Goal: Task Accomplishment & Management: Manage account settings

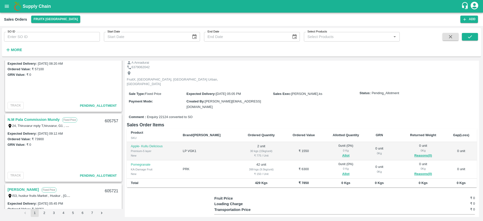
scroll to position [135, 0]
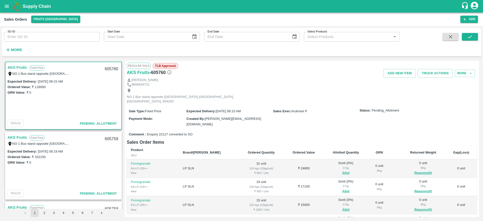
click at [20, 66] on link "AKS Fruits" at bounding box center [17, 67] width 19 height 7
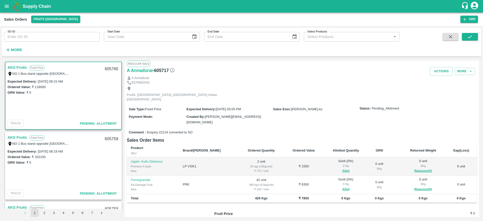
scroll to position [1, 0]
click at [18, 69] on link "AKS Fruits" at bounding box center [17, 67] width 19 height 7
click at [19, 137] on link "AKS Fruits" at bounding box center [17, 137] width 19 height 7
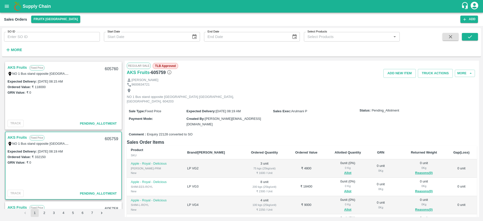
click at [21, 68] on link "AKS Fruits" at bounding box center [17, 67] width 19 height 7
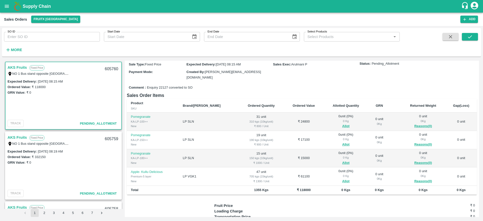
scroll to position [57, 0]
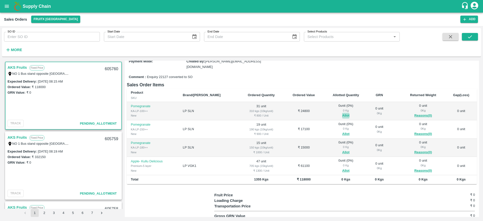
click at [342, 113] on button "Allot" at bounding box center [345, 116] width 7 height 6
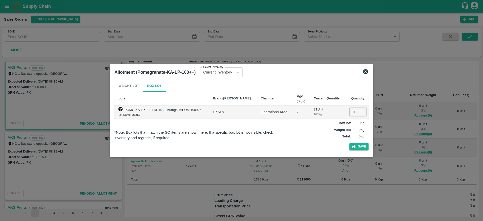
click at [353, 111] on input "number" at bounding box center [358, 112] width 17 height 10
type input "31"
click at [357, 147] on button "Save" at bounding box center [359, 146] width 19 height 7
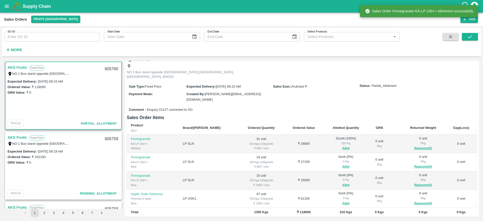
scroll to position [25, 0]
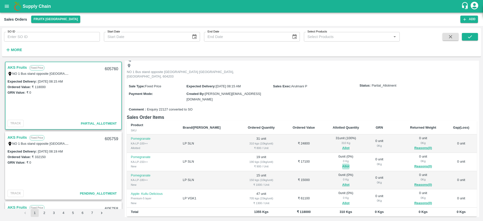
click at [342, 164] on button "Allot" at bounding box center [345, 167] width 7 height 6
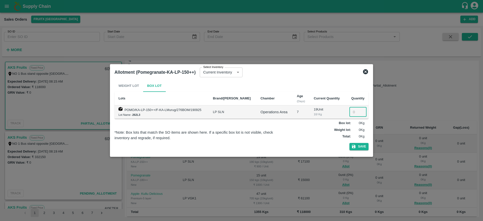
click at [355, 114] on input "number" at bounding box center [358, 112] width 17 height 10
type input "019"
click at [364, 151] on div "Weight Lot Box Lot Lots Brand/Marka Chamber Age (Days) Current Quantity Quantit…" at bounding box center [242, 116] width 254 height 73
click at [363, 150] on button "Save" at bounding box center [359, 146] width 19 height 7
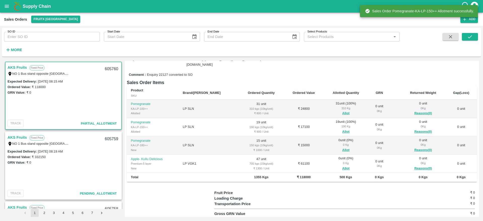
scroll to position [72, 0]
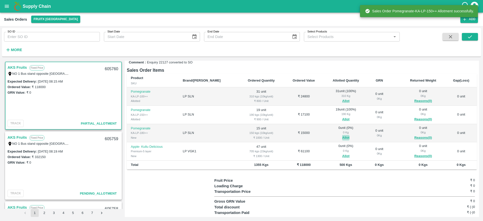
click at [342, 135] on button "Allot" at bounding box center [345, 138] width 7 height 6
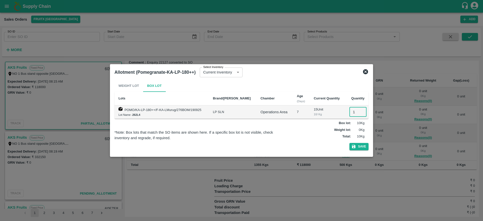
click at [351, 111] on input "1" at bounding box center [358, 112] width 17 height 10
type input "15"
click at [360, 145] on button "Save" at bounding box center [359, 146] width 19 height 7
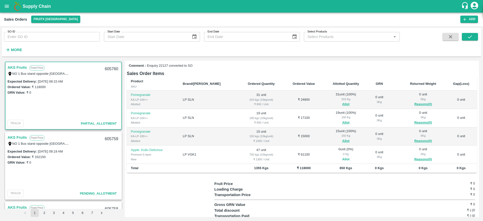
scroll to position [69, 0]
click at [109, 69] on div "605760" at bounding box center [111, 69] width 19 height 12
copy div "605760"
click at [342, 156] on button "Allot" at bounding box center [345, 159] width 7 height 6
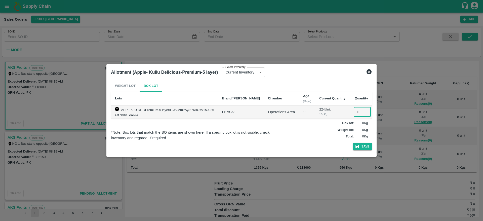
click at [356, 112] on input "number" at bounding box center [362, 112] width 17 height 10
type input "47"
click at [357, 147] on button "Save" at bounding box center [362, 146] width 19 height 7
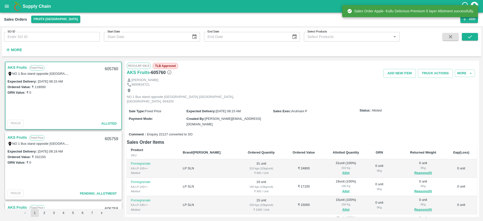
click at [108, 69] on div "605760" at bounding box center [111, 69] width 19 height 12
copy div "605760"
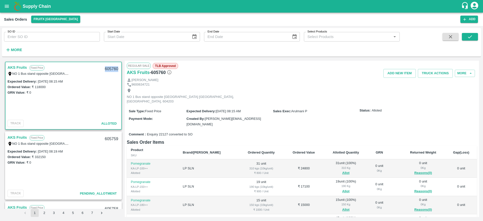
scroll to position [72, 0]
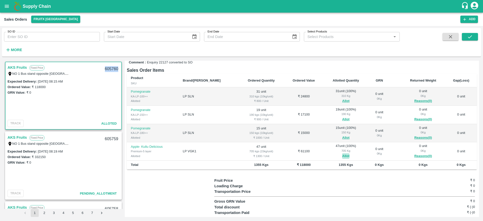
click at [342, 153] on button "Allot" at bounding box center [345, 156] width 7 height 6
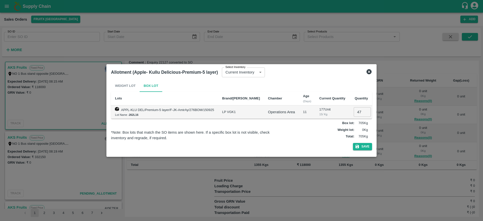
click at [366, 72] on icon at bounding box center [369, 72] width 6 height 6
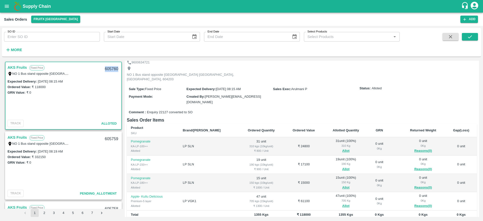
scroll to position [0, 0]
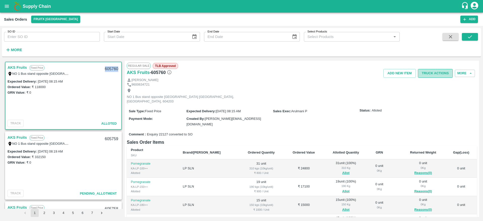
click at [430, 72] on button "Truck Actions" at bounding box center [435, 73] width 35 height 9
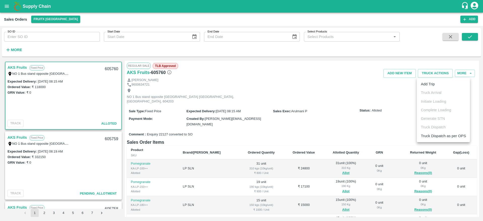
click at [320, 83] on div at bounding box center [241, 110] width 483 height 221
drag, startPoint x: 17, startPoint y: 62, endPoint x: 17, endPoint y: 67, distance: 5.8
click at [17, 67] on div "AKS Fruits Fixed Price NO 1 Bus stand opposite Gingee Villupuram Tamil Nadu, Vi…" at bounding box center [63, 96] width 117 height 68
click at [17, 67] on link "AKS Fruits" at bounding box center [17, 67] width 19 height 7
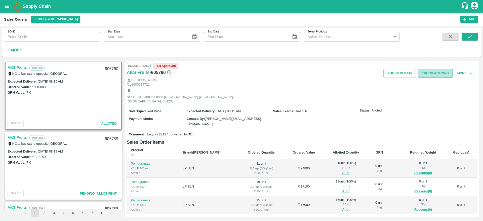
click at [437, 75] on button "Truck Actions" at bounding box center [435, 73] width 35 height 9
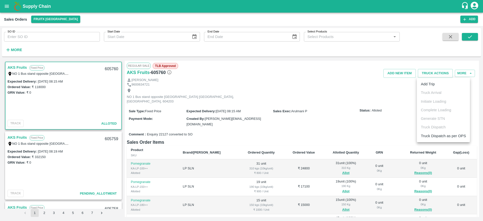
click at [426, 89] on ul "Add Trip Truck Arrival Initiate Loading Complete Loading Generate STN Truck Dis…" at bounding box center [443, 110] width 53 height 64
click at [426, 82] on li "Add Trip" at bounding box center [443, 84] width 53 height 9
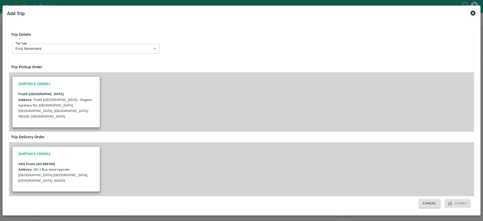
radio input "true"
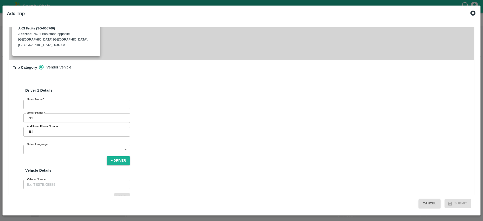
scroll to position [144, 0]
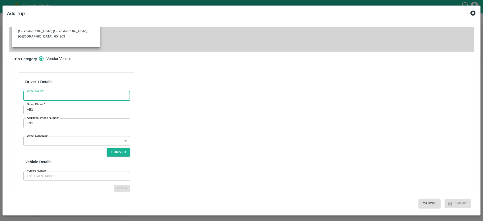
click at [114, 91] on input "Driver Name   *" at bounding box center [76, 96] width 107 height 10
type input "Ranjith kumar"
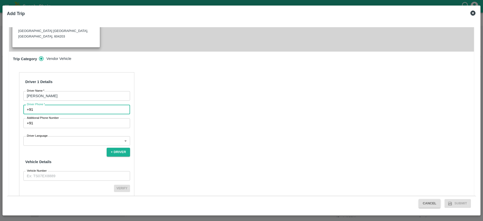
click at [88, 105] on input "Driver Phone   *" at bounding box center [82, 110] width 95 height 10
type input "9899887899"
click at [99, 125] on body "Supply Chain Sales Orders FruitX Bangalore Add SO ID SO ID Start Date Start Dat…" at bounding box center [241, 110] width 483 height 221
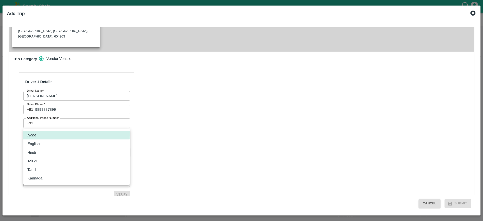
click at [65, 143] on div "English" at bounding box center [76, 144] width 98 height 6
type input "en"
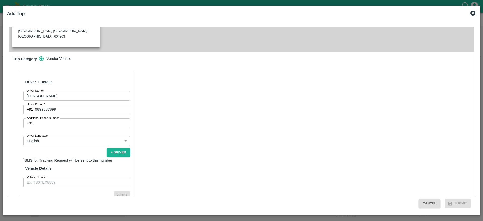
drag, startPoint x: 66, startPoint y: 157, endPoint x: 65, endPoint y: 163, distance: 5.5
click at [65, 163] on div "Driver 1 Details Driver Name   * Ranjith kumar Driver Name Driver Phone   * +91…" at bounding box center [76, 141] width 115 height 139
click at [65, 178] on input "Vehicle Number" at bounding box center [76, 183] width 107 height 10
type input "KA51AH6615"
click at [119, 191] on button "Verify" at bounding box center [122, 194] width 16 height 7
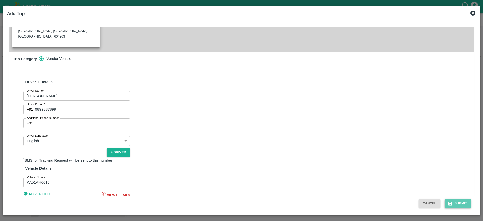
click at [450, 201] on button "Submit" at bounding box center [458, 203] width 27 height 9
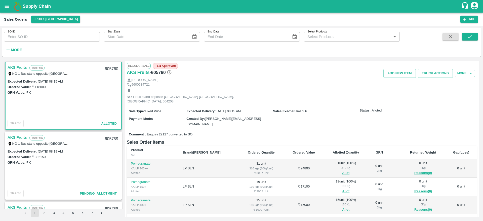
click at [10, 70] on link "AKS Fruits" at bounding box center [17, 67] width 19 height 7
click at [429, 74] on button "Truck Actions" at bounding box center [435, 73] width 35 height 9
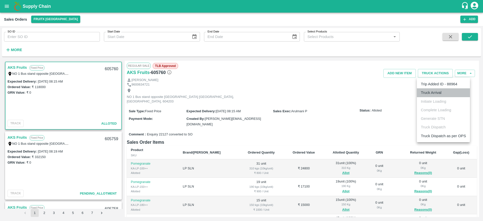
click at [425, 90] on li "Truck Arrival" at bounding box center [443, 92] width 53 height 9
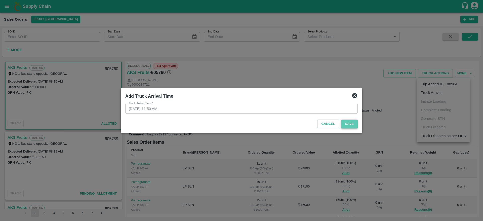
click at [357, 123] on button "Save" at bounding box center [349, 124] width 17 height 9
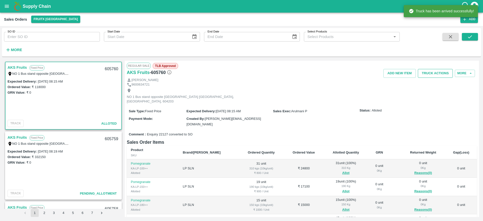
click at [432, 73] on button "Truck Actions" at bounding box center [435, 73] width 35 height 9
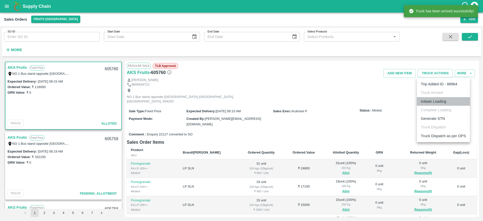
click at [438, 99] on li "Initiate Loading" at bounding box center [443, 101] width 53 height 9
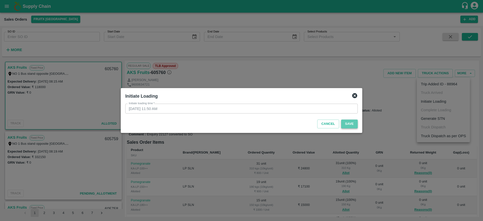
click at [345, 125] on button "Save" at bounding box center [349, 124] width 17 height 9
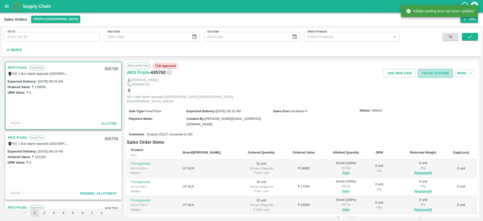
click at [441, 76] on button "Truck Actions" at bounding box center [435, 73] width 35 height 9
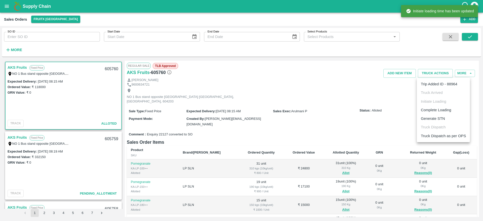
click at [437, 108] on li "Complete Loading" at bounding box center [443, 110] width 53 height 9
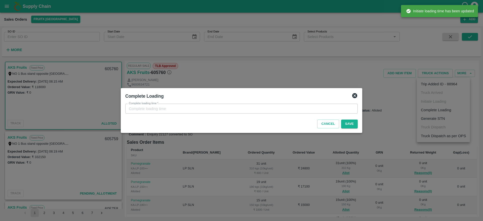
type input "26/09/2025 11:50 AM"
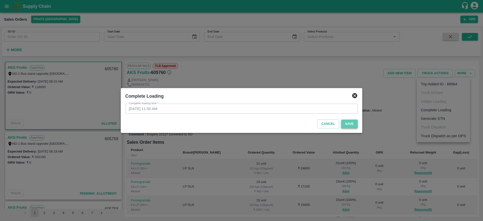
click at [348, 125] on button "Save" at bounding box center [349, 124] width 17 height 9
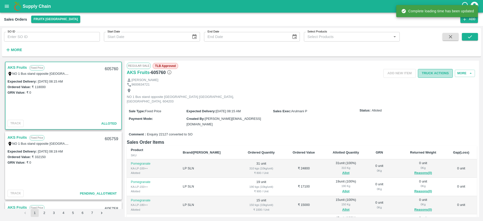
click at [434, 76] on button "Truck Actions" at bounding box center [435, 73] width 35 height 9
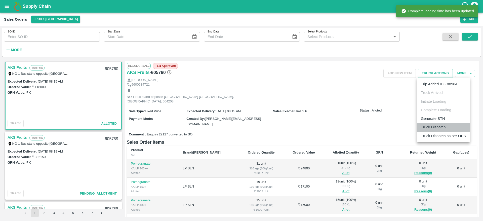
click at [428, 126] on li "Truck Dispatch" at bounding box center [443, 127] width 53 height 9
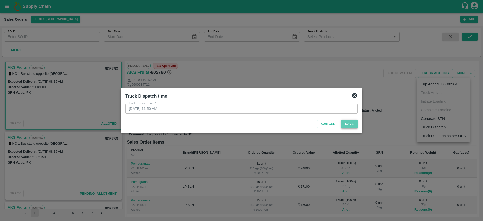
click at [355, 122] on button "Save" at bounding box center [349, 124] width 17 height 9
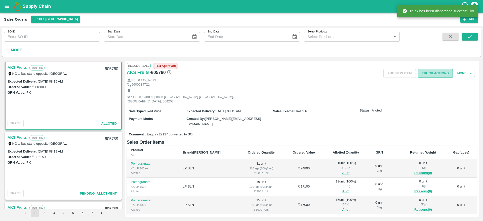
click at [434, 72] on button "Truck Actions" at bounding box center [435, 73] width 35 height 9
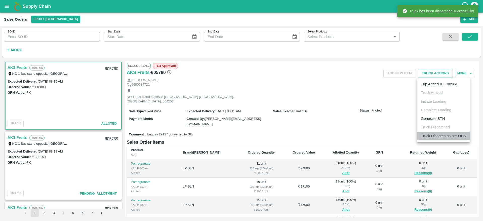
click at [431, 134] on li "Truck Dispatch as per OPS" at bounding box center [443, 136] width 53 height 9
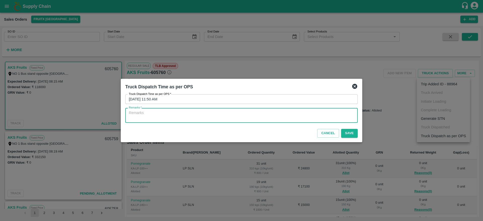
click at [304, 118] on textarea "Remarks   *" at bounding box center [242, 115] width 226 height 11
type textarea "OTD"
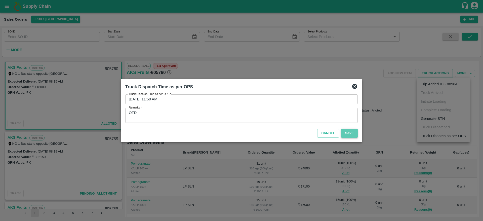
click at [346, 129] on button "Save" at bounding box center [349, 133] width 17 height 9
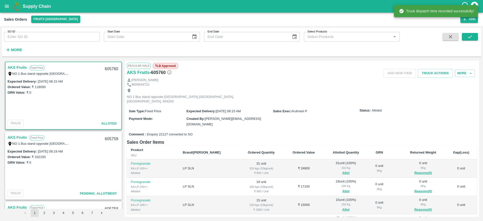
click at [17, 141] on div "NO 1 Bus stand opposite [GEOGRAPHIC_DATA] [GEOGRAPHIC_DATA], [GEOGRAPHIC_DATA],…" at bounding box center [39, 144] width 63 height 6
click at [16, 139] on link "AKS Fruits" at bounding box center [17, 137] width 19 height 7
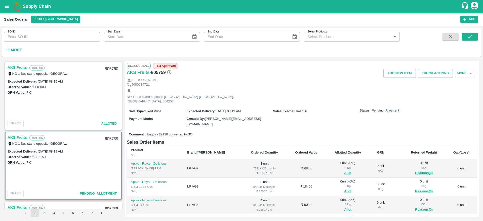
click at [17, 138] on link "AKS Fruits" at bounding box center [17, 137] width 19 height 7
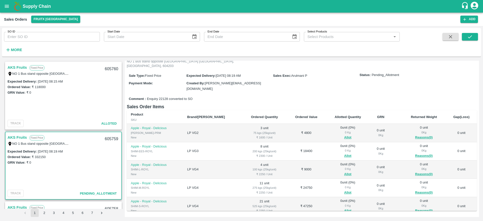
scroll to position [35, 0]
click at [9, 136] on link "AKS Fruits" at bounding box center [17, 137] width 19 height 7
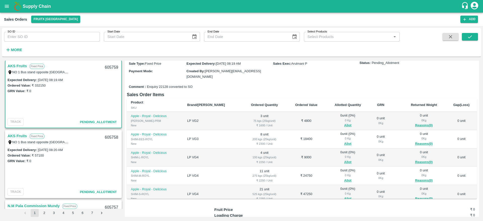
scroll to position [72, 0]
click at [19, 137] on link "AKS Fruits" at bounding box center [17, 135] width 19 height 7
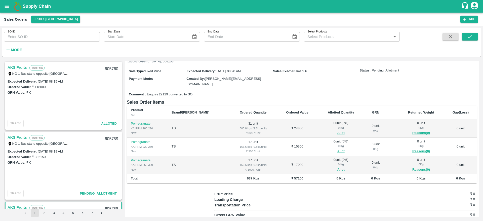
click at [23, 140] on link "AKS Fruits" at bounding box center [17, 137] width 19 height 7
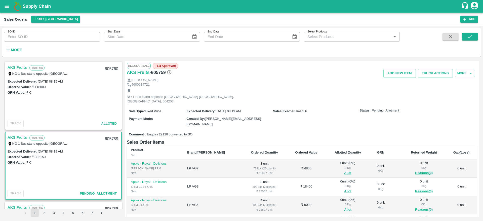
click at [23, 139] on link "AKS Fruits" at bounding box center [17, 137] width 19 height 7
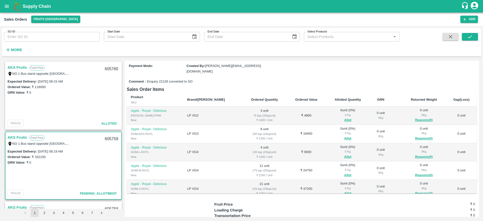
scroll to position [37, 0]
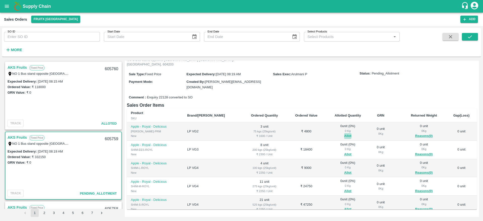
click at [344, 133] on button "Allot" at bounding box center [347, 136] width 7 height 6
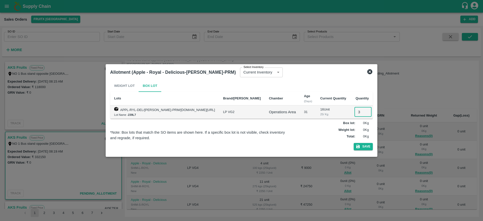
click at [355, 115] on input "3" at bounding box center [363, 112] width 17 height 10
type input "3"
click at [360, 146] on button "Save" at bounding box center [363, 146] width 19 height 7
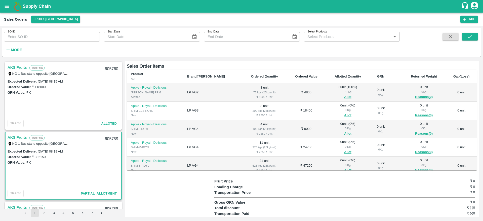
scroll to position [77, 0]
click at [344, 112] on button "Allot" at bounding box center [347, 115] width 7 height 6
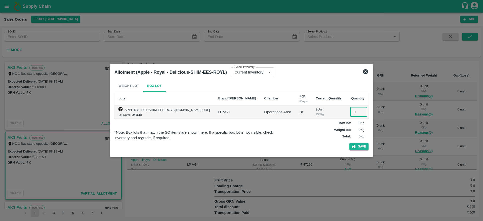
click at [356, 111] on input "number" at bounding box center [358, 112] width 17 height 10
type input "8"
click at [359, 143] on button "Save" at bounding box center [359, 146] width 19 height 7
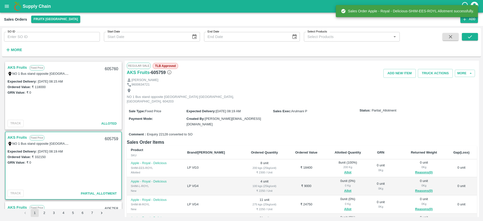
scroll to position [25, 0]
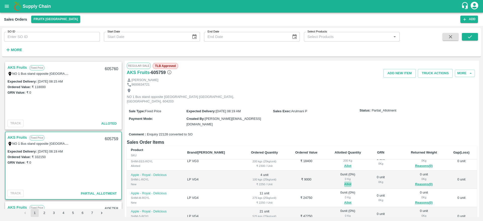
click at [344, 182] on button "Allot" at bounding box center [347, 185] width 7 height 6
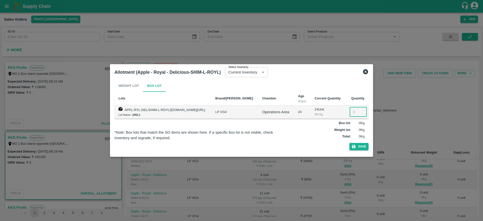
click at [357, 112] on input "number" at bounding box center [358, 112] width 17 height 10
type input "4"
click at [358, 147] on button "Save" at bounding box center [359, 146] width 19 height 7
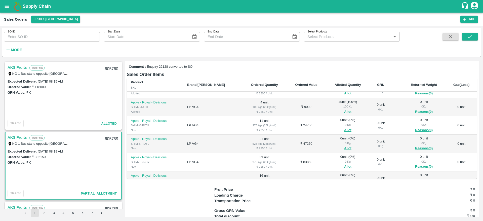
scroll to position [31, 0]
click at [344, 126] on button "Allot" at bounding box center [347, 129] width 7 height 6
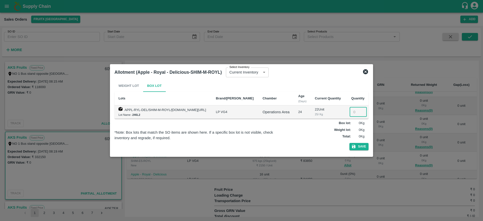
click at [351, 112] on input "number" at bounding box center [358, 112] width 17 height 10
type input "11"
click at [357, 146] on button "Save" at bounding box center [359, 146] width 19 height 7
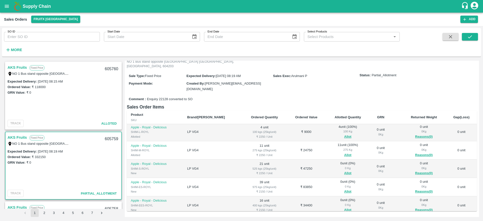
scroll to position [45, 0]
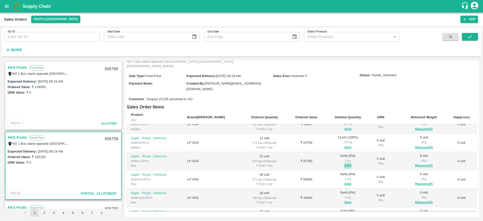
click at [344, 163] on button "Allot" at bounding box center [347, 166] width 7 height 6
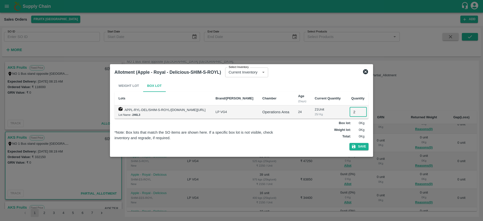
click at [352, 111] on input "2" at bounding box center [358, 112] width 17 height 10
type input "21"
click at [359, 147] on button "Save" at bounding box center [359, 146] width 19 height 7
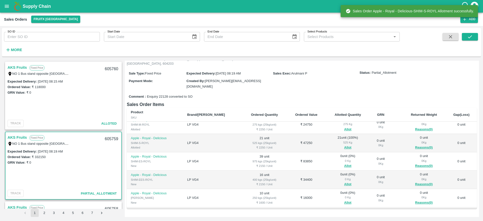
scroll to position [72, 0]
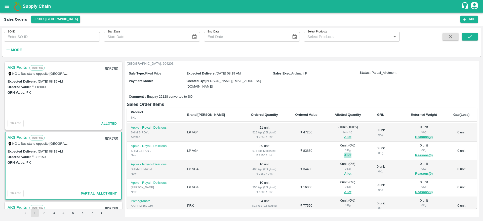
click at [344, 153] on button "Allot" at bounding box center [347, 156] width 7 height 6
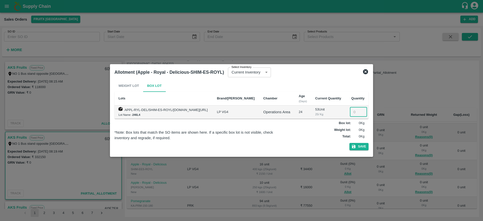
click at [352, 111] on input "number" at bounding box center [358, 112] width 17 height 10
type input "39"
click at [363, 149] on button "Save" at bounding box center [359, 146] width 19 height 7
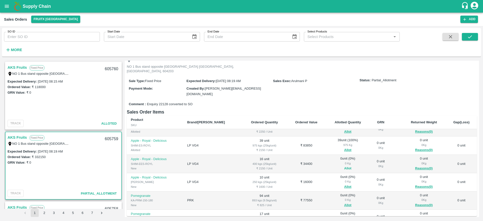
scroll to position [85, 0]
click at [344, 165] on button "Allot" at bounding box center [347, 168] width 7 height 6
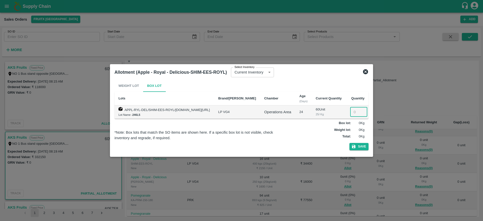
click at [352, 112] on input "number" at bounding box center [358, 112] width 17 height 10
type input "16"
click at [362, 143] on button "Save" at bounding box center [359, 146] width 19 height 7
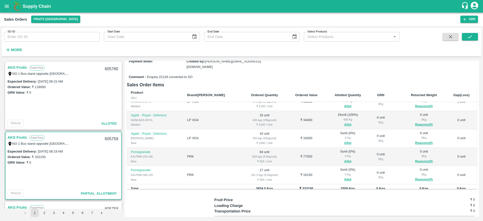
scroll to position [101, 0]
click at [344, 140] on button "Allot" at bounding box center [347, 143] width 7 height 6
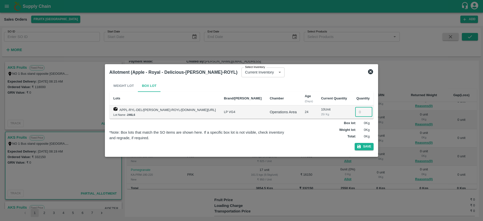
click at [356, 112] on input "number" at bounding box center [364, 112] width 17 height 10
type input "10"
click at [357, 146] on button "Save" at bounding box center [364, 146] width 19 height 7
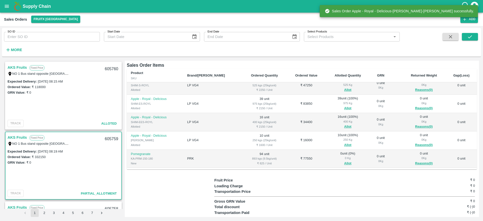
scroll to position [105, 0]
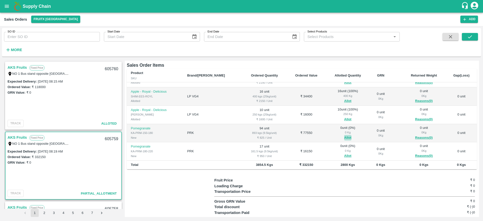
click at [344, 135] on button "Allot" at bounding box center [347, 138] width 7 height 6
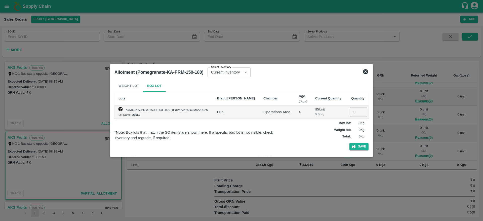
click at [366, 69] on icon at bounding box center [366, 72] width 6 height 6
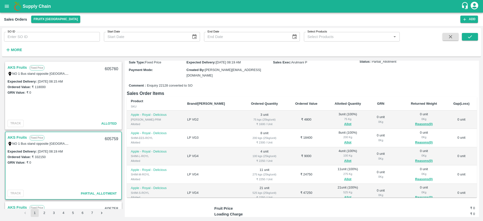
scroll to position [44, 0]
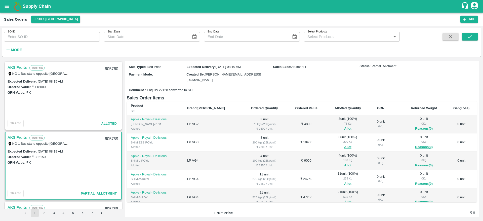
click at [108, 138] on div "605759" at bounding box center [111, 139] width 19 height 12
copy div "605759"
click at [18, 137] on link "AKS Fruits" at bounding box center [17, 137] width 19 height 7
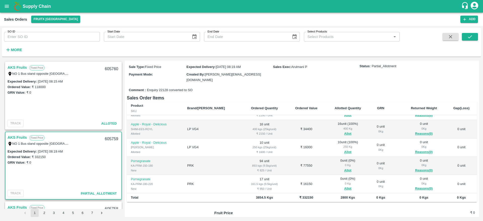
scroll to position [77, 0]
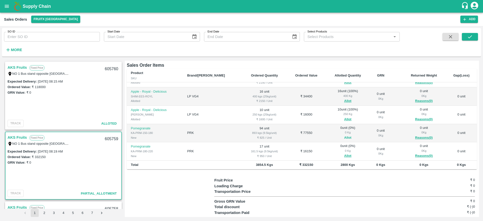
click at [344, 135] on button "Allot" at bounding box center [347, 138] width 7 height 6
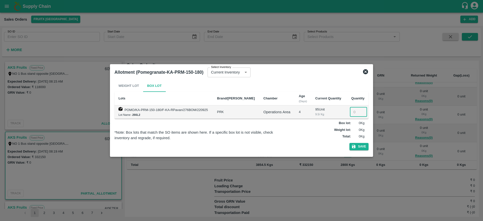
click at [355, 115] on input "number" at bounding box center [358, 112] width 17 height 10
type input "94"
click at [360, 148] on div "Weight Lot Box Lot Lots Brand/Marka Chamber Age (Days) Current Quantity Quantit…" at bounding box center [242, 116] width 254 height 73
click at [360, 148] on button "Save" at bounding box center [359, 146] width 19 height 7
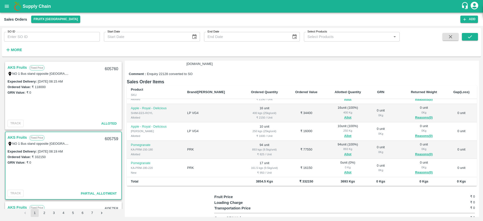
scroll to position [63, 0]
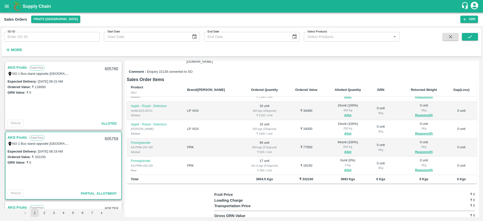
click at [337, 163] on div "0 Kg" at bounding box center [348, 165] width 36 height 5
click at [344, 167] on button "Allot" at bounding box center [347, 170] width 7 height 6
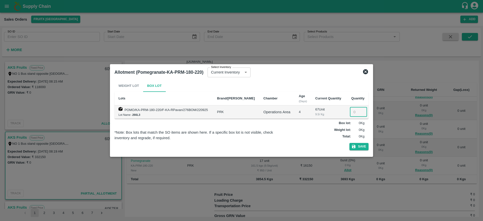
click at [353, 115] on input "number" at bounding box center [358, 112] width 17 height 10
type input "17"
click at [363, 150] on div "Weight Lot Box Lot Lots Brand/Marka Chamber Age (Days) Current Quantity Quantit…" at bounding box center [242, 116] width 254 height 73
click at [363, 150] on button "Save" at bounding box center [359, 146] width 19 height 7
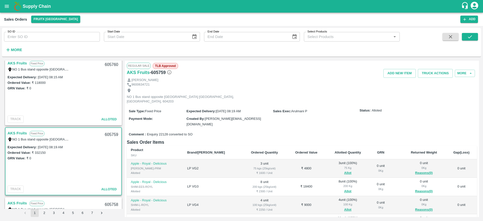
scroll to position [0, 0]
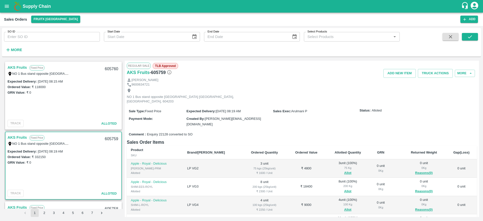
click at [17, 67] on link "AKS Fruits" at bounding box center [17, 67] width 19 height 7
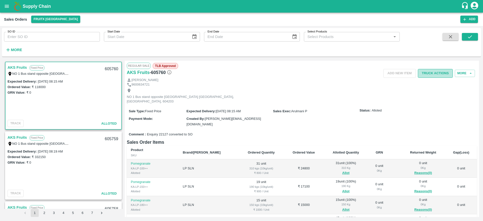
click at [430, 73] on button "Truck Actions" at bounding box center [435, 73] width 35 height 9
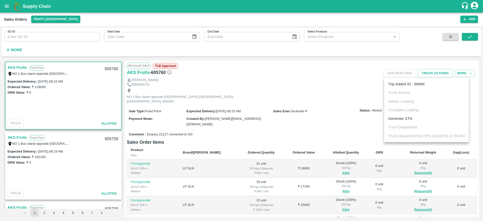
click at [272, 97] on div at bounding box center [241, 110] width 483 height 221
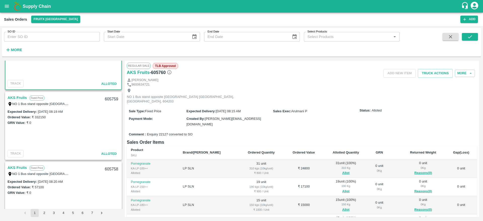
scroll to position [46, 0]
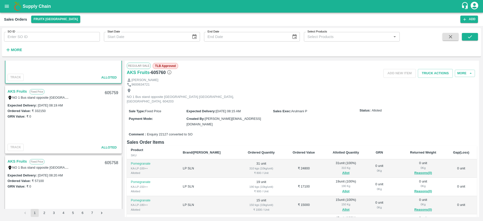
click at [14, 92] on link "AKS Fruits" at bounding box center [17, 91] width 19 height 7
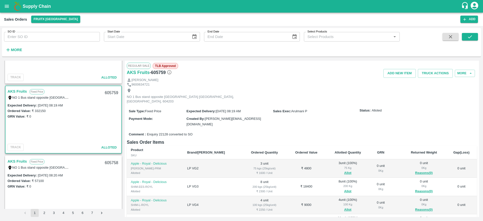
click at [14, 92] on link "AKS Fruits" at bounding box center [17, 91] width 19 height 7
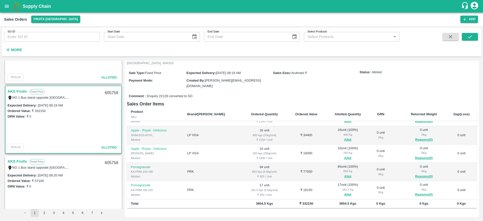
scroll to position [39, 0]
click at [109, 90] on div "605759" at bounding box center [111, 93] width 19 height 12
copy div "605759"
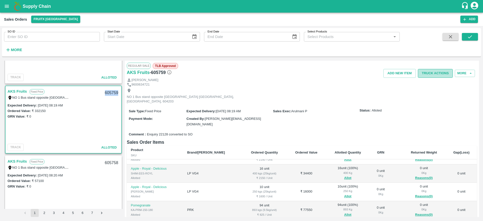
click at [434, 72] on button "Truck Actions" at bounding box center [435, 73] width 35 height 9
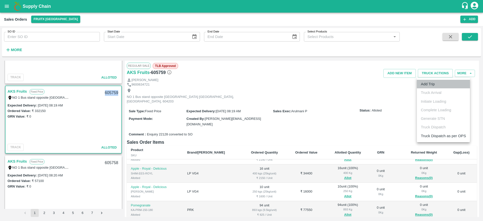
click at [423, 83] on li "Add Trip" at bounding box center [443, 84] width 53 height 9
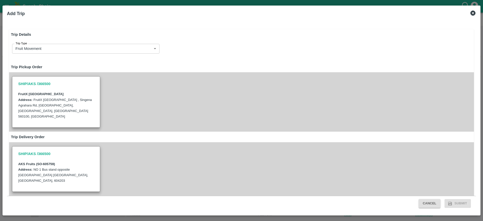
radio input "true"
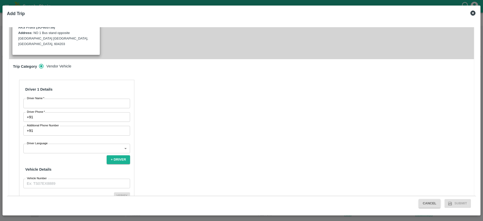
scroll to position [144, 0]
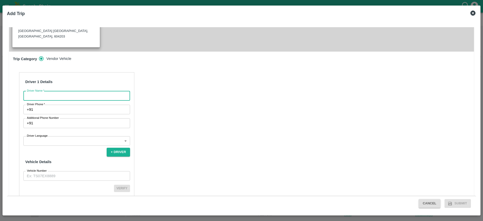
click at [59, 91] on input "Driver Name   *" at bounding box center [76, 96] width 107 height 10
type input "IS Kareem"
click at [64, 105] on input "Driver Phone   *" at bounding box center [82, 110] width 95 height 10
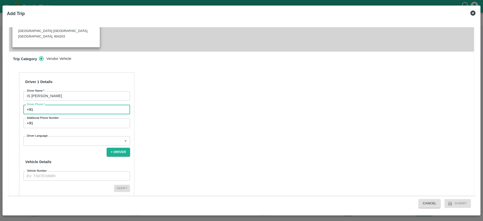
type input "8836838995"
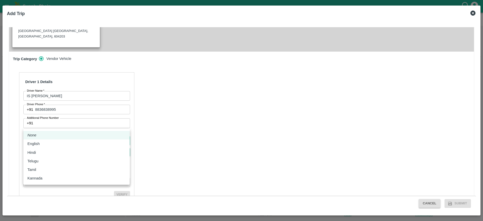
click at [80, 125] on body "Supply Chain Sales Orders FruitX Bangalore Add SO ID SO ID Start Date Start Dat…" at bounding box center [241, 110] width 483 height 221
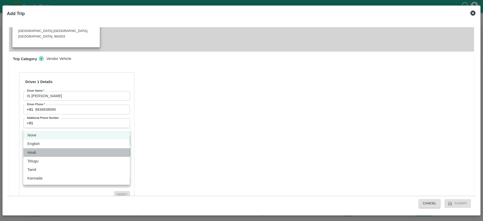
click at [71, 151] on div "Hindi" at bounding box center [76, 153] width 98 height 6
type input "hi"
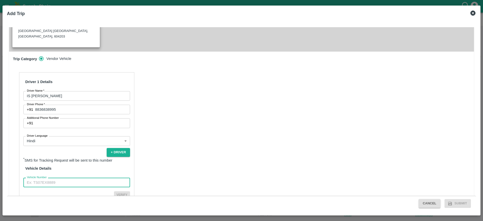
click at [68, 178] on input "Vehicle Number" at bounding box center [76, 183] width 107 height 10
type input "TN91L2011"
click at [123, 191] on button "Verify" at bounding box center [122, 194] width 16 height 7
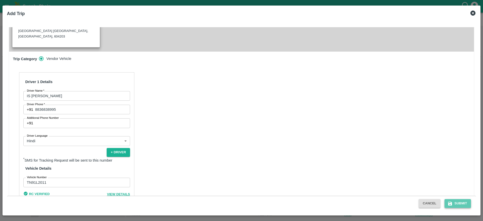
click at [451, 202] on icon "submit" at bounding box center [450, 204] width 4 height 4
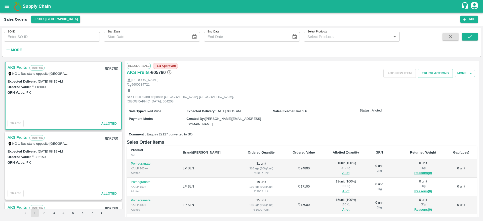
click at [15, 137] on link "AKS Fruits" at bounding box center [17, 137] width 19 height 7
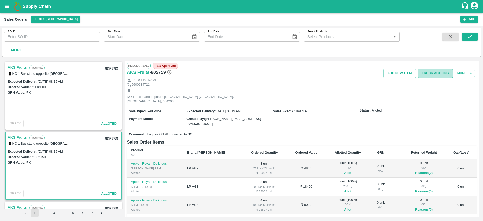
click at [432, 75] on button "Truck Actions" at bounding box center [435, 73] width 35 height 9
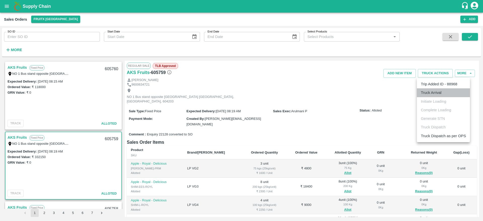
click at [432, 91] on li "Truck Arrival" at bounding box center [443, 92] width 53 height 9
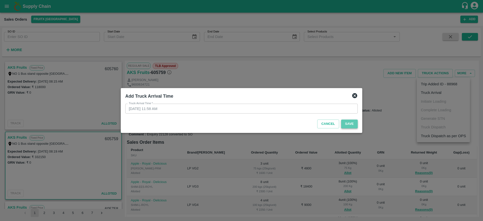
click at [345, 124] on button "Save" at bounding box center [349, 124] width 17 height 9
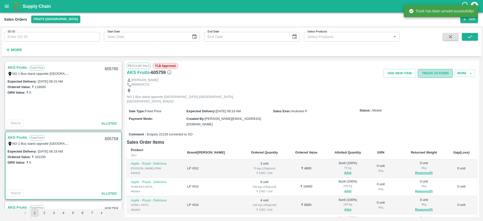
click at [434, 73] on button "Truck Actions" at bounding box center [435, 73] width 35 height 9
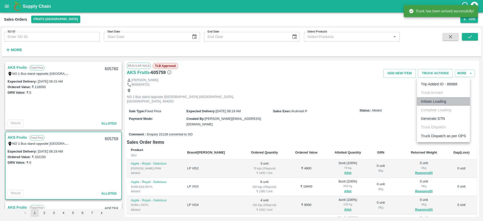
click at [427, 103] on li "Initiate Loading" at bounding box center [443, 101] width 53 height 9
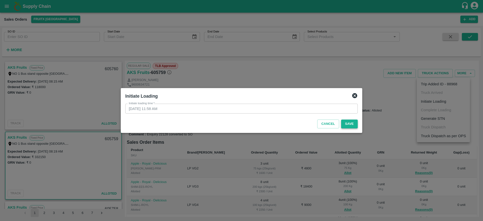
drag, startPoint x: 351, startPoint y: 118, endPoint x: 351, endPoint y: 122, distance: 3.3
click at [351, 122] on div "Cancel Save" at bounding box center [241, 123] width 237 height 15
click at [351, 122] on button "Save" at bounding box center [349, 124] width 17 height 9
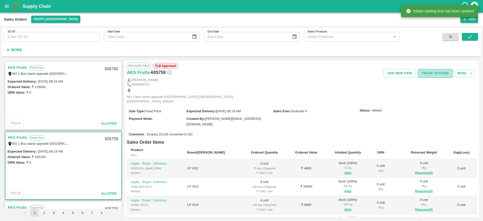
click at [430, 73] on button "Truck Actions" at bounding box center [435, 73] width 35 height 9
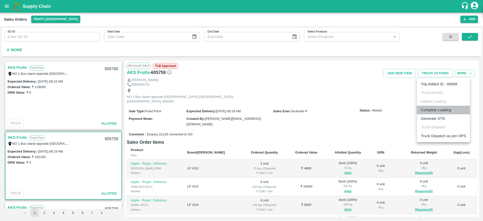
click at [430, 107] on li "Complete Loading" at bounding box center [443, 110] width 53 height 9
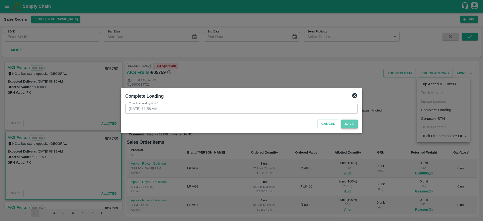
click at [350, 123] on button "Save" at bounding box center [349, 124] width 17 height 9
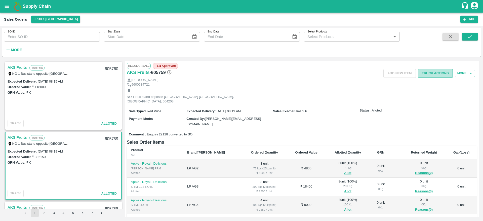
click at [431, 70] on button "Truck Actions" at bounding box center [435, 73] width 35 height 9
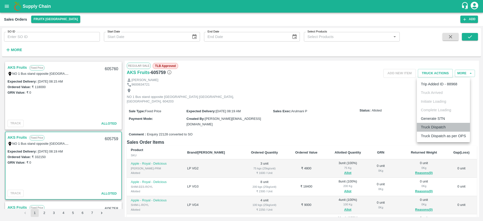
click at [429, 125] on li "Truck Dispatch" at bounding box center [443, 127] width 53 height 9
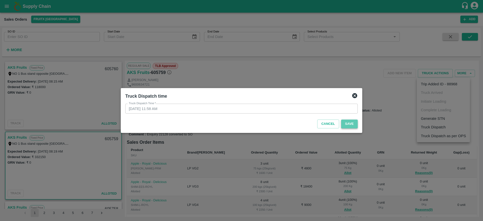
click at [353, 125] on button "Save" at bounding box center [349, 124] width 17 height 9
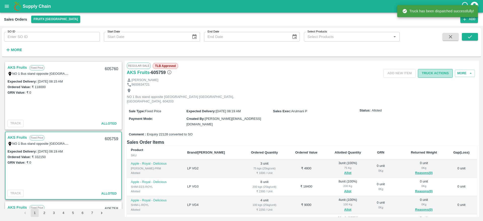
click at [435, 74] on button "Truck Actions" at bounding box center [435, 73] width 35 height 9
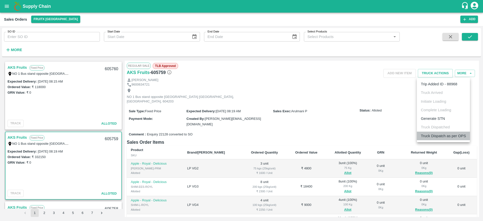
click at [443, 137] on li "Truck Dispatch as per OPS" at bounding box center [443, 136] width 53 height 9
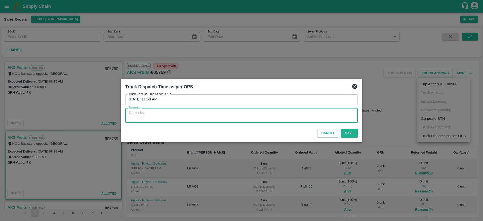
click at [316, 121] on textarea "Remarks   *" at bounding box center [242, 115] width 226 height 11
type textarea "OTD"
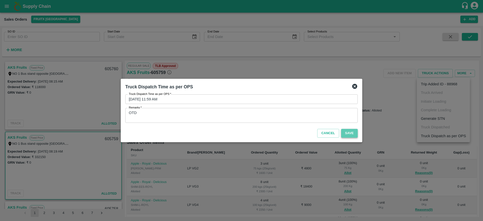
click at [346, 133] on button "Save" at bounding box center [349, 133] width 17 height 9
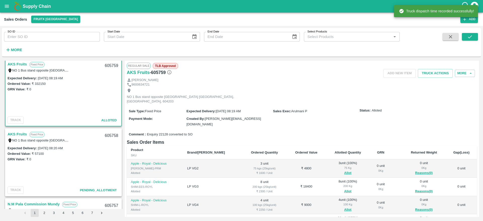
scroll to position [78, 0]
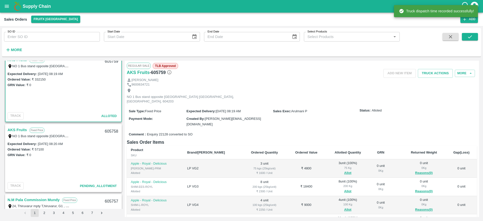
click at [18, 129] on link "AKS Fruits" at bounding box center [17, 130] width 19 height 7
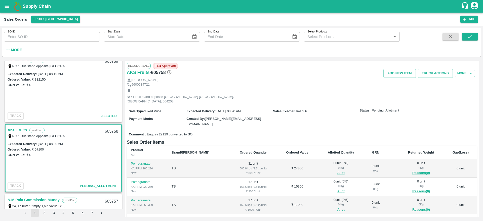
click at [16, 129] on link "AKS Fruits" at bounding box center [17, 130] width 19 height 7
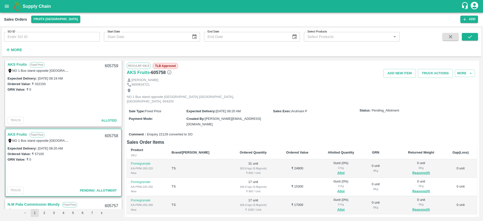
scroll to position [87, 0]
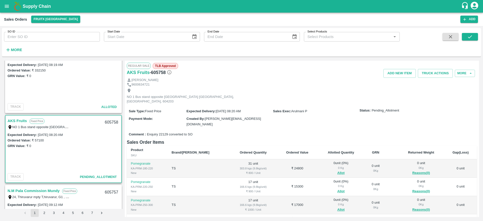
click at [18, 122] on link "AKS Fruits" at bounding box center [17, 121] width 19 height 7
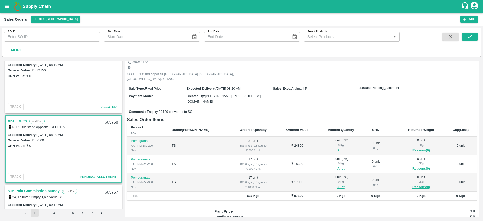
click at [326, 148] on span "Allot" at bounding box center [341, 151] width 39 height 6
click at [338, 148] on button "Allot" at bounding box center [341, 151] width 7 height 6
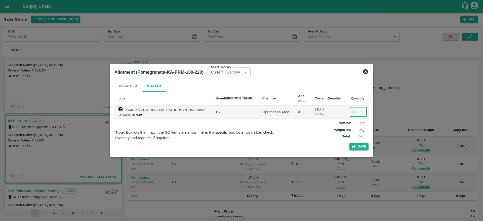
click at [356, 113] on input "number" at bounding box center [358, 112] width 17 height 10
type input "31"
click at [354, 148] on icon "button" at bounding box center [354, 146] width 5 height 5
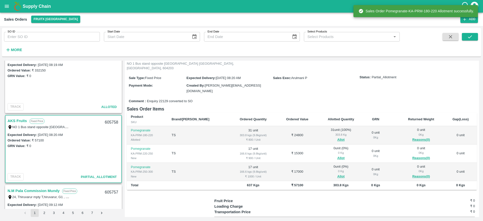
scroll to position [34, 0]
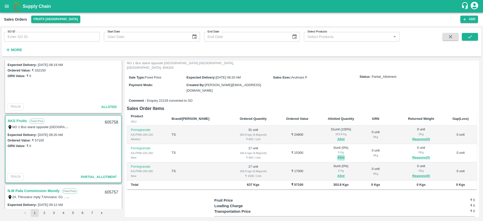
click at [338, 155] on button "Allot" at bounding box center [341, 158] width 7 height 6
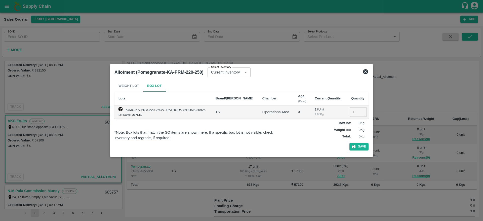
click at [354, 113] on input "number" at bounding box center [358, 112] width 17 height 10
type input "17"
click at [354, 146] on icon "button" at bounding box center [354, 146] width 5 height 5
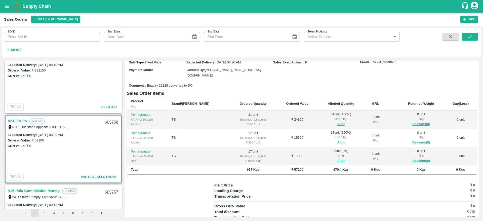
scroll to position [49, 0]
click at [338, 158] on button "Allot" at bounding box center [341, 161] width 7 height 6
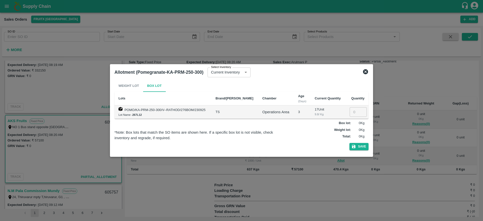
click at [358, 113] on input "number" at bounding box center [358, 112] width 17 height 10
type input "17"
click at [355, 147] on icon "button" at bounding box center [354, 147] width 4 height 4
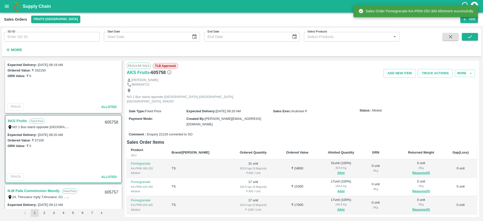
click at [100, 123] on div "AKS Fruits Fixed Price" at bounding box center [55, 121] width 94 height 7
click at [107, 121] on div "605758" at bounding box center [111, 123] width 19 height 12
copy div "605758"
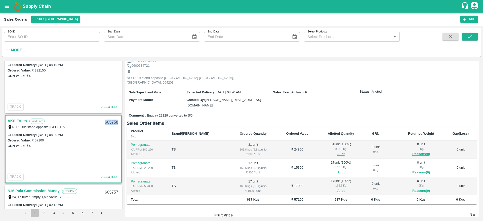
scroll to position [14, 0]
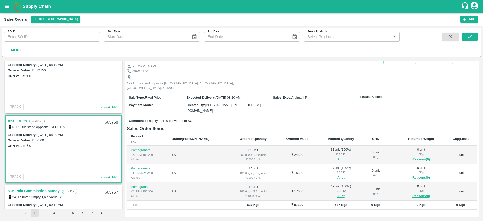
click at [20, 123] on link "AKS Fruits" at bounding box center [17, 121] width 19 height 7
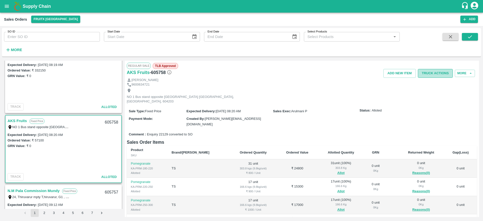
click at [438, 72] on button "Truck Actions" at bounding box center [435, 73] width 35 height 9
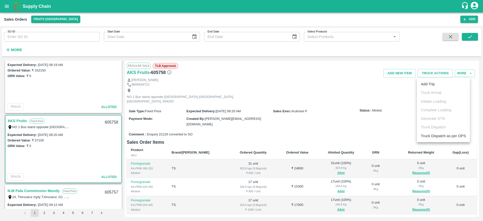
click at [433, 89] on ul "Add Trip Truck Arrival Initiate Loading Complete Loading Generate STN Truck Dis…" at bounding box center [443, 110] width 53 height 64
click at [430, 82] on li "Add Trip" at bounding box center [443, 84] width 53 height 9
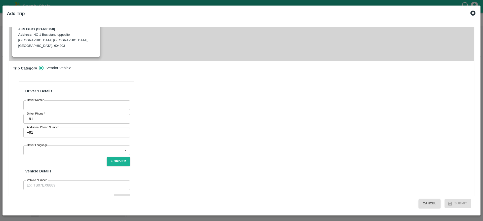
scroll to position [144, 0]
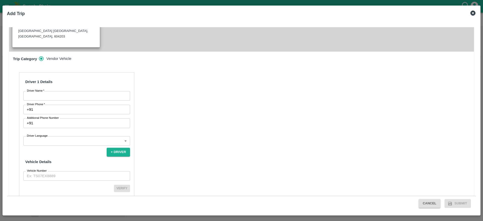
click at [80, 85] on div "Driver 1 Details Driver Name   * Driver Name Driver Phone   * +91 Driver Phone …" at bounding box center [76, 138] width 115 height 132
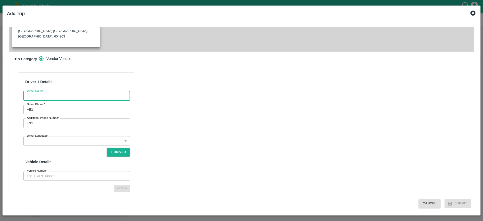
click at [79, 91] on input "Driver Name   *" at bounding box center [76, 96] width 107 height 10
type input "Srikanth"
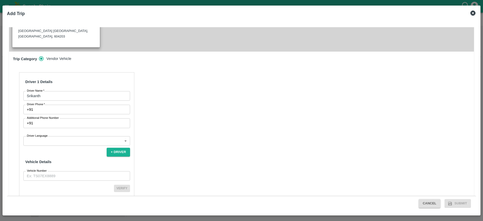
drag, startPoint x: 79, startPoint y: 85, endPoint x: 78, endPoint y: 95, distance: 9.8
click at [78, 95] on div "Driver 1 Details Driver Name   * Srikanth Driver Name Driver Phone   * +91 Driv…" at bounding box center [76, 138] width 115 height 132
click at [78, 105] on input "Driver Phone   *" at bounding box center [82, 110] width 95 height 10
type input "6385216838"
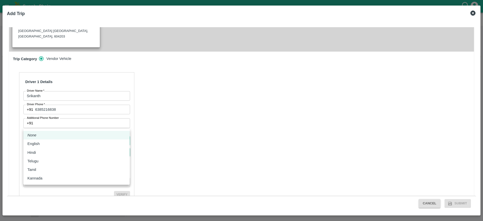
click at [74, 120] on body "Supply Chain Sales Orders FruitX Bangalore Add SO ID SO ID Start Date Start Dat…" at bounding box center [241, 110] width 483 height 221
click at [60, 163] on div "Telugu" at bounding box center [76, 161] width 98 height 6
type input "te"
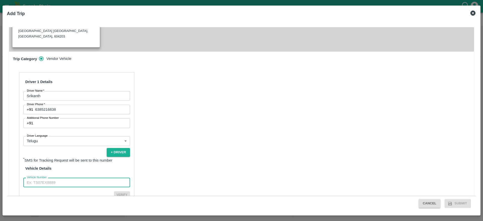
click at [61, 178] on input "Vehicle Number" at bounding box center [76, 183] width 107 height 10
type input "TN48AR5859"
click at [120, 191] on button "Verify" at bounding box center [122, 194] width 16 height 7
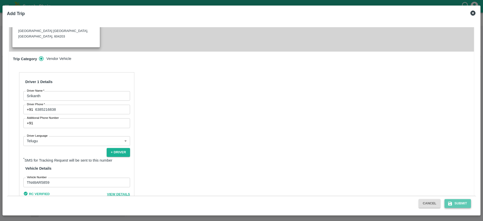
click at [458, 203] on button "Submit" at bounding box center [458, 203] width 27 height 9
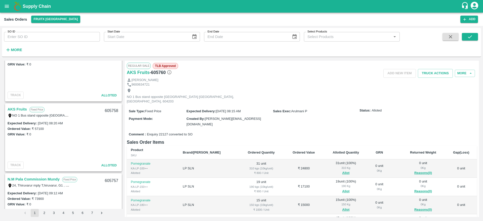
scroll to position [99, 0]
click at [16, 108] on link "AKS Fruits" at bounding box center [17, 108] width 19 height 7
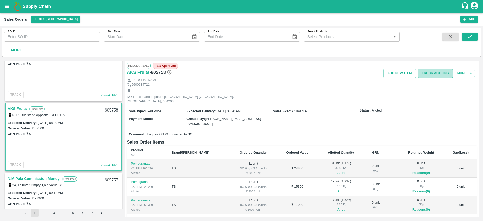
click at [437, 73] on button "Truck Actions" at bounding box center [435, 73] width 35 height 9
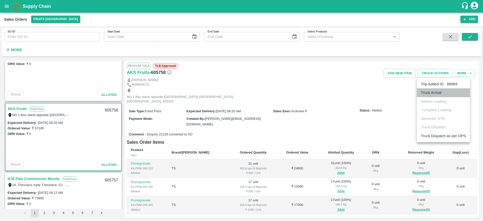
click at [432, 93] on li "Truck Arrival" at bounding box center [443, 92] width 53 height 9
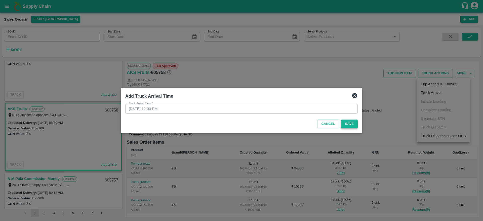
click at [346, 122] on button "Save" at bounding box center [349, 124] width 17 height 9
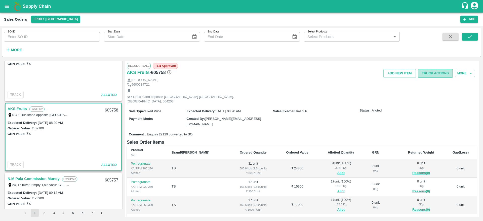
click at [429, 77] on button "Truck Actions" at bounding box center [435, 73] width 35 height 9
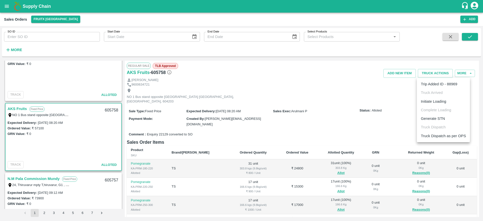
click at [431, 101] on li "Initiate Loading" at bounding box center [443, 101] width 53 height 9
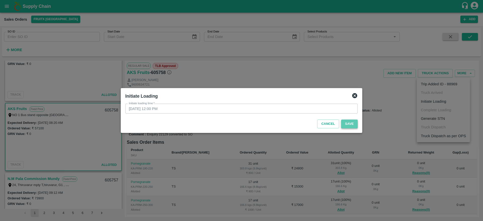
click at [353, 122] on button "Save" at bounding box center [349, 124] width 17 height 9
click at [353, 122] on span "Save" at bounding box center [349, 124] width 17 height 9
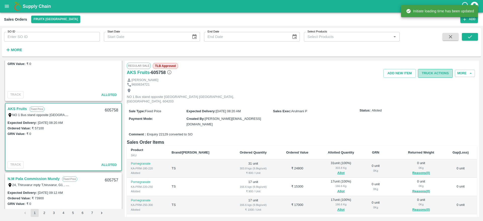
click at [425, 74] on button "Truck Actions" at bounding box center [435, 73] width 35 height 9
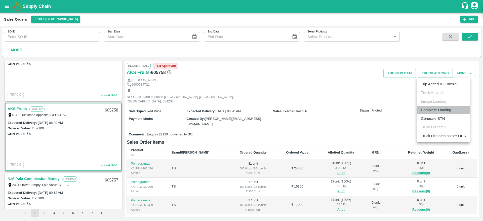
click at [430, 107] on li "Complete Loading" at bounding box center [443, 110] width 53 height 9
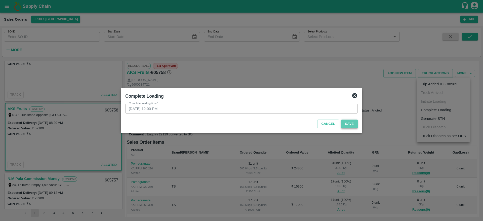
click at [350, 123] on button "Save" at bounding box center [349, 124] width 17 height 9
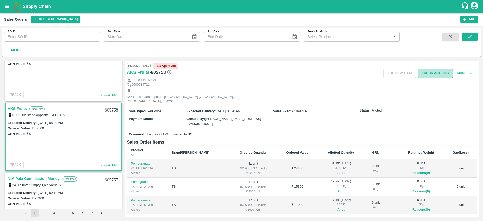
click at [439, 73] on button "Truck Actions" at bounding box center [435, 73] width 35 height 9
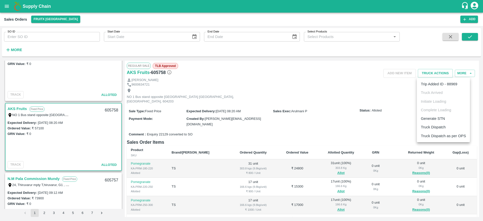
click at [429, 126] on li "Truck Dispatch" at bounding box center [443, 127] width 53 height 9
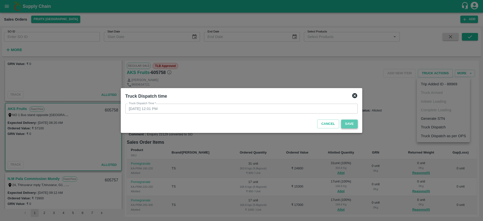
click at [349, 126] on button "Save" at bounding box center [349, 124] width 17 height 9
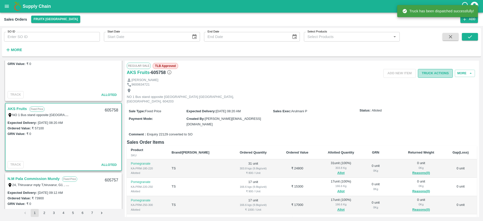
click at [429, 74] on button "Truck Actions" at bounding box center [435, 73] width 35 height 9
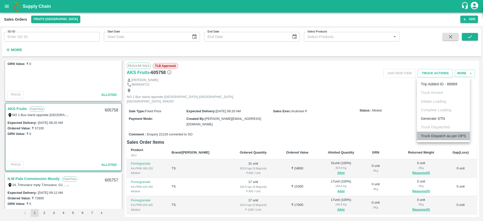
click at [431, 138] on li "Truck Dispatch as per OPS" at bounding box center [443, 136] width 53 height 9
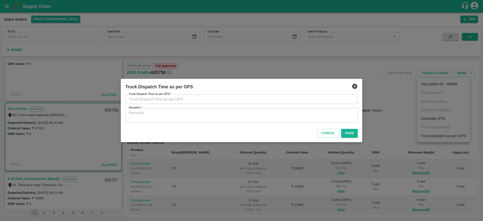
type input "26/09/2025 12:01 PM"
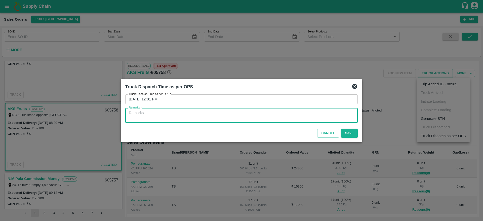
click at [294, 116] on textarea "Remarks   *" at bounding box center [242, 115] width 226 height 11
type textarea "OTD"
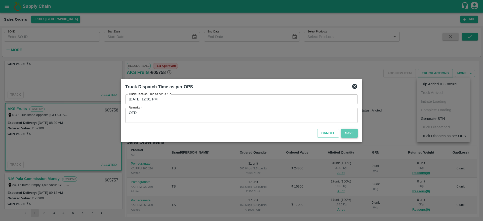
click at [349, 136] on button "Save" at bounding box center [349, 133] width 17 height 9
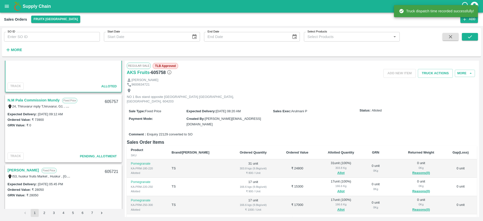
scroll to position [178, 0]
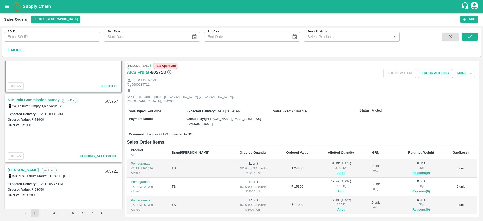
click at [25, 102] on link "N.M Pala Commission Mundy" at bounding box center [34, 100] width 52 height 7
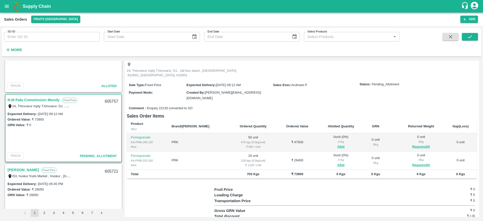
scroll to position [26, 0]
click at [338, 144] on button "Allot" at bounding box center [341, 147] width 7 height 6
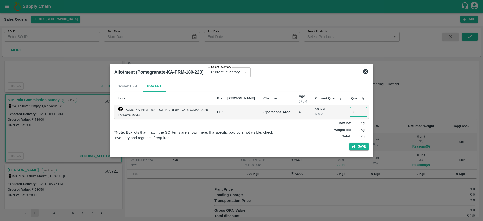
click at [352, 110] on input "number" at bounding box center [358, 112] width 17 height 10
type input "50"
click at [359, 146] on button "Save" at bounding box center [359, 146] width 19 height 7
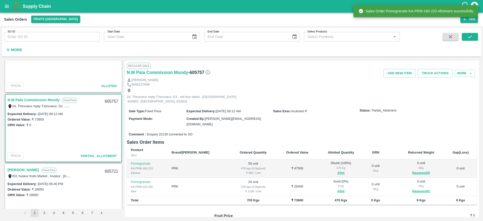
scroll to position [40, 0]
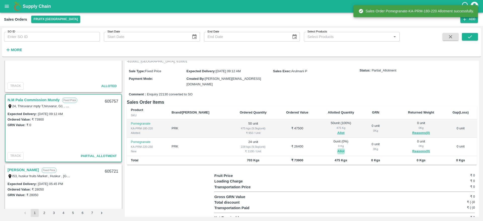
click at [338, 149] on button "Allot" at bounding box center [341, 152] width 7 height 6
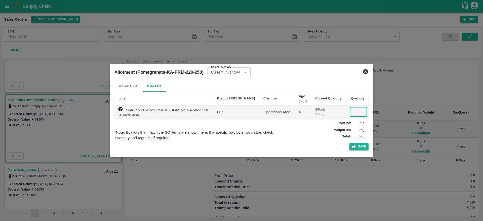
click at [357, 108] on input "number" at bounding box center [358, 112] width 17 height 10
type input "24"
click at [361, 147] on button "Save" at bounding box center [359, 146] width 19 height 7
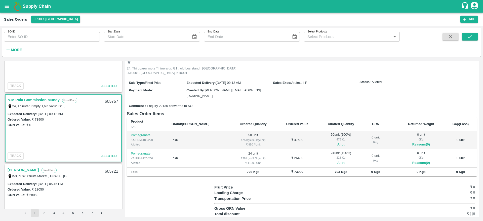
scroll to position [29, 0]
click at [41, 100] on link "N.M Pala Commission Mundy" at bounding box center [34, 100] width 52 height 7
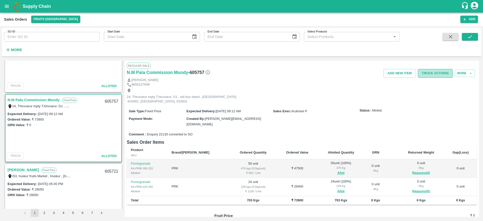
click at [431, 78] on button "Truck Actions" at bounding box center [435, 73] width 35 height 9
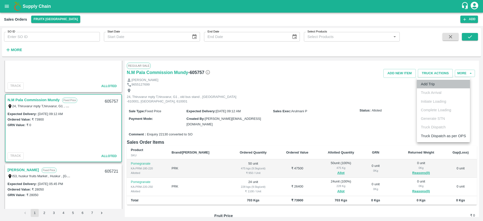
click at [425, 88] on li "Add Trip" at bounding box center [443, 84] width 53 height 9
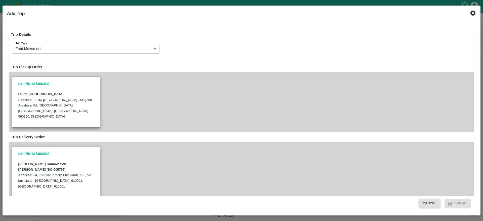
radio input "true"
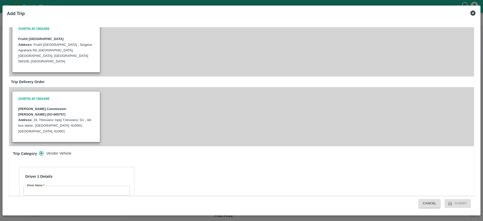
scroll to position [61, 0]
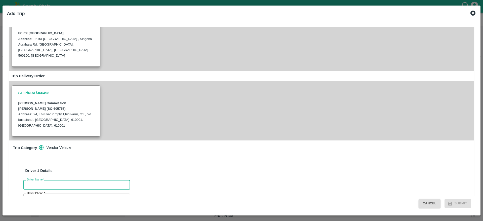
click at [66, 180] on input "Driver Name   *" at bounding box center [76, 185] width 107 height 10
type input "Abhishake"
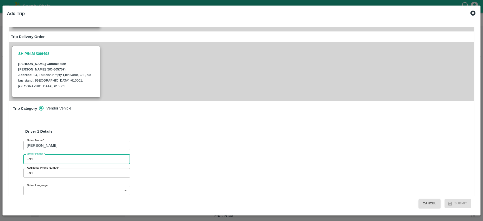
click at [70, 154] on input "Driver Phone   *" at bounding box center [82, 159] width 95 height 10
type input "9698981235"
click at [59, 174] on div "Driver 1 Details Driver Name   * Abhishake Driver Name Driver Phone   * +91 969…" at bounding box center [76, 191] width 115 height 139
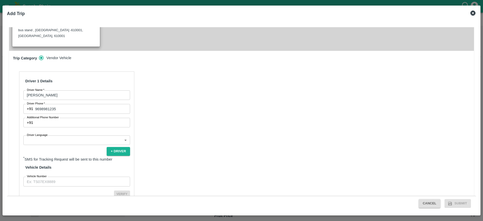
drag, startPoint x: 63, startPoint y: 123, endPoint x: 61, endPoint y: 119, distance: 4.4
click at [61, 119] on div "Driver 1 Details Driver Name   * Abhishake Driver Name Driver Phone   * +91 969…" at bounding box center [76, 141] width 115 height 139
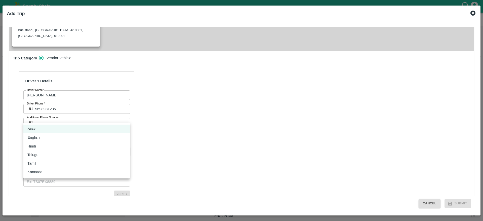
click at [61, 119] on body "Supply Chain Sales Orders FruitX Bangalore Add SO ID SO ID Start Date Start Dat…" at bounding box center [241, 110] width 483 height 221
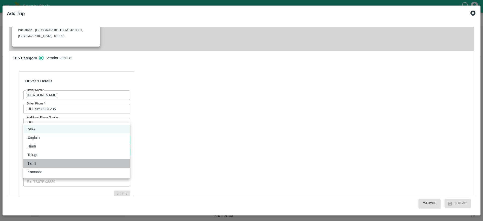
click at [55, 164] on div "Tamil" at bounding box center [76, 164] width 98 height 6
type input "ta"
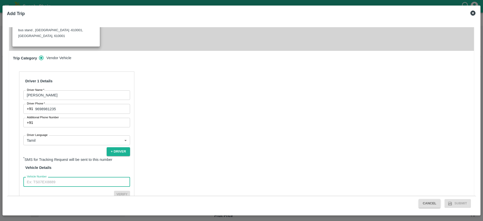
click at [71, 177] on input "Vehicle Number" at bounding box center [76, 182] width 107 height 10
type input "KA05TT6545"
click at [120, 191] on button "Verify" at bounding box center [122, 194] width 16 height 7
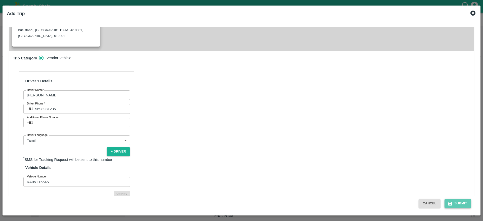
click at [452, 200] on button "Submit" at bounding box center [458, 203] width 27 height 9
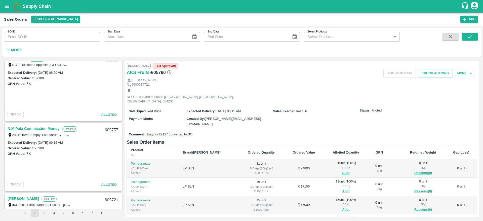
scroll to position [150, 0]
click at [42, 130] on link "N.M Pala Commission Mundy" at bounding box center [34, 127] width 52 height 7
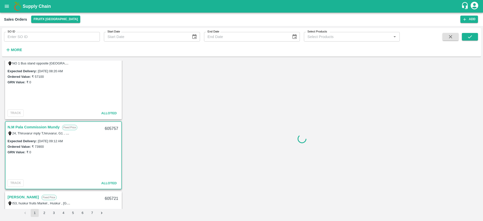
click at [42, 125] on link "N.M Pala Commission Mundy" at bounding box center [34, 127] width 52 height 7
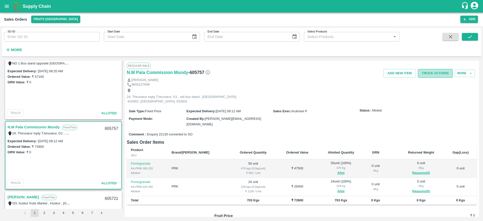
click at [437, 73] on button "Truck Actions" at bounding box center [435, 73] width 35 height 9
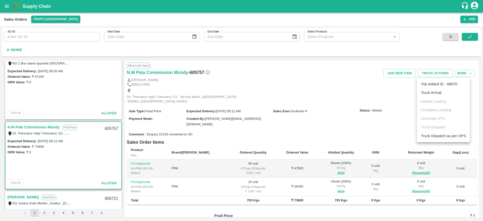
click at [434, 92] on li "Truck Arrival" at bounding box center [443, 92] width 53 height 9
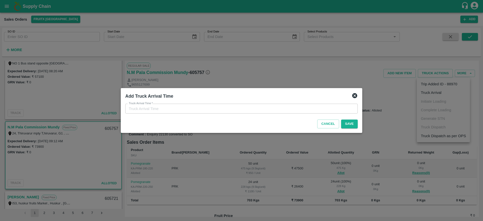
type input "26/09/2025 12:02 PM"
click at [351, 120] on button "Save" at bounding box center [349, 124] width 17 height 9
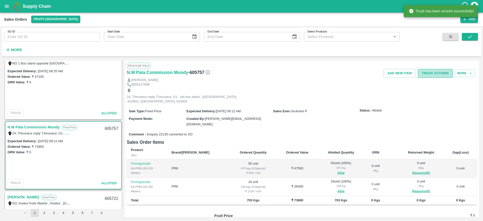
click at [435, 73] on button "Truck Actions" at bounding box center [435, 73] width 35 height 9
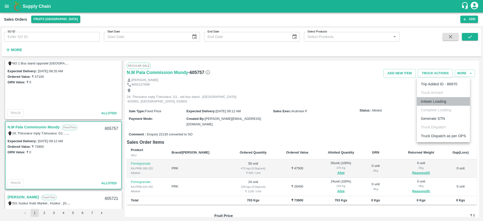
click at [427, 100] on li "Initiate Loading" at bounding box center [443, 101] width 53 height 9
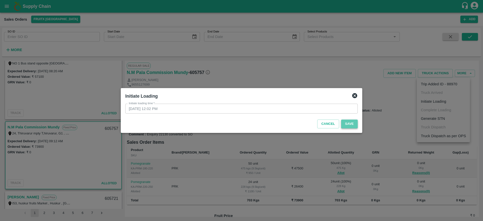
click at [353, 124] on button "Save" at bounding box center [349, 124] width 17 height 9
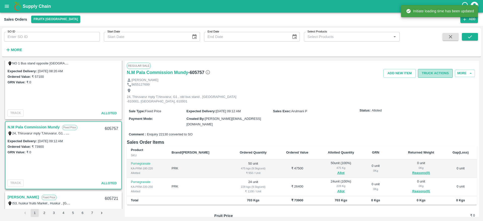
click at [432, 72] on button "Truck Actions" at bounding box center [435, 73] width 35 height 9
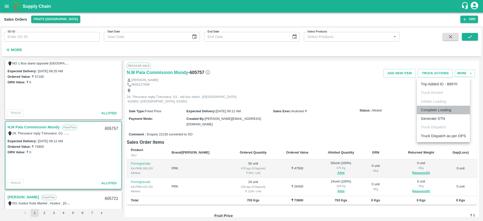
click at [438, 109] on li "Complete Loading" at bounding box center [443, 110] width 53 height 9
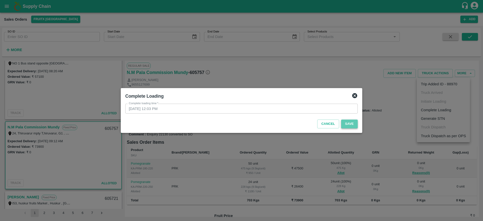
click at [350, 124] on button "Save" at bounding box center [349, 124] width 17 height 9
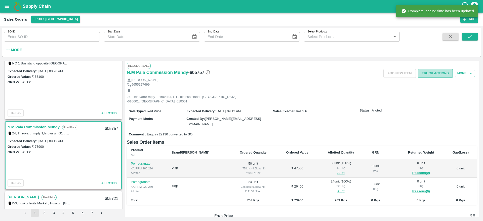
click at [433, 73] on button "Truck Actions" at bounding box center [435, 73] width 35 height 9
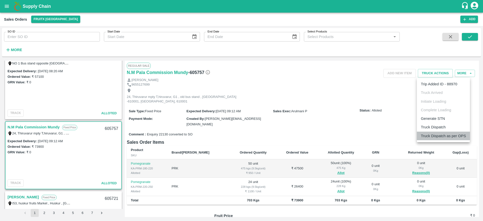
click at [424, 132] on li "Truck Dispatch as per OPS" at bounding box center [443, 136] width 53 height 9
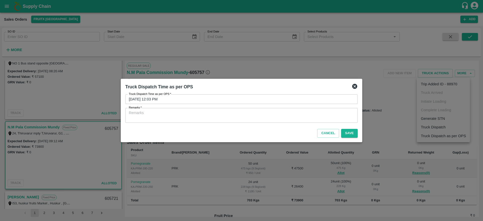
click at [355, 85] on icon at bounding box center [354, 86] width 5 height 5
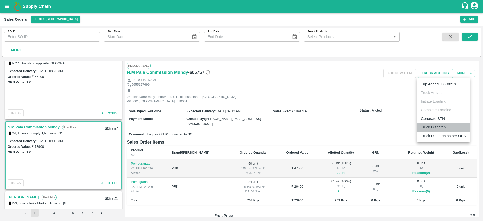
click at [434, 129] on li "Truck Dispatch" at bounding box center [443, 127] width 53 height 9
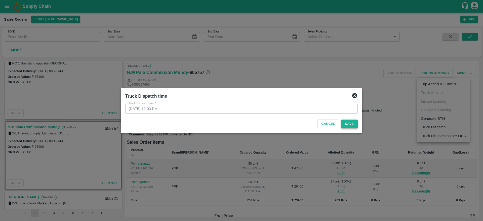
click at [351, 123] on button "Save" at bounding box center [349, 124] width 17 height 9
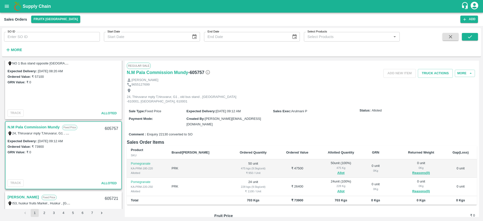
click at [426, 78] on div "Nagarajan Marimuthu" at bounding box center [302, 80] width 350 height 5
click at [428, 76] on button "Truck Actions" at bounding box center [435, 73] width 35 height 9
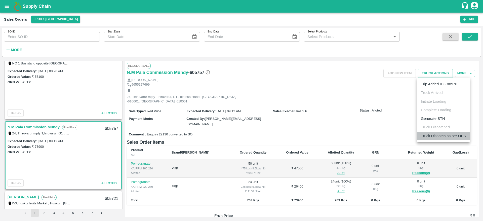
click at [429, 133] on li "Truck Dispatch as per OPS" at bounding box center [443, 136] width 53 height 9
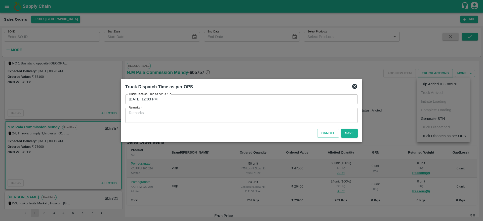
click at [287, 121] on div "x Remarks" at bounding box center [241, 115] width 233 height 15
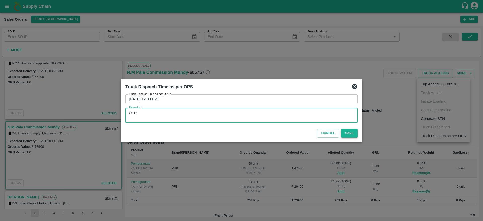
type textarea "OTD"
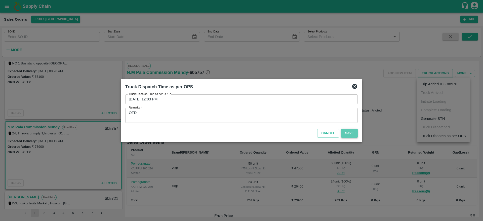
click at [356, 135] on button "Save" at bounding box center [349, 133] width 17 height 9
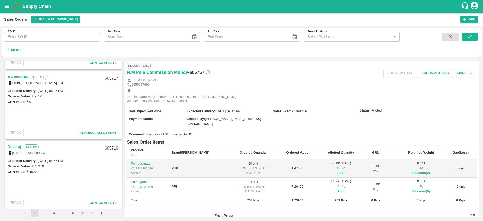
scroll to position [399, 0]
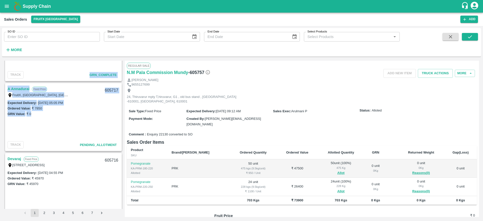
drag, startPoint x: 19, startPoint y: 82, endPoint x: 35, endPoint y: 112, distance: 34.2
click at [35, 112] on div "AKS Fruits Fixed Price NO 1 Bus stand opposite Gingee Villupuram Tamil Nadu, Vi…" at bounding box center [63, 135] width 119 height 148
click at [58, 124] on div "Expected Delivery : 25 Sep 2025, 05:05 PM Ordered Value: ₹ 7850 GRN Value: ₹ 0" at bounding box center [64, 120] width 116 height 40
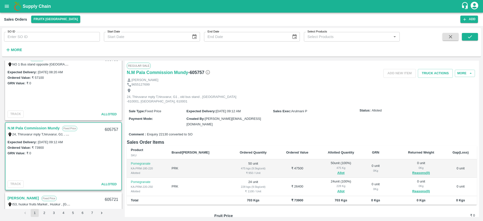
scroll to position [0, 0]
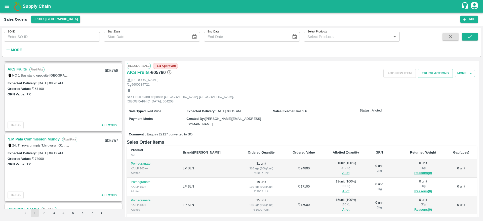
scroll to position [139, 0]
click at [40, 138] on link "N.M Pala Commission Mundy" at bounding box center [34, 138] width 52 height 7
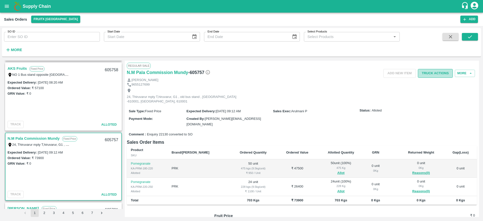
click at [439, 70] on button "Truck Actions" at bounding box center [435, 73] width 35 height 9
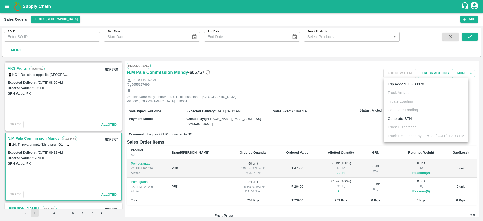
click at [308, 101] on div at bounding box center [241, 110] width 483 height 221
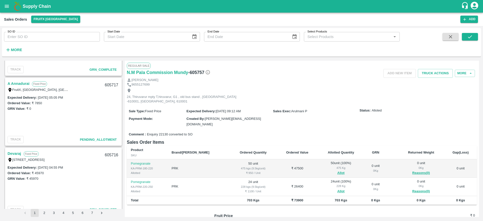
scroll to position [405, 0]
click at [18, 80] on link "A Annadurai" at bounding box center [19, 83] width 22 height 7
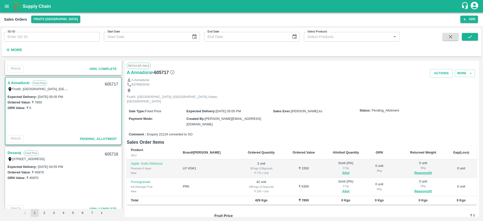
click at [21, 82] on link "A Annadurai" at bounding box center [19, 83] width 22 height 7
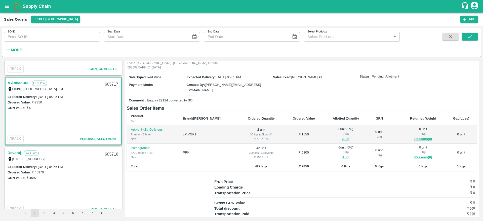
scroll to position [35, 0]
click at [110, 85] on div "605717" at bounding box center [111, 85] width 19 height 12
copy div "605717"
click at [342, 153] on button "Allot" at bounding box center [345, 156] width 7 height 6
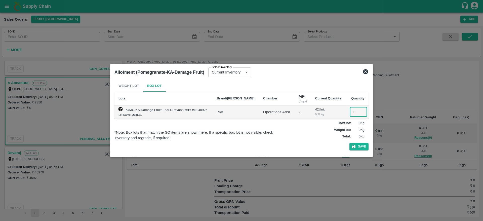
click at [352, 111] on input "number" at bounding box center [358, 112] width 17 height 10
type input "42"
click at [356, 147] on icon "button" at bounding box center [354, 147] width 4 height 4
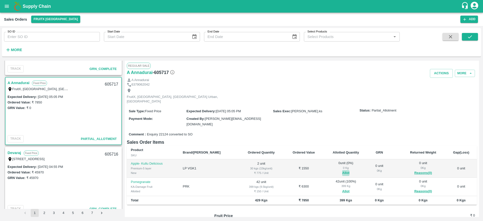
click at [342, 170] on button "Allot" at bounding box center [345, 173] width 7 height 6
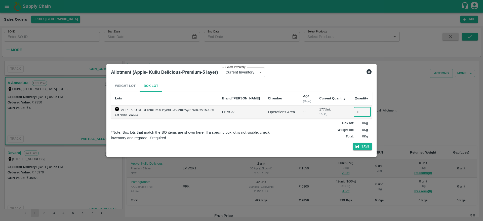
click at [354, 114] on input "number" at bounding box center [362, 112] width 17 height 10
type input "2"
click at [358, 147] on button "Save" at bounding box center [362, 146] width 19 height 7
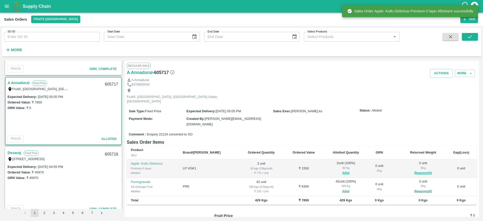
click at [113, 83] on div "605717" at bounding box center [111, 85] width 19 height 12
copy div "605717"
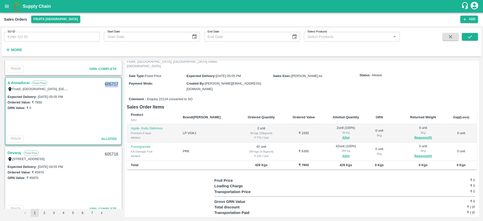
scroll to position [0, 0]
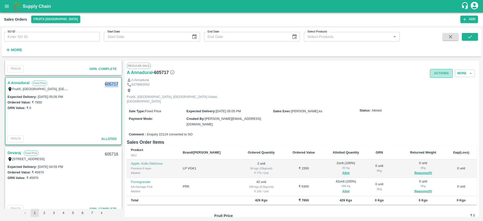
click at [436, 73] on button "Actions" at bounding box center [441, 73] width 23 height 9
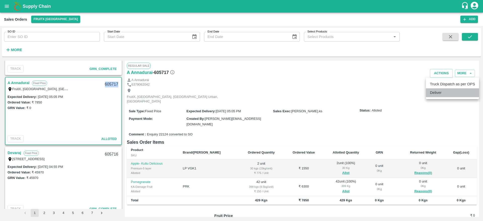
click at [439, 89] on li "Deliver" at bounding box center [452, 92] width 53 height 9
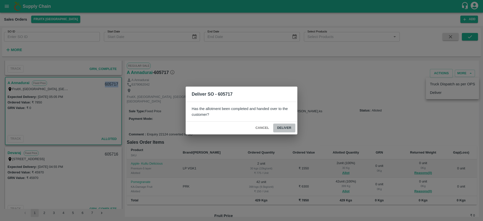
click at [276, 130] on button "Deliver" at bounding box center [284, 128] width 22 height 9
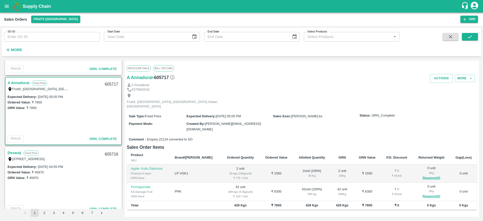
click at [435, 73] on div "Regular Sale Bill Upload" at bounding box center [302, 68] width 350 height 11
click at [436, 77] on button "Actions" at bounding box center [441, 78] width 23 height 9
click at [433, 93] on li "Truck Dispatch as per OPS" at bounding box center [452, 89] width 53 height 9
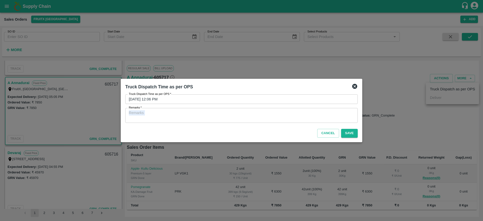
drag, startPoint x: 205, startPoint y: 126, endPoint x: 204, endPoint y: 121, distance: 5.7
click at [204, 121] on div "Truck Dispatch Time as per OPS Truck Dispatch Time as per OPS   * 26/09/2025 12…" at bounding box center [242, 110] width 242 height 63
click at [204, 121] on textarea "Remarks   *" at bounding box center [242, 115] width 226 height 11
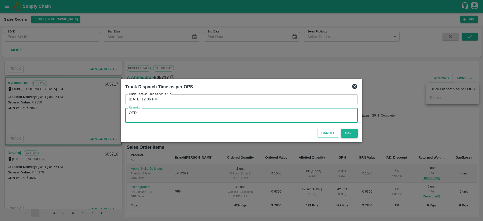
type textarea "OTD"
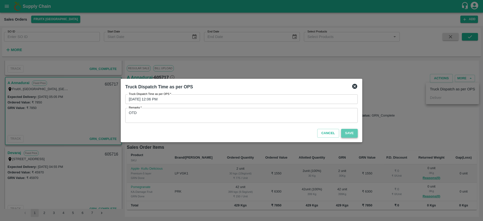
click at [352, 132] on button "Save" at bounding box center [349, 133] width 17 height 9
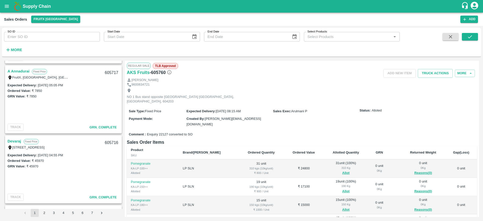
scroll to position [404, 0]
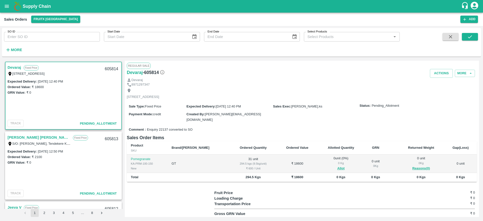
click at [12, 71] on div "[STREET_ADDRESS]" at bounding box center [39, 74] width 63 height 6
click at [12, 70] on link "Devaraj" at bounding box center [15, 67] width 14 height 7
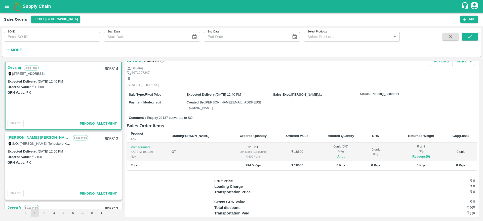
scroll to position [12, 0]
click at [338, 154] on button "Allot" at bounding box center [341, 157] width 7 height 6
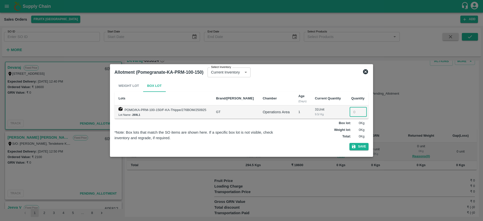
click at [354, 108] on input "number" at bounding box center [358, 112] width 17 height 10
type input "31"
click at [360, 150] on button "Save" at bounding box center [359, 146] width 19 height 7
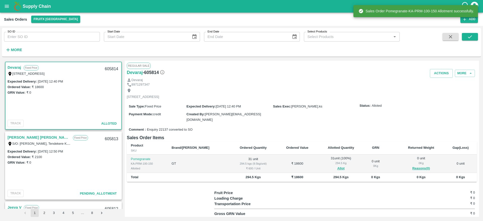
click at [115, 69] on div "605814" at bounding box center [111, 69] width 19 height 12
copy div "605814"
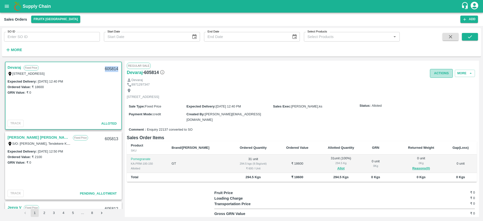
click at [440, 73] on button "Actions" at bounding box center [441, 73] width 23 height 9
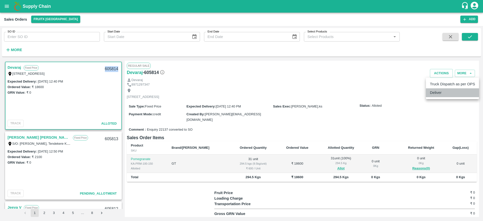
click at [438, 90] on li "Deliver" at bounding box center [452, 92] width 53 height 9
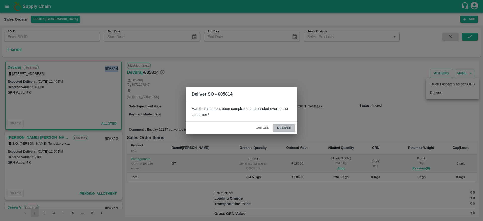
click at [284, 127] on button "Deliver" at bounding box center [284, 128] width 22 height 9
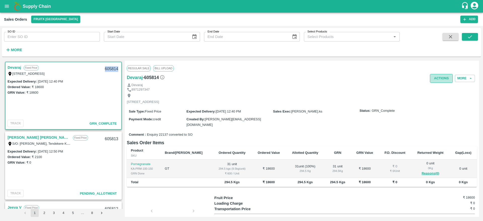
click at [437, 80] on button "Actions" at bounding box center [441, 78] width 23 height 9
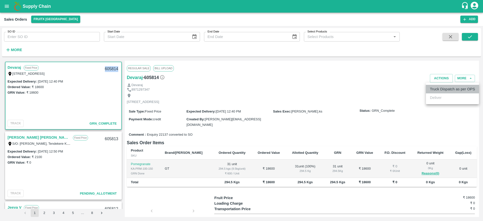
click at [434, 87] on li "Truck Dispatch as per OPS" at bounding box center [452, 89] width 53 height 9
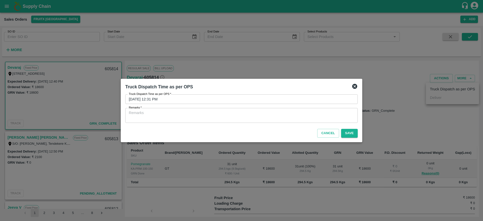
drag, startPoint x: 306, startPoint y: 107, endPoint x: 301, endPoint y: 112, distance: 6.6
click at [301, 112] on div "Truck Dispatch Time as per OPS   * 26/09/2025 12:31 PM Truck Dispatch Time as p…" at bounding box center [241, 108] width 233 height 28
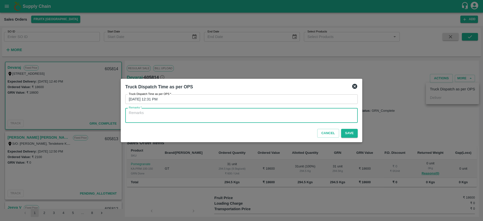
click at [301, 112] on textarea "Remarks   *" at bounding box center [242, 115] width 226 height 11
type textarea "OTD"
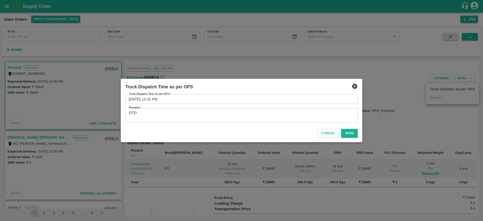
click at [349, 138] on div "Cancel Save" at bounding box center [241, 132] width 237 height 15
click at [349, 136] on button "Save" at bounding box center [349, 133] width 17 height 9
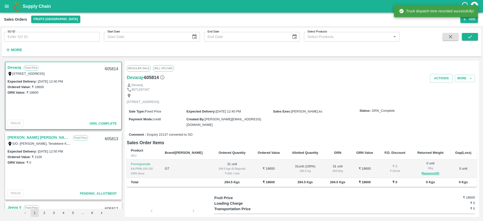
click at [107, 70] on div "605814" at bounding box center [111, 69] width 19 height 12
copy div "605814"
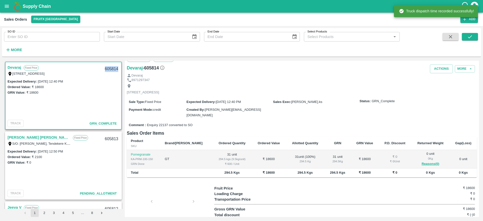
scroll to position [0, 0]
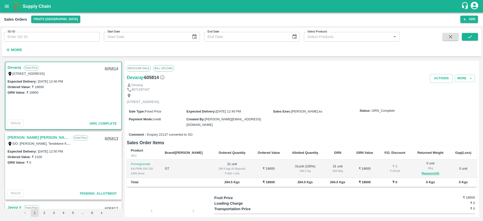
click at [19, 137] on link "[PERSON_NAME] [PERSON_NAME]" at bounding box center [39, 137] width 63 height 7
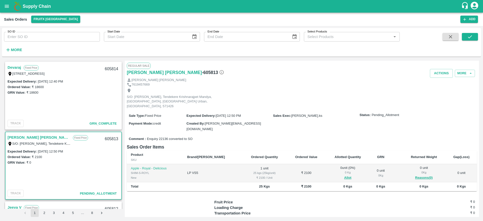
click at [106, 70] on div "605814" at bounding box center [111, 69] width 19 height 12
click at [111, 138] on div "605813" at bounding box center [111, 139] width 19 height 12
copy div "605813"
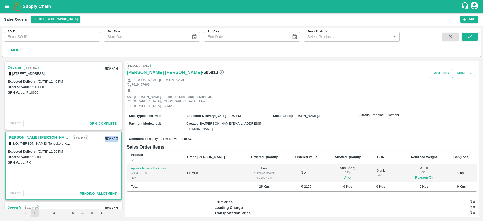
scroll to position [22, 0]
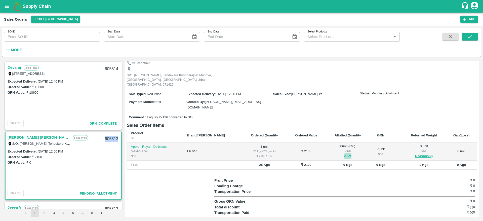
click at [344, 153] on button "Allot" at bounding box center [347, 156] width 7 height 6
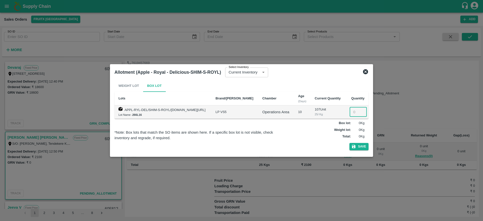
click at [354, 112] on input "number" at bounding box center [358, 112] width 17 height 10
type input "1"
click at [366, 145] on button "Save" at bounding box center [359, 146] width 19 height 7
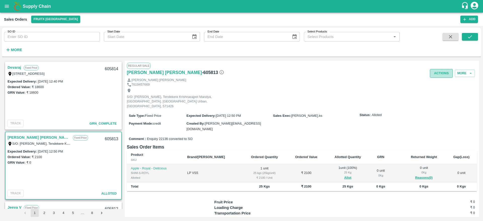
click at [443, 77] on button "Actions" at bounding box center [441, 73] width 23 height 9
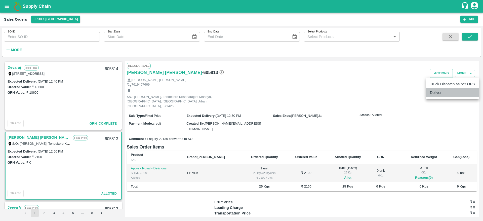
click at [437, 92] on li "Deliver" at bounding box center [452, 92] width 53 height 9
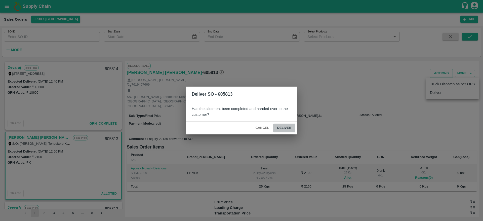
click at [288, 129] on button "Deliver" at bounding box center [284, 128] width 22 height 9
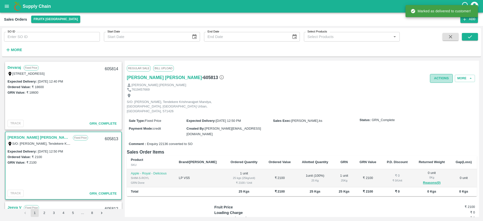
click at [436, 77] on button "Actions" at bounding box center [441, 78] width 23 height 9
click at [438, 88] on li "Truck Dispatch as per OPS" at bounding box center [452, 89] width 53 height 9
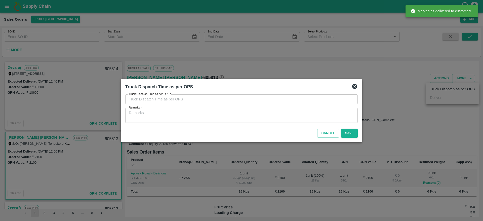
type input "26/09/2025 12:32 PM"
click at [278, 119] on textarea "Remarks   *" at bounding box center [242, 115] width 226 height 11
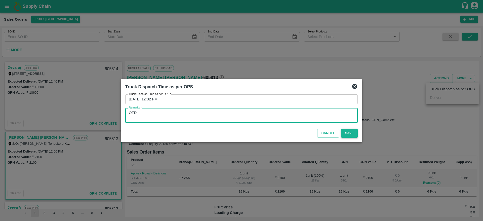
type textarea "OTD"
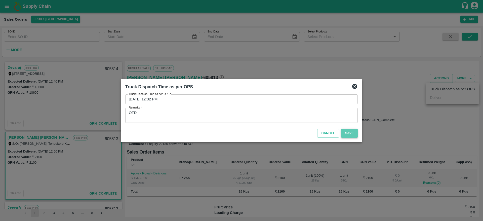
click at [349, 130] on button "Save" at bounding box center [349, 133] width 17 height 9
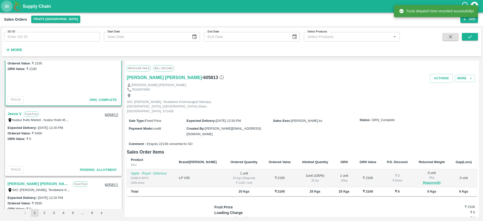
scroll to position [99, 0]
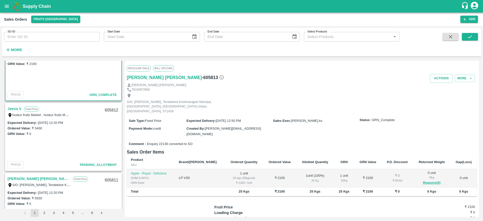
click at [17, 109] on link "Jeeva V" at bounding box center [15, 108] width 14 height 7
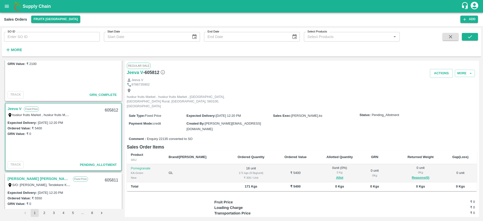
click at [17, 109] on link "Jeeva V" at bounding box center [15, 108] width 14 height 7
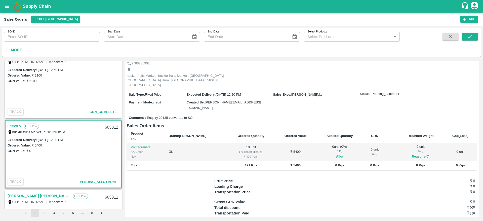
scroll to position [85, 0]
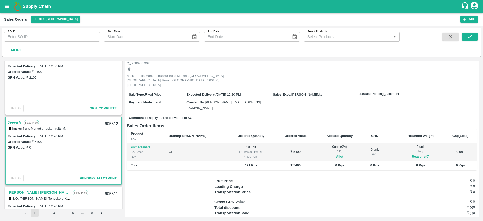
click at [12, 121] on link "Jeeva V" at bounding box center [15, 122] width 14 height 7
click at [13, 123] on link "Jeeva V" at bounding box center [15, 122] width 14 height 7
click at [336, 154] on button "Allot" at bounding box center [339, 157] width 7 height 6
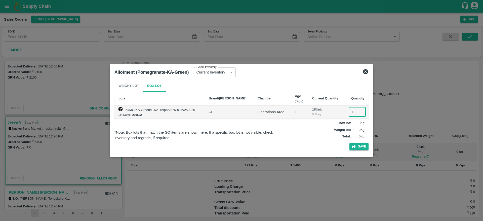
click at [354, 112] on input "number" at bounding box center [357, 112] width 17 height 10
type input "18"
click at [353, 146] on icon "button" at bounding box center [354, 147] width 4 height 4
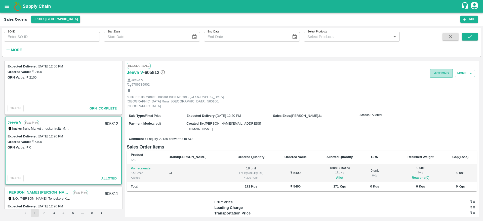
click at [439, 72] on button "Actions" at bounding box center [441, 73] width 23 height 9
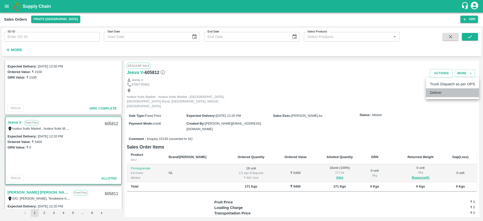
click at [440, 91] on li "Deliver" at bounding box center [452, 92] width 53 height 9
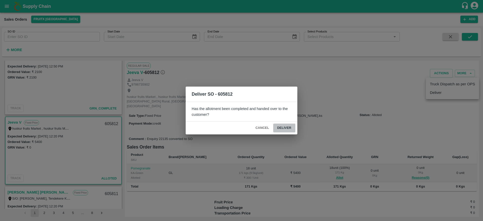
click at [282, 130] on button "Deliver" at bounding box center [284, 128] width 22 height 9
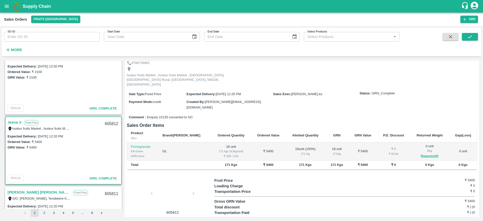
scroll to position [0, 0]
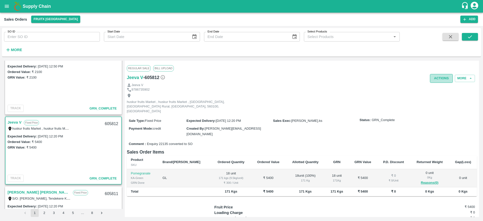
click at [438, 77] on button "Actions" at bounding box center [441, 78] width 23 height 9
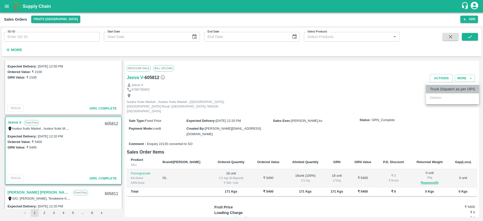
click at [446, 85] on li "Truck Dispatch as per OPS" at bounding box center [452, 89] width 53 height 9
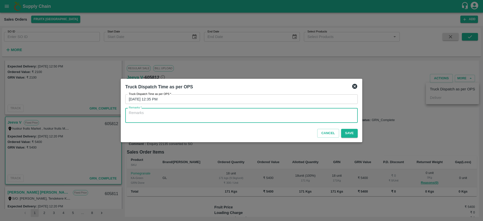
click at [280, 116] on textarea "Remarks   *" at bounding box center [242, 115] width 226 height 11
type textarea "OTD"
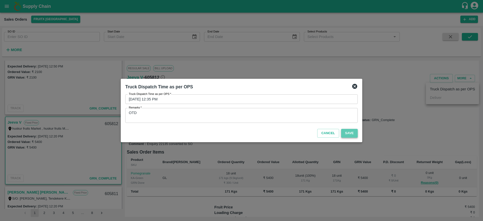
click at [352, 135] on button "Save" at bounding box center [349, 133] width 17 height 9
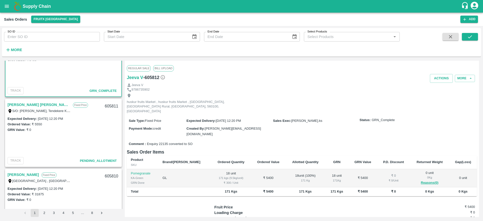
scroll to position [173, 0]
click at [20, 103] on link "[PERSON_NAME] [PERSON_NAME]" at bounding box center [39, 104] width 63 height 7
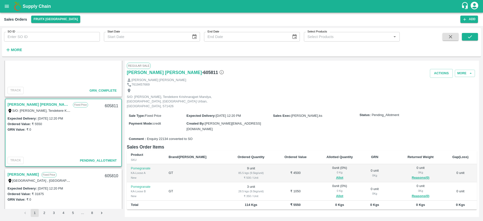
click at [20, 103] on link "[PERSON_NAME] [PERSON_NAME]" at bounding box center [39, 104] width 63 height 7
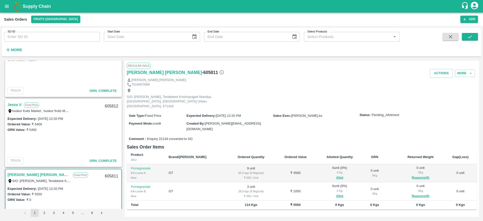
scroll to position [157, 0]
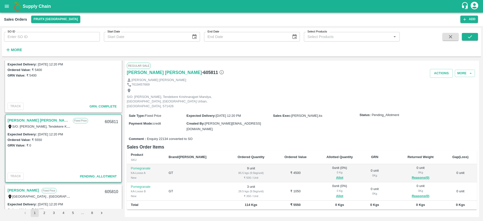
click at [32, 122] on link "[PERSON_NAME] [PERSON_NAME]" at bounding box center [39, 120] width 63 height 7
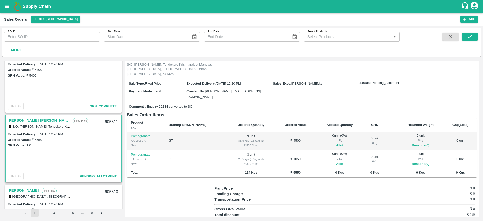
scroll to position [34, 0]
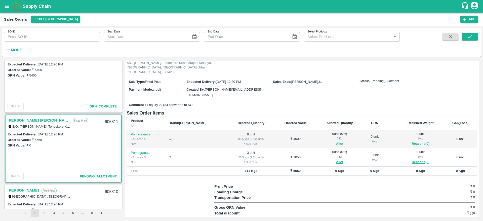
click at [28, 116] on div "Sharath Kumar H M Fixed Price S/O: Manjegowda Hadanur, Tendekere Krishnarajpet …" at bounding box center [64, 123] width 116 height 16
click at [336, 141] on button "Allot" at bounding box center [339, 144] width 7 height 6
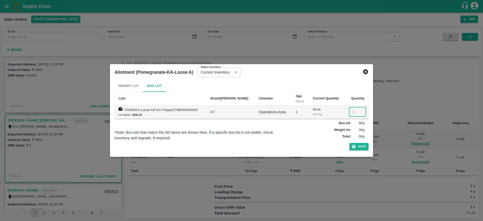
click at [352, 111] on input "number" at bounding box center [357, 112] width 17 height 10
type input "9"
click at [352, 141] on div "Weight Lot Box Lot Lots Brand/Marka Chamber Age (Days) Current Quantity Quantit…" at bounding box center [242, 116] width 254 height 73
click at [353, 143] on div "Weight Lot Box Lot Lots Brand/Marka Chamber Age (Days) Current Quantity Quantit…" at bounding box center [242, 116] width 254 height 73
click at [354, 146] on icon "button" at bounding box center [354, 146] width 5 height 5
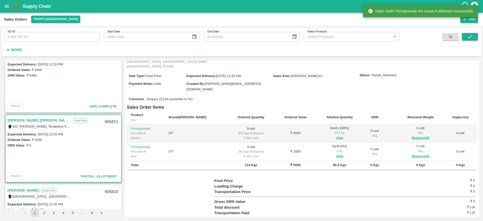
scroll to position [40, 0]
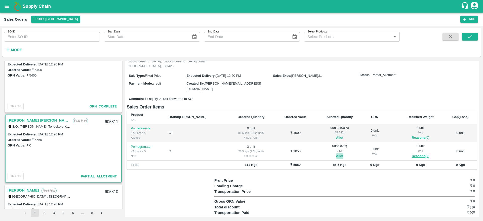
click at [336, 153] on button "Allot" at bounding box center [339, 156] width 7 height 6
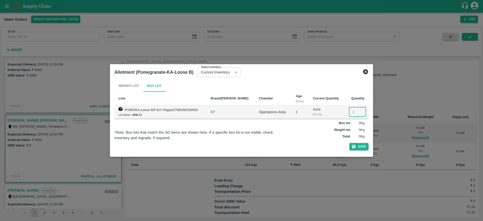
click at [351, 114] on input "number" at bounding box center [357, 112] width 17 height 10
type input "3"
click at [363, 148] on button "Save" at bounding box center [359, 146] width 19 height 7
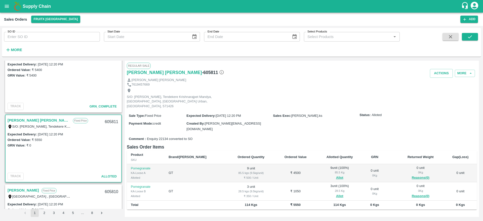
click at [34, 119] on link "[PERSON_NAME] [PERSON_NAME]" at bounding box center [39, 120] width 63 height 7
click at [445, 73] on button "Actions" at bounding box center [441, 73] width 23 height 9
click at [438, 93] on li "Deliver" at bounding box center [452, 92] width 53 height 9
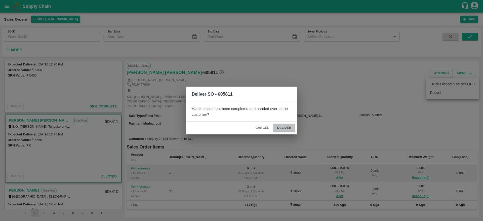
click at [290, 127] on button "Deliver" at bounding box center [284, 128] width 22 height 9
click at [108, 121] on div "Deliver SO - 605811 Has the allotment been completed and handed over to the cus…" at bounding box center [241, 110] width 483 height 221
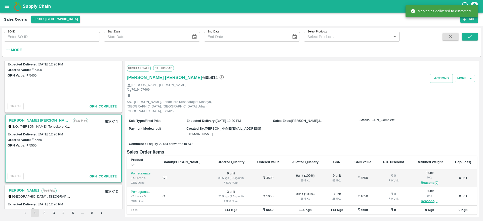
click at [106, 124] on div "605811" at bounding box center [111, 122] width 19 height 12
copy div "605811"
click at [94, 137] on div "Ordered Value: ₹ 5550" at bounding box center [64, 140] width 112 height 6
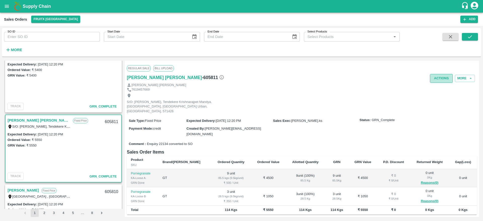
click at [435, 79] on button "Actions" at bounding box center [441, 78] width 23 height 9
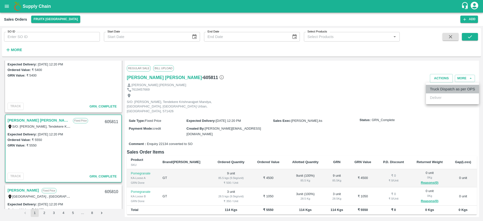
click at [444, 88] on li "Truck Dispatch as per OPS" at bounding box center [452, 89] width 53 height 9
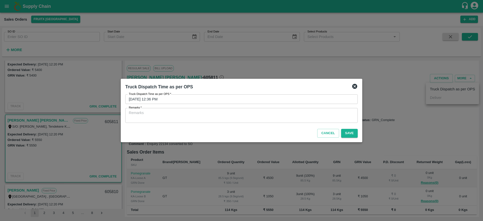
click at [266, 115] on textarea "Remarks   *" at bounding box center [242, 115] width 226 height 11
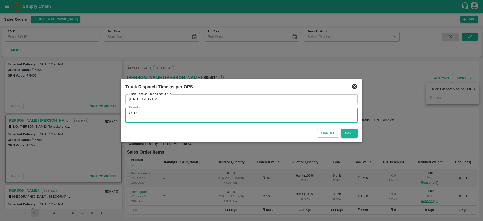
type textarea "OTD"
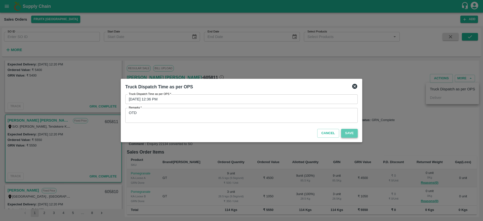
click at [352, 134] on button "Save" at bounding box center [349, 133] width 17 height 9
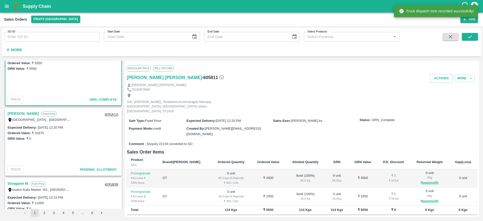
scroll to position [261, 0]
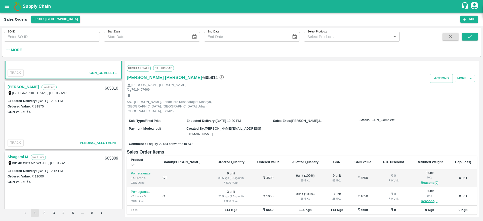
click at [21, 87] on link "[PERSON_NAME]" at bounding box center [23, 87] width 31 height 7
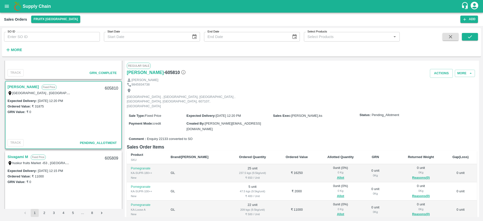
click at [21, 87] on link "[PERSON_NAME]" at bounding box center [23, 87] width 31 height 7
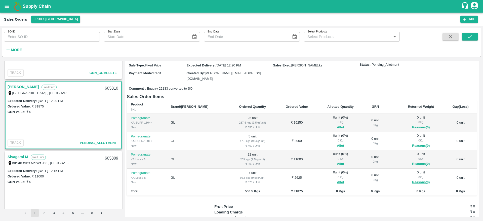
scroll to position [51, 0]
click at [106, 87] on div "605810" at bounding box center [111, 89] width 19 height 12
copy div "605810"
click at [337, 124] on button "Allot" at bounding box center [340, 127] width 7 height 6
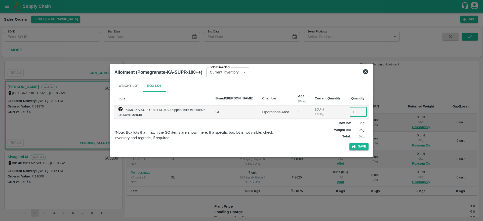
click at [351, 112] on input "number" at bounding box center [358, 112] width 17 height 10
type input "25"
click at [356, 147] on icon "button" at bounding box center [354, 147] width 4 height 4
click at [366, 72] on icon at bounding box center [366, 72] width 6 height 6
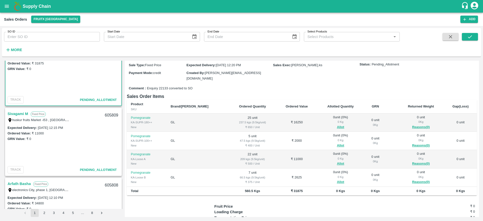
scroll to position [305, 0]
click at [17, 110] on link "Sivagami M" at bounding box center [18, 112] width 21 height 7
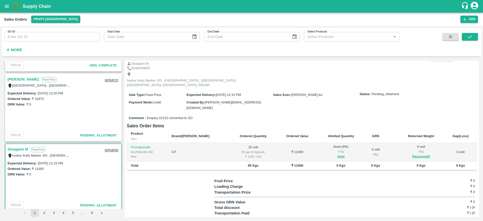
scroll to position [268, 0]
click at [108, 148] on div "605809" at bounding box center [111, 151] width 19 height 12
copy div "605809"
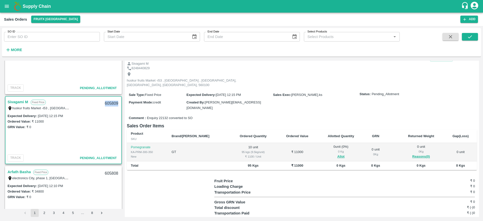
scroll to position [325, 0]
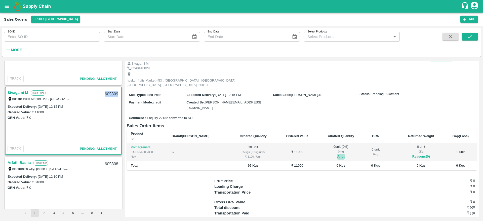
click at [338, 154] on button "Allot" at bounding box center [341, 157] width 7 height 6
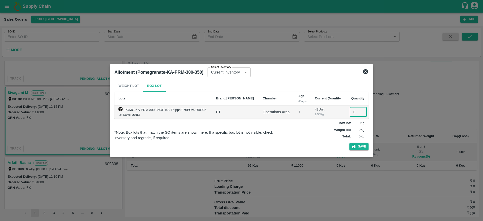
click at [353, 112] on input "number" at bounding box center [358, 112] width 17 height 10
type input "10"
click at [360, 150] on button "Save" at bounding box center [359, 146] width 19 height 7
click at [367, 73] on icon at bounding box center [365, 71] width 5 height 5
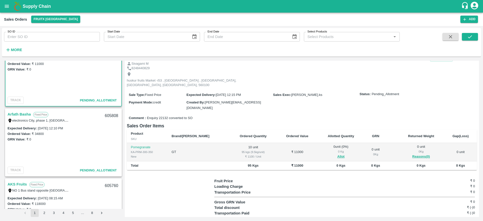
scroll to position [375, 0]
click at [21, 115] on link "Arfath Basha" at bounding box center [19, 113] width 23 height 7
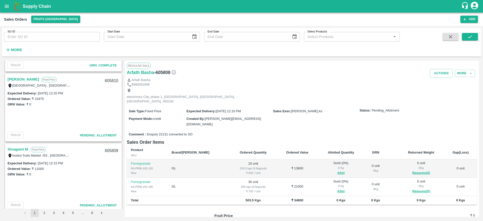
scroll to position [225, 0]
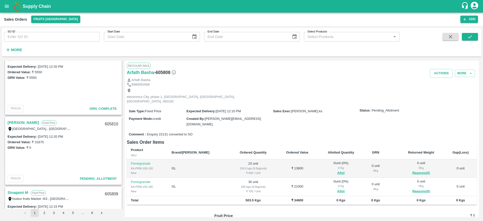
click at [18, 124] on link "[PERSON_NAME]" at bounding box center [23, 122] width 31 height 7
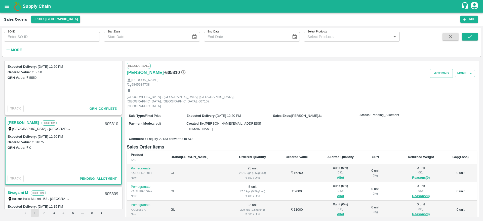
click at [22, 120] on link "[PERSON_NAME]" at bounding box center [23, 122] width 31 height 7
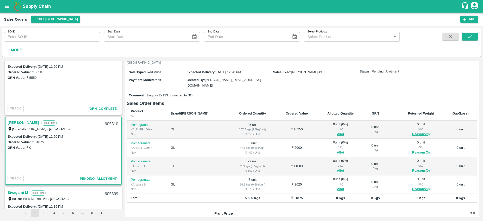
scroll to position [46, 0]
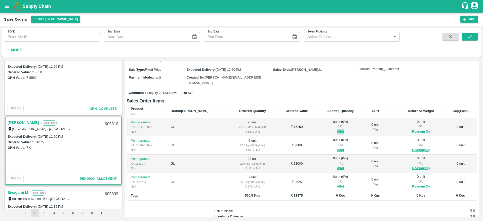
click at [337, 129] on button "Allot" at bounding box center [340, 132] width 7 height 6
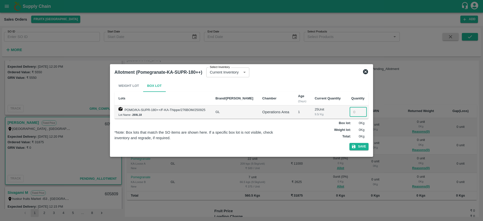
click at [352, 113] on input "number" at bounding box center [358, 112] width 17 height 10
type input "25"
click at [359, 149] on button "Save" at bounding box center [359, 146] width 19 height 7
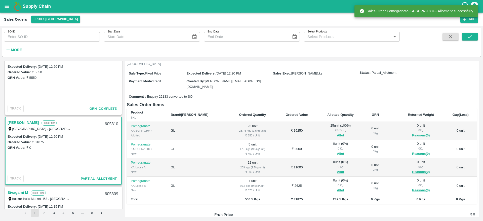
scroll to position [47, 0]
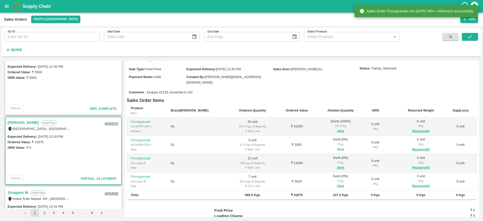
click at [337, 147] on button "Allot" at bounding box center [340, 150] width 7 height 6
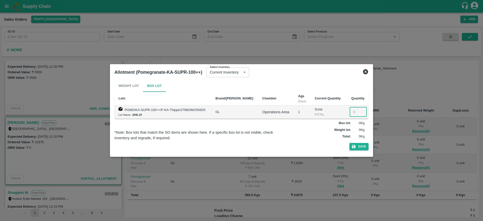
click at [353, 114] on input "number" at bounding box center [358, 112] width 17 height 10
type input "5"
click at [360, 148] on button "Save" at bounding box center [359, 146] width 19 height 7
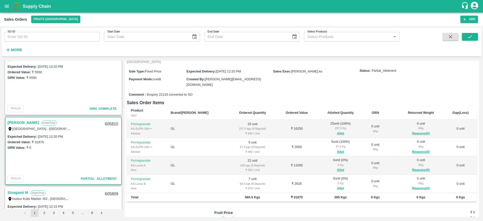
scroll to position [48, 0]
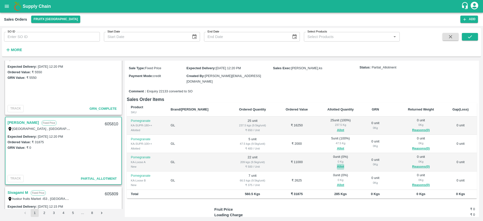
click at [337, 164] on button "Allot" at bounding box center [340, 167] width 7 height 6
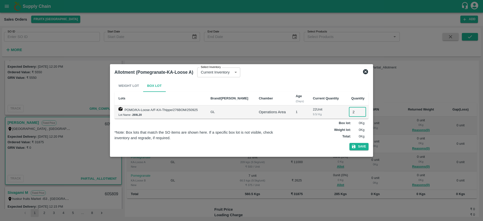
click at [354, 112] on input "2" at bounding box center [357, 112] width 17 height 10
type input "22"
click at [360, 150] on button "Save" at bounding box center [359, 146] width 19 height 7
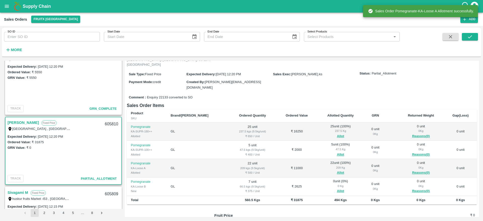
scroll to position [49, 0]
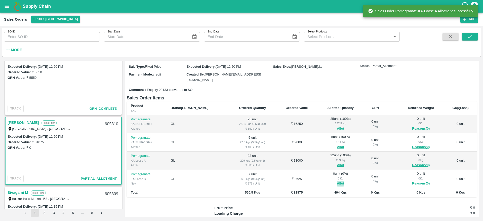
click at [337, 181] on button "Allot" at bounding box center [340, 184] width 7 height 6
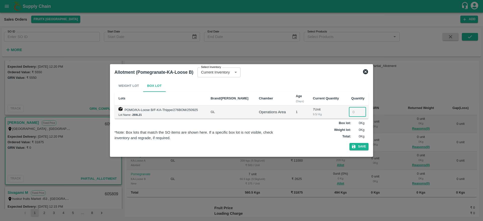
click at [353, 113] on input "number" at bounding box center [357, 112] width 17 height 10
type input "7"
click at [360, 146] on button "Save" at bounding box center [359, 146] width 19 height 7
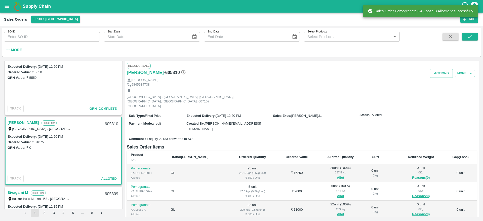
click at [104, 123] on div "605810" at bounding box center [111, 124] width 19 height 12
copy div "605810"
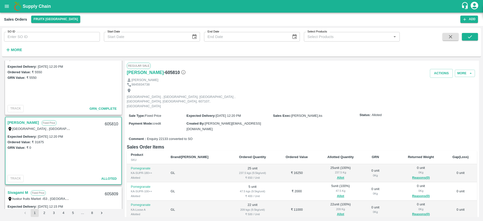
click at [51, 145] on div "GRN Value: ₹ 0" at bounding box center [64, 148] width 112 height 6
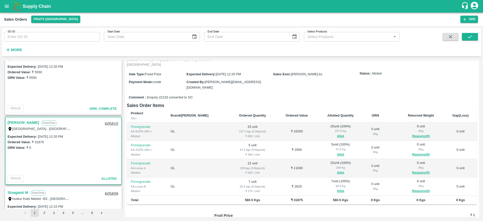
scroll to position [0, 0]
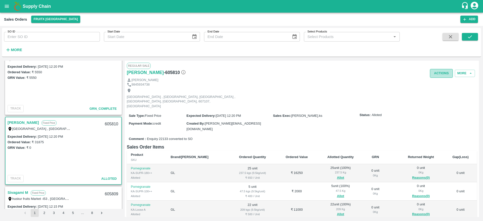
click at [437, 69] on button "Actions" at bounding box center [441, 73] width 23 height 9
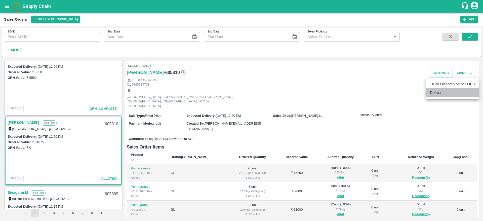
click at [441, 92] on li "Deliver" at bounding box center [452, 92] width 53 height 9
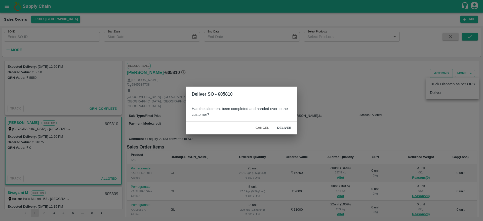
click at [284, 129] on button "Deliver" at bounding box center [284, 128] width 22 height 9
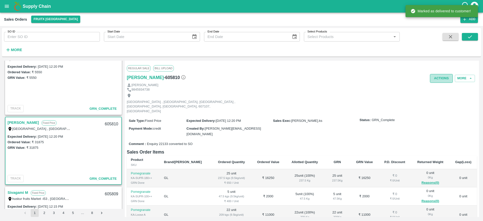
click at [443, 77] on button "Actions" at bounding box center [441, 78] width 23 height 9
click at [439, 84] on ul "Truck Dispatch as per OPS Deliver" at bounding box center [452, 93] width 53 height 21
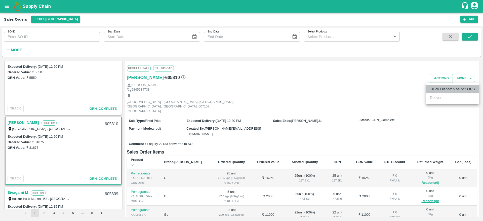
click at [437, 88] on li "Truck Dispatch as per OPS" at bounding box center [452, 89] width 53 height 9
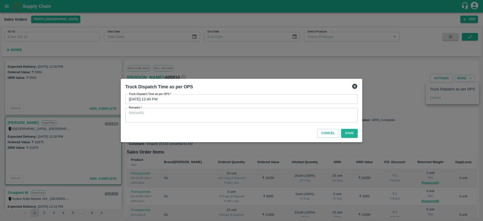
click at [260, 115] on textarea "Remarks   *" at bounding box center [242, 115] width 226 height 11
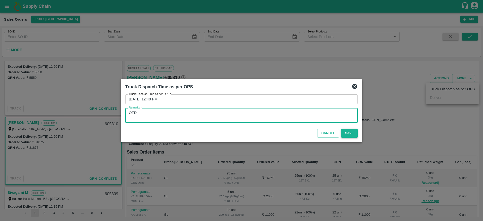
type textarea "OTD"
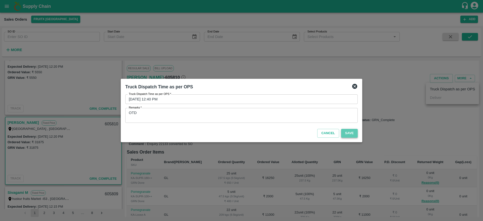
click at [350, 131] on button "Save" at bounding box center [349, 133] width 17 height 9
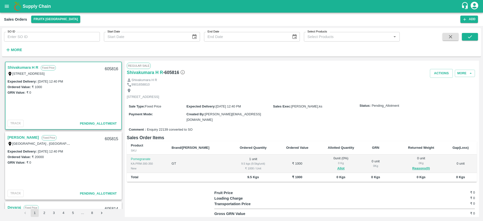
click at [21, 71] on div "[STREET_ADDRESS]" at bounding box center [39, 74] width 63 height 6
click at [22, 71] on div "[STREET_ADDRESS]" at bounding box center [39, 74] width 63 height 6
click at [23, 69] on link "Shivakumara H R" at bounding box center [23, 67] width 31 height 7
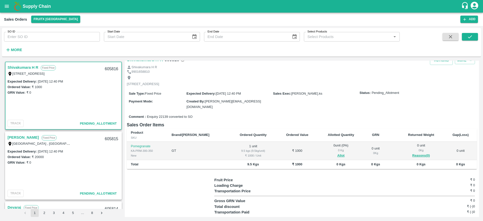
click at [116, 66] on div "605816" at bounding box center [111, 69] width 19 height 12
copy div "605816"
click at [338, 154] on button "Allot" at bounding box center [341, 156] width 7 height 6
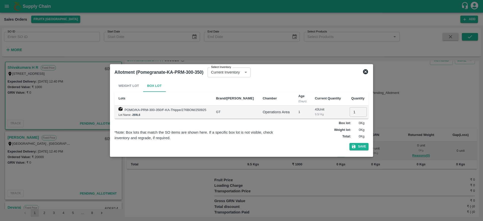
click at [353, 109] on input "1" at bounding box center [358, 112] width 17 height 10
type input "1"
click at [357, 148] on button "Save" at bounding box center [359, 146] width 19 height 7
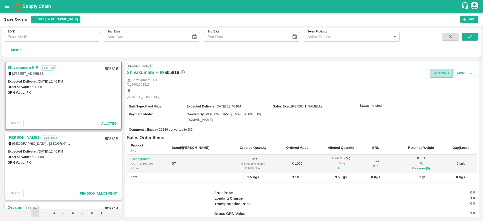
click at [444, 72] on button "Actions" at bounding box center [441, 73] width 23 height 9
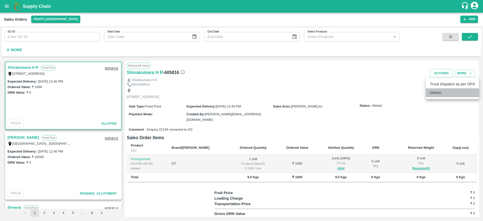
click at [438, 94] on li "Deliver" at bounding box center [452, 92] width 53 height 9
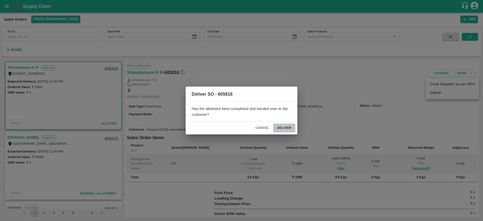
click at [282, 128] on button "Deliver" at bounding box center [284, 128] width 22 height 9
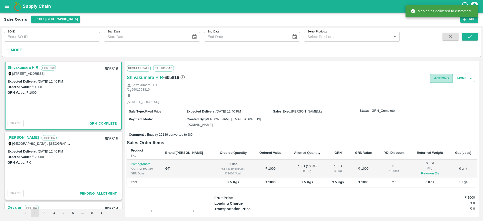
click at [441, 76] on button "Actions" at bounding box center [441, 78] width 23 height 9
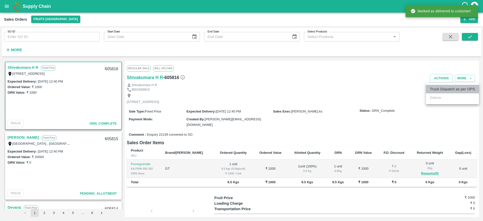
click at [439, 87] on li "Truck Dispatch as per OPS" at bounding box center [452, 89] width 53 height 9
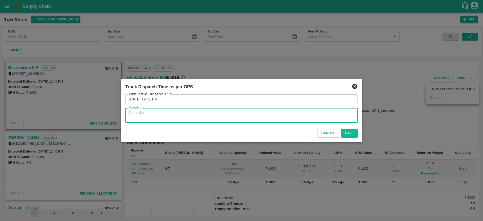
click at [271, 116] on textarea "Remarks   *" at bounding box center [242, 115] width 226 height 11
type textarea "O"
type textarea "OTD"
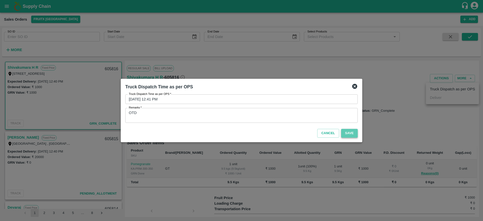
click at [350, 130] on button "Save" at bounding box center [349, 133] width 17 height 9
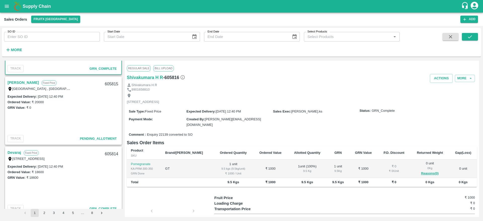
scroll to position [55, 0]
click at [23, 83] on link "[PERSON_NAME]" at bounding box center [23, 82] width 31 height 7
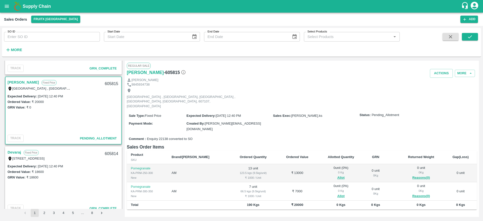
click at [13, 86] on label "[GEOGRAPHIC_DATA] , [GEOGRAPHIC_DATA], [GEOGRAPHIC_DATA] , [GEOGRAPHIC_DATA], […" at bounding box center [126, 88] width 228 height 4
click at [17, 81] on link "[PERSON_NAME]" at bounding box center [23, 82] width 31 height 7
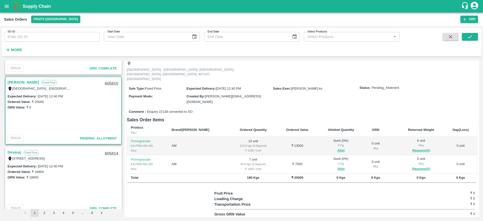
scroll to position [29, 0]
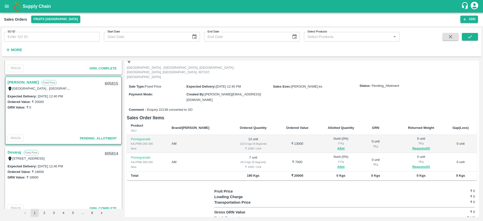
click at [110, 84] on div "605815" at bounding box center [111, 84] width 19 height 12
copy div "605815"
click at [338, 146] on button "Allot" at bounding box center [341, 149] width 7 height 6
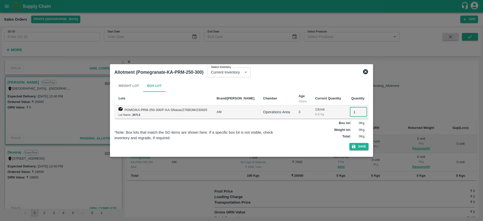
click at [354, 112] on input "1" at bounding box center [358, 112] width 17 height 10
type input "13"
click at [360, 145] on button "Save" at bounding box center [359, 146] width 19 height 7
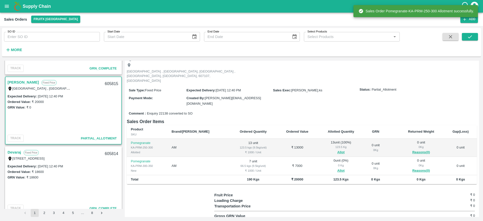
scroll to position [29, 0]
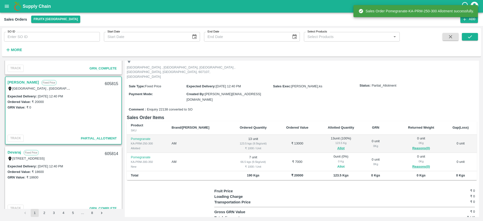
click at [338, 164] on button "Allot" at bounding box center [341, 167] width 7 height 6
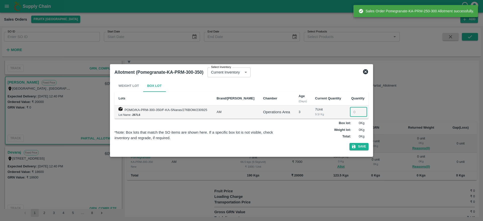
click at [353, 111] on input "number" at bounding box center [358, 112] width 17 height 10
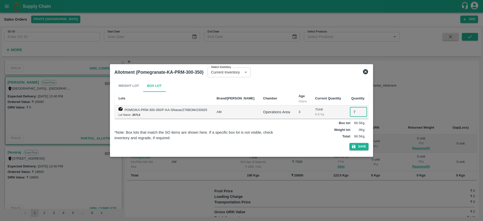
type input "7"
drag, startPoint x: 362, startPoint y: 150, endPoint x: 360, endPoint y: 145, distance: 5.6
click at [360, 145] on div "Weight Lot Box Lot Lots Brand/Marka Chamber Age (Days) Current Quantity Quantit…" at bounding box center [242, 116] width 254 height 73
click at [360, 145] on button "Save" at bounding box center [359, 146] width 19 height 7
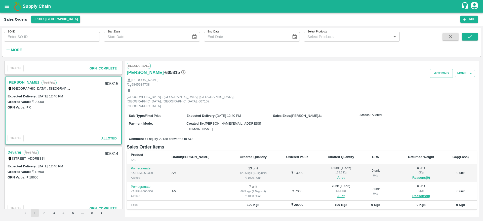
click at [111, 81] on div "605815" at bounding box center [111, 84] width 19 height 12
copy div "605815"
click at [444, 70] on button "Actions" at bounding box center [441, 73] width 23 height 9
drag, startPoint x: 438, startPoint y: 86, endPoint x: 437, endPoint y: 96, distance: 10.1
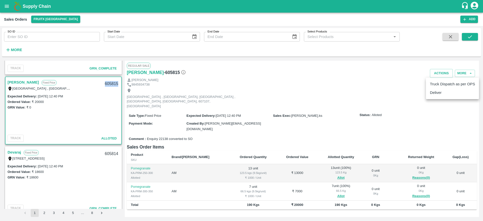
click at [437, 96] on ul "Truck Dispatch as per OPS Deliver" at bounding box center [452, 88] width 53 height 21
click at [437, 96] on li "Deliver" at bounding box center [452, 92] width 53 height 9
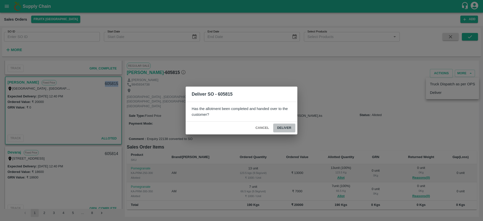
click at [281, 127] on button "Deliver" at bounding box center [284, 128] width 22 height 9
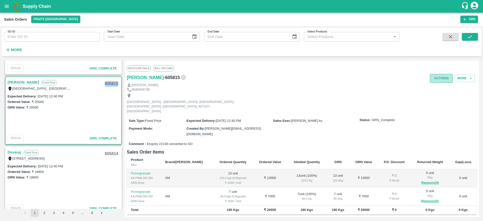
click at [437, 78] on button "Actions" at bounding box center [441, 78] width 23 height 9
click at [437, 92] on li "Truck Dispatch as per OPS" at bounding box center [452, 89] width 53 height 9
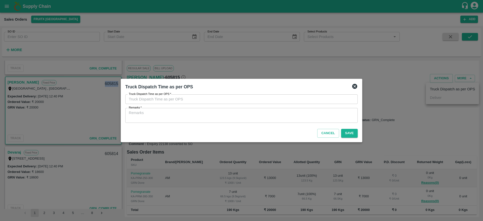
type input "26/09/2025 12:42 PM"
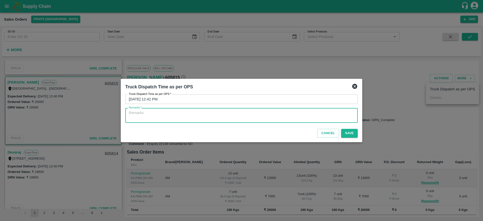
click at [262, 116] on textarea "Remarks   *" at bounding box center [242, 115] width 226 height 11
type textarea "OTD"
click at [349, 132] on button "Save" at bounding box center [349, 133] width 17 height 9
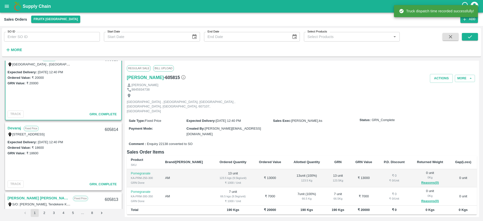
scroll to position [0, 0]
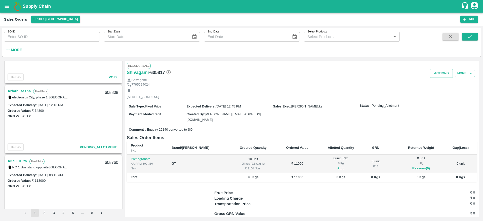
scroll to position [602, 0]
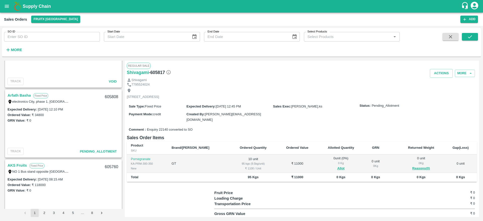
click at [15, 97] on link "Arfath Basha" at bounding box center [19, 95] width 23 height 7
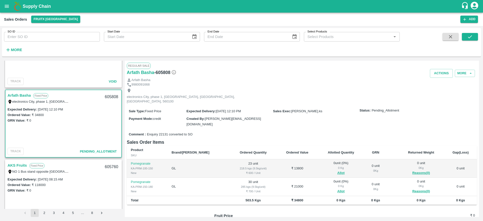
click at [15, 97] on link "Arfath Basha" at bounding box center [19, 95] width 23 height 7
click at [111, 97] on div "605808" at bounding box center [111, 97] width 19 height 12
copy div "605808"
click at [338, 170] on button "Allot" at bounding box center [341, 173] width 7 height 6
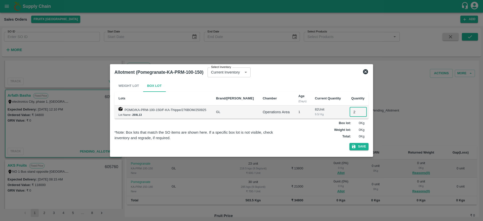
click at [354, 113] on input "2" at bounding box center [358, 112] width 17 height 10
type input "23"
click at [358, 144] on button "Save" at bounding box center [359, 146] width 19 height 7
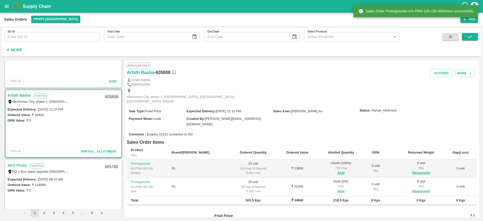
scroll to position [35, 0]
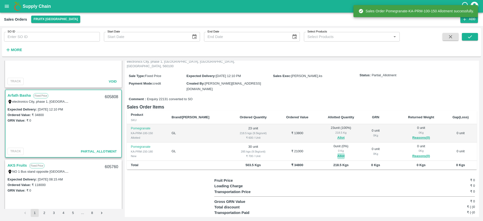
click at [338, 153] on button "Allot" at bounding box center [341, 156] width 7 height 6
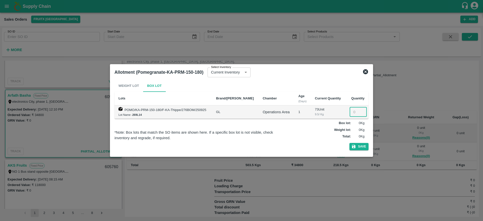
click at [351, 112] on input "number" at bounding box center [358, 112] width 17 height 10
type input "30"
click at [357, 148] on button "Save" at bounding box center [359, 146] width 19 height 7
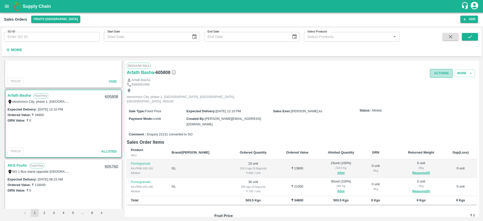
click at [442, 73] on button "Actions" at bounding box center [441, 73] width 23 height 9
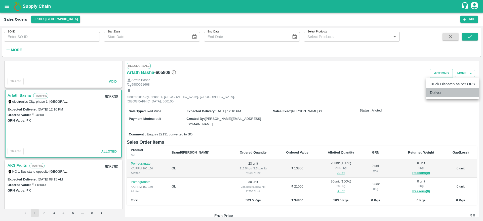
click at [434, 92] on li "Deliver" at bounding box center [452, 92] width 53 height 9
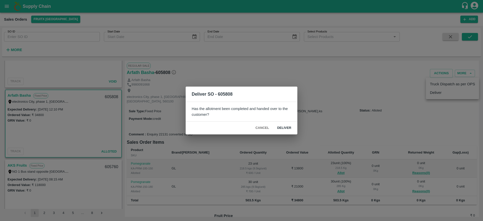
click at [286, 135] on div "Deliver SO - 605808 Has the allotment been completed and handed over to the cus…" at bounding box center [241, 110] width 483 height 221
click at [284, 130] on button "Deliver" at bounding box center [284, 128] width 22 height 9
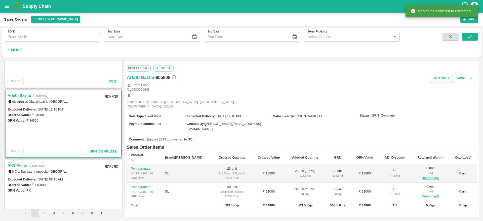
click at [441, 73] on div "Regular Sale Bill Upload" at bounding box center [302, 68] width 350 height 11
click at [436, 84] on div "Arfath Basha" at bounding box center [302, 85] width 350 height 5
click at [438, 78] on button "Actions" at bounding box center [441, 78] width 23 height 9
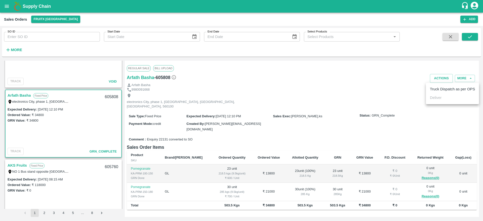
click at [437, 84] on ul "Truck Dispatch as per OPS Deliver" at bounding box center [452, 93] width 53 height 21
click at [435, 90] on li "Truck Dispatch as per OPS" at bounding box center [452, 89] width 53 height 9
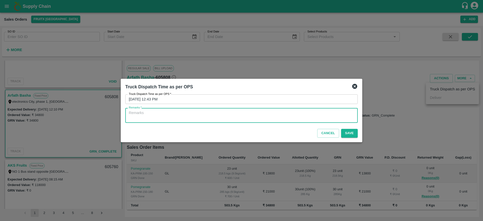
click at [282, 112] on textarea "Remarks   *" at bounding box center [242, 115] width 226 height 11
type textarea "OTD"
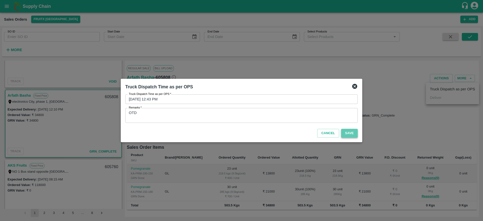
click at [350, 134] on button "Save" at bounding box center [349, 133] width 17 height 9
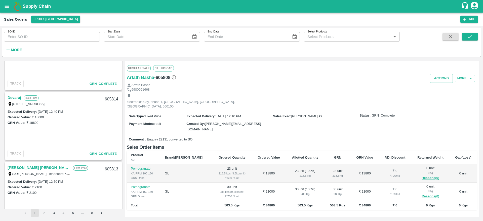
scroll to position [0, 0]
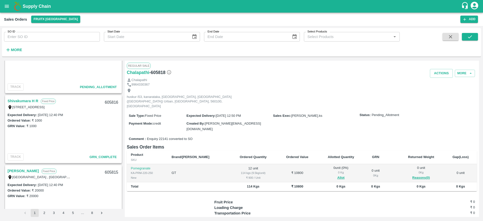
scroll to position [104, 0]
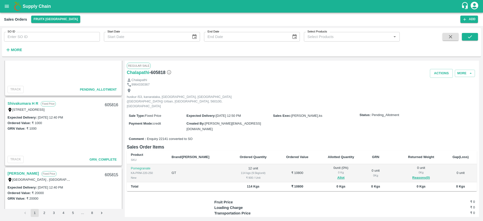
click at [23, 104] on link "Shivakumara H R" at bounding box center [23, 103] width 31 height 7
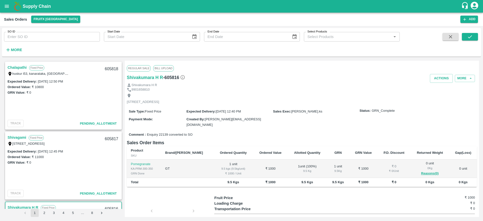
click at [15, 142] on label "[STREET_ADDRESS]" at bounding box center [28, 144] width 32 height 4
click at [15, 139] on link "Shivagami" at bounding box center [17, 137] width 19 height 7
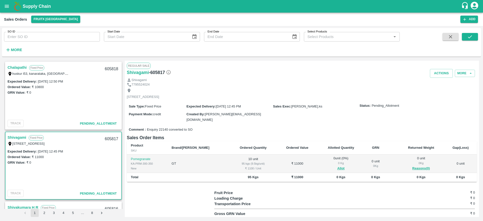
click at [14, 137] on link "Shivagami" at bounding box center [17, 137] width 19 height 7
click at [12, 135] on link "Shivagami" at bounding box center [17, 137] width 19 height 7
click at [338, 169] on button "Allot" at bounding box center [341, 169] width 7 height 6
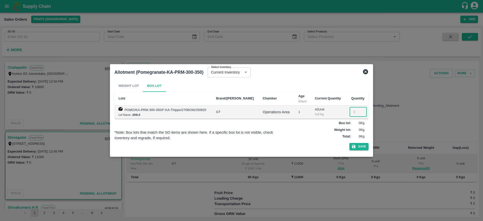
click at [354, 110] on input "number" at bounding box center [358, 112] width 17 height 10
type input "10"
click at [361, 143] on div "Weight Lot Box Lot Lots Brand/Marka Chamber Age (Days) Current Quantity Quantit…" at bounding box center [242, 116] width 254 height 73
click at [360, 146] on button "Save" at bounding box center [359, 146] width 19 height 7
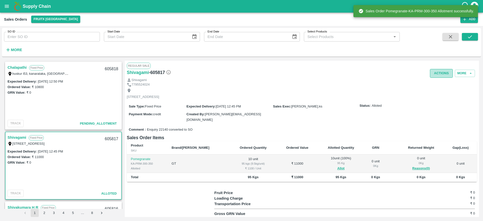
click at [443, 71] on button "Actions" at bounding box center [441, 73] width 23 height 9
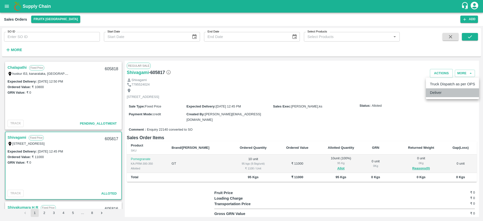
click at [429, 91] on li "Deliver" at bounding box center [452, 92] width 53 height 9
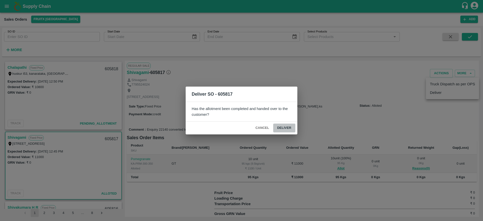
click at [274, 128] on button "Deliver" at bounding box center [284, 128] width 22 height 9
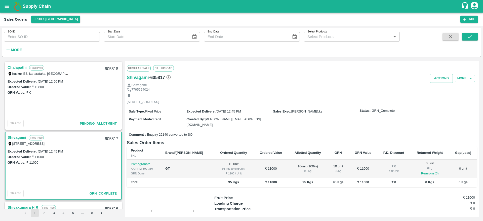
click at [111, 138] on div "605817" at bounding box center [111, 139] width 19 height 12
copy div "605817"
click at [439, 81] on button "Actions" at bounding box center [441, 78] width 23 height 9
click at [439, 85] on ul "Truck Dispatch as per OPS Deliver" at bounding box center [452, 93] width 53 height 21
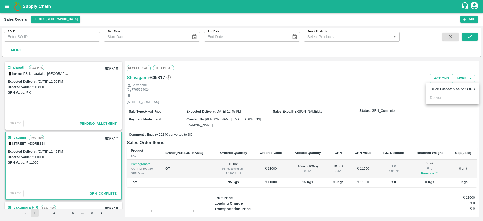
click at [439, 85] on li "Truck Dispatch as per OPS" at bounding box center [452, 89] width 53 height 9
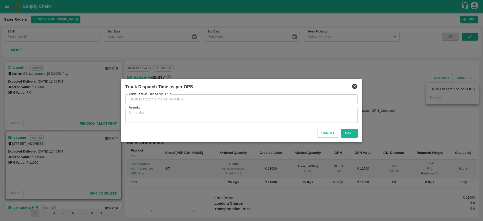
type input "[DATE] 12:44 PM"
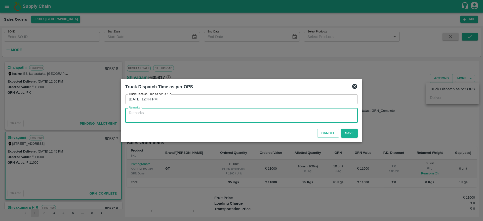
click at [238, 111] on textarea "Remarks   *" at bounding box center [242, 115] width 226 height 11
type textarea "OTD"
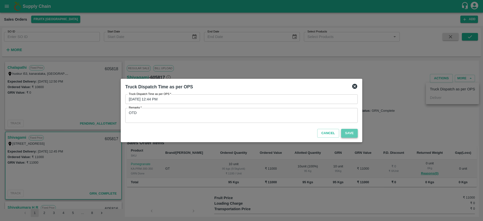
click at [349, 136] on button "Save" at bounding box center [349, 133] width 17 height 9
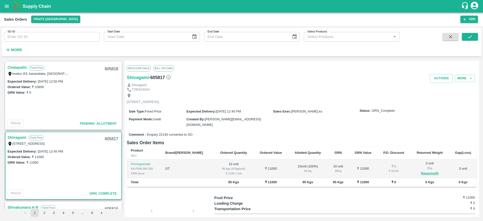
click at [14, 66] on link "Chalapathi" at bounding box center [17, 67] width 19 height 7
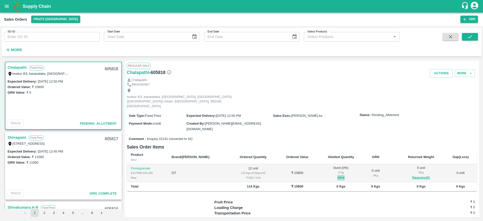
click at [338, 175] on button "Allot" at bounding box center [341, 178] width 7 height 6
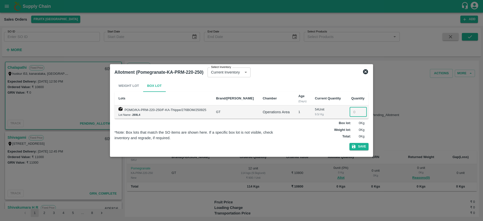
click at [351, 114] on input "number" at bounding box center [358, 112] width 17 height 10
type input "12"
click at [361, 147] on button "Save" at bounding box center [359, 146] width 19 height 7
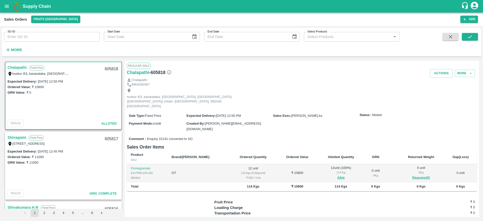
click at [109, 70] on div "605818" at bounding box center [111, 69] width 19 height 12
copy div "605818"
click at [444, 73] on button "Actions" at bounding box center [441, 73] width 23 height 9
click at [438, 92] on li "Deliver" at bounding box center [452, 92] width 53 height 9
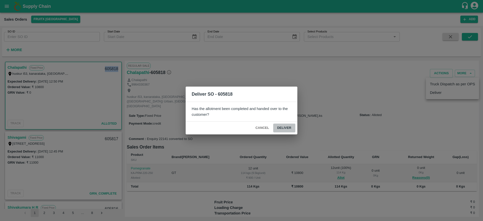
click at [285, 125] on button "Deliver" at bounding box center [284, 128] width 22 height 9
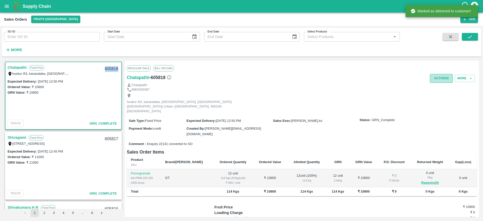
click at [437, 77] on button "Actions" at bounding box center [441, 78] width 23 height 9
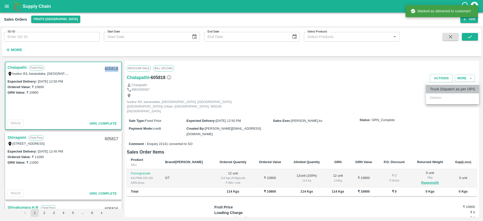
click at [439, 92] on li "Truck Dispatch as per OPS" at bounding box center [452, 89] width 53 height 9
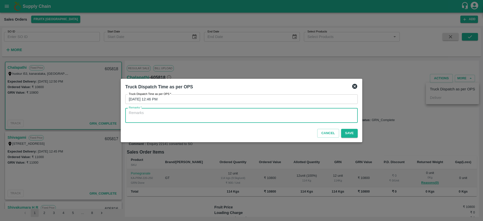
click at [275, 117] on textarea "Remarks   *" at bounding box center [242, 115] width 226 height 11
type textarea "OTD"
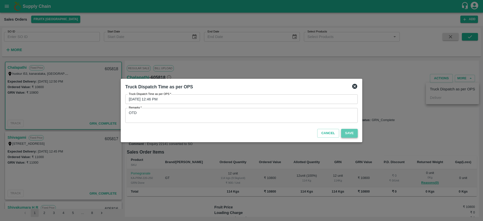
click at [346, 130] on button "Save" at bounding box center [349, 133] width 17 height 9
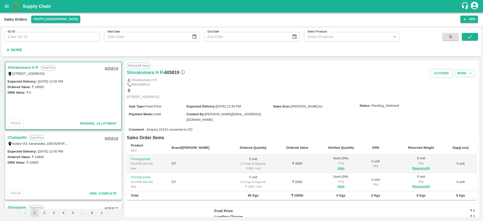
click at [28, 64] on div "Shivakumara H R Fixed Price I-[STREET_ADDRESS] 605819" at bounding box center [64, 70] width 116 height 16
click at [26, 67] on link "Shivakumara H R" at bounding box center [23, 67] width 31 height 7
click at [338, 167] on button "Allot" at bounding box center [341, 169] width 7 height 6
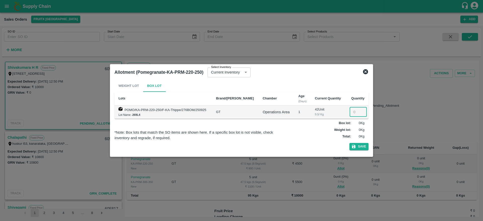
click at [356, 112] on input "number" at bounding box center [358, 112] width 17 height 10
type input "5"
click at [357, 146] on button "Save" at bounding box center [359, 146] width 19 height 7
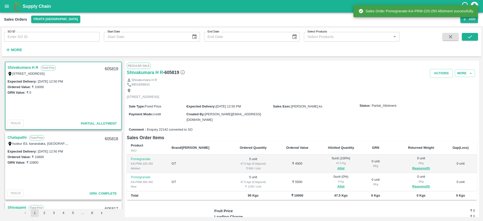
click at [327, 186] on span "Allot" at bounding box center [341, 187] width 39 height 6
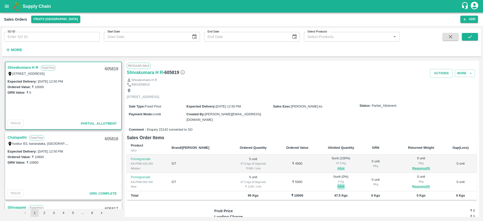
click at [338, 187] on button "Allot" at bounding box center [341, 187] width 7 height 6
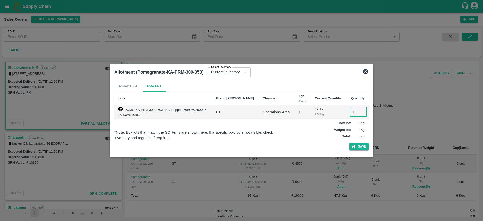
click at [352, 114] on input "number" at bounding box center [358, 112] width 17 height 10
type input "5"
click at [363, 148] on button "Save" at bounding box center [359, 146] width 19 height 7
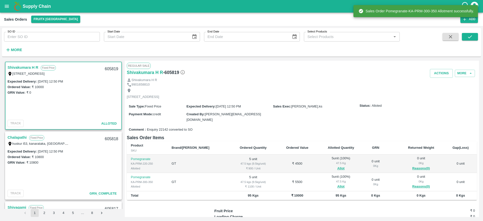
click at [108, 69] on div "605819" at bounding box center [111, 69] width 19 height 12
copy div "605819"
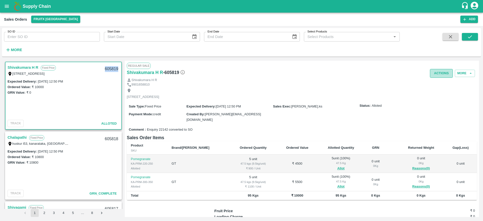
click at [442, 77] on button "Actions" at bounding box center [441, 73] width 23 height 9
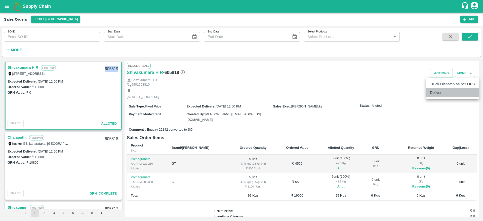
click at [442, 95] on li "Deliver" at bounding box center [452, 92] width 53 height 9
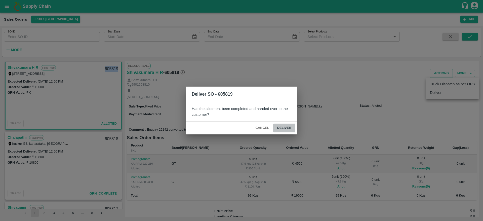
click at [289, 124] on button "Deliver" at bounding box center [284, 128] width 22 height 9
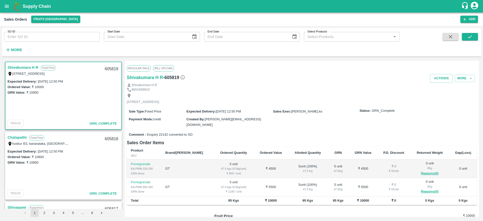
click at [27, 65] on link "Shivakumara H R" at bounding box center [23, 67] width 31 height 7
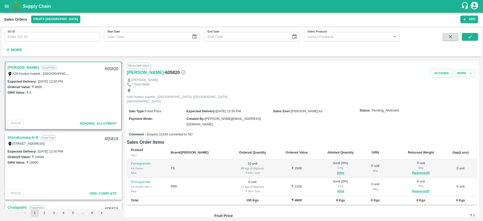
click at [28, 68] on link "[PERSON_NAME]" at bounding box center [23, 67] width 31 height 7
click at [13, 65] on link "[PERSON_NAME]" at bounding box center [23, 67] width 31 height 7
click at [25, 68] on link "[PERSON_NAME]" at bounding box center [23, 67] width 31 height 7
click at [22, 67] on link "[PERSON_NAME]" at bounding box center [23, 67] width 31 height 7
click at [337, 170] on button "Allot" at bounding box center [340, 173] width 7 height 6
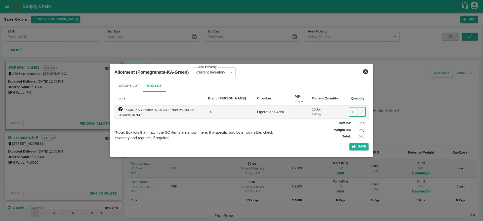
click at [351, 111] on input "number" at bounding box center [357, 112] width 17 height 10
type input "10"
click at [357, 150] on button "Save" at bounding box center [359, 146] width 19 height 7
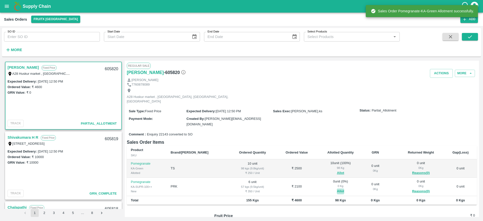
click at [337, 189] on button "Allot" at bounding box center [340, 192] width 7 height 6
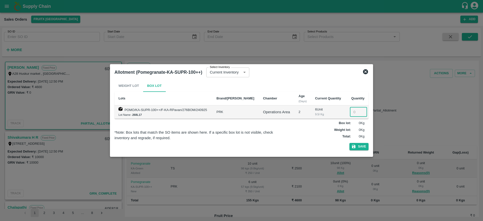
click at [352, 114] on input "number" at bounding box center [358, 112] width 17 height 10
type input "6"
click at [361, 148] on button "Save" at bounding box center [359, 146] width 19 height 7
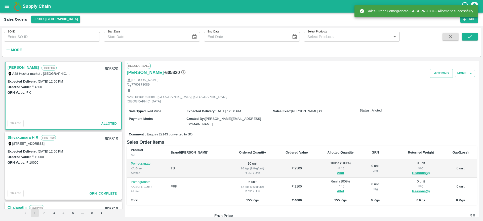
click at [106, 67] on div "605820" at bounding box center [111, 69] width 19 height 12
copy div "605820"
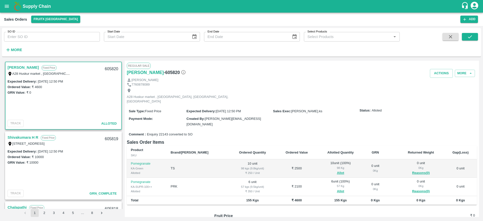
click at [369, 98] on div "A28 Huskur market , [GEOGRAPHIC_DATA], [GEOGRAPHIC_DATA], [GEOGRAPHIC_DATA]" at bounding box center [302, 96] width 350 height 18
click at [437, 78] on button "Actions" at bounding box center [441, 73] width 23 height 9
click at [440, 92] on li "Deliver" at bounding box center [452, 92] width 53 height 9
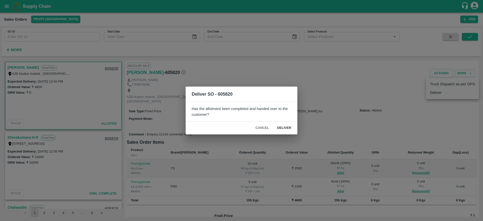
click at [286, 129] on button "Deliver" at bounding box center [284, 128] width 22 height 9
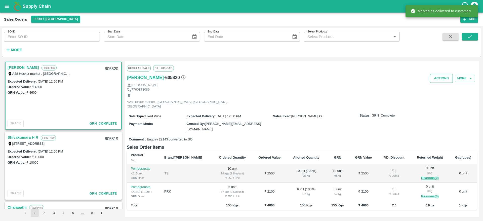
click at [441, 81] on button "Actions" at bounding box center [441, 78] width 23 height 9
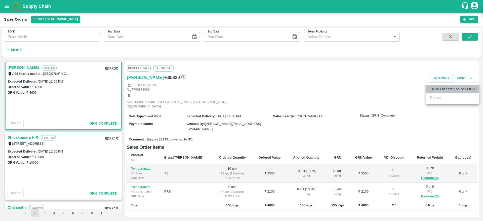
click at [439, 90] on li "Truck Dispatch as per OPS" at bounding box center [452, 89] width 53 height 9
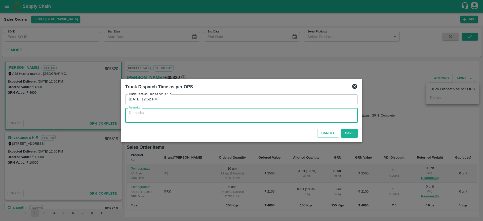
click at [274, 116] on textarea "Remarks   *" at bounding box center [242, 115] width 226 height 11
type textarea "OTD"
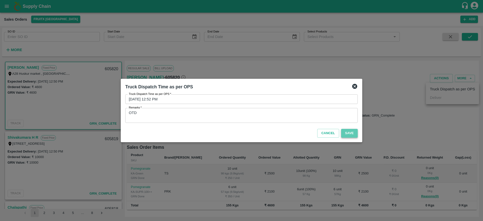
click at [351, 132] on button "Save" at bounding box center [349, 133] width 17 height 9
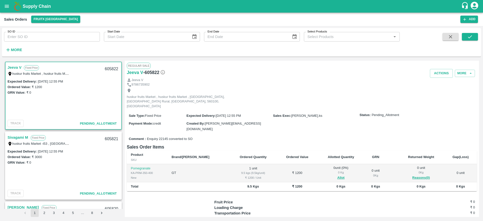
click at [19, 69] on link "Jeeva V" at bounding box center [15, 67] width 14 height 7
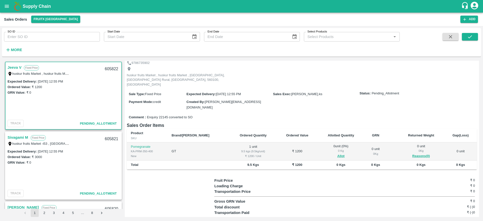
click at [9, 67] on link "Jeeva V" at bounding box center [15, 67] width 14 height 7
click at [19, 68] on link "Jeeva V" at bounding box center [15, 67] width 14 height 7
click at [338, 153] on button "Allot" at bounding box center [341, 156] width 7 height 6
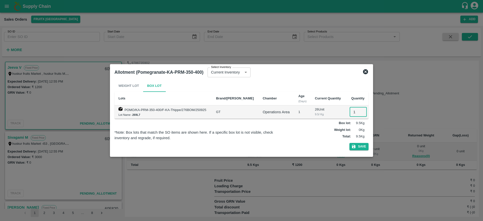
click at [355, 113] on input "1" at bounding box center [358, 112] width 17 height 10
type input "1"
click at [356, 146] on icon "button" at bounding box center [354, 147] width 4 height 4
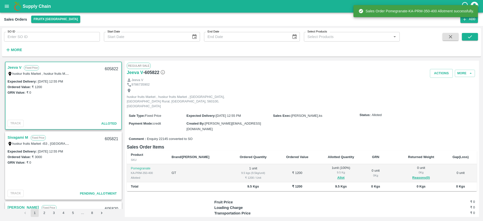
click at [111, 65] on div "605822" at bounding box center [111, 69] width 19 height 12
click at [111, 67] on div "605822" at bounding box center [111, 69] width 19 height 12
copy div "605822"
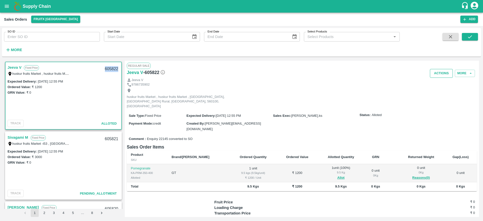
click at [436, 75] on button "Actions" at bounding box center [441, 73] width 23 height 9
click at [440, 93] on li "Deliver" at bounding box center [452, 92] width 53 height 9
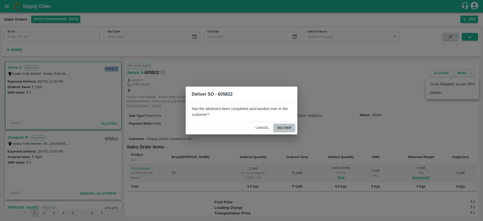
click at [286, 126] on button "Deliver" at bounding box center [284, 128] width 22 height 9
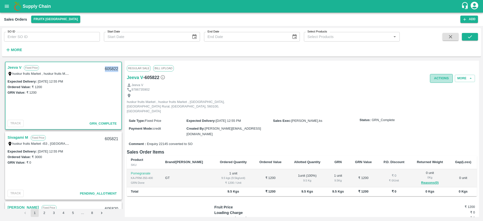
click at [442, 81] on button "Actions" at bounding box center [441, 78] width 23 height 9
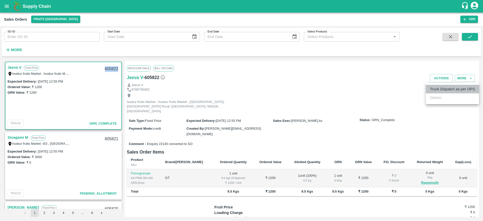
click at [441, 88] on li "Truck Dispatch as per OPS" at bounding box center [452, 89] width 53 height 9
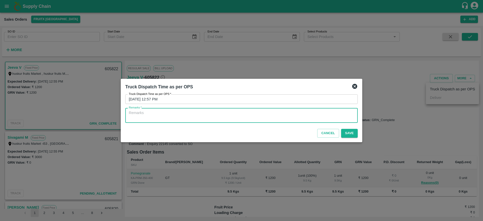
click at [277, 110] on textarea "Remarks   *" at bounding box center [242, 115] width 226 height 11
type textarea "OTD"
click at [350, 135] on button "Save" at bounding box center [349, 133] width 17 height 9
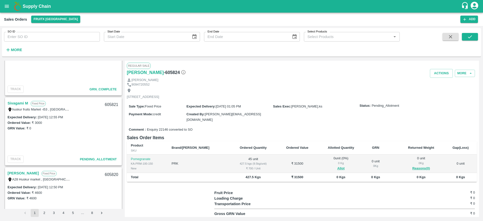
scroll to position [103, 0]
click at [15, 103] on link "Sivagami M" at bounding box center [18, 104] width 21 height 7
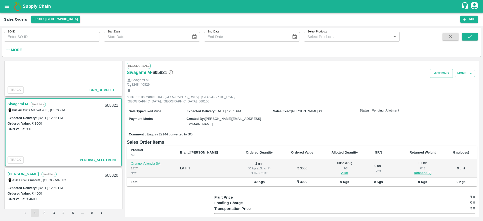
click at [15, 103] on link "Sivagami M" at bounding box center [18, 104] width 21 height 7
click at [105, 103] on div "605821" at bounding box center [111, 106] width 19 height 12
copy div "605821"
click at [341, 170] on button "Allot" at bounding box center [344, 173] width 7 height 6
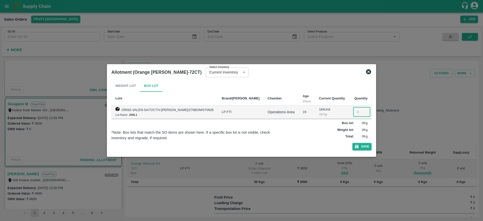
click at [353, 114] on input "number" at bounding box center [361, 112] width 17 height 10
type input "2"
click at [363, 147] on button "Save" at bounding box center [362, 146] width 19 height 7
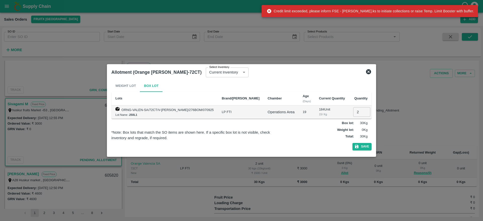
click at [366, 71] on icon at bounding box center [368, 71] width 5 height 5
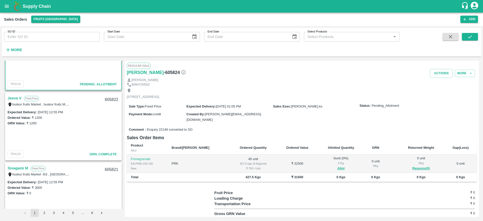
scroll to position [40, 0]
click at [16, 168] on link "Sivagami M" at bounding box center [18, 167] width 21 height 7
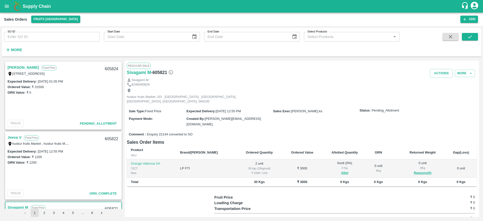
click at [20, 67] on link "[PERSON_NAME]" at bounding box center [23, 67] width 31 height 7
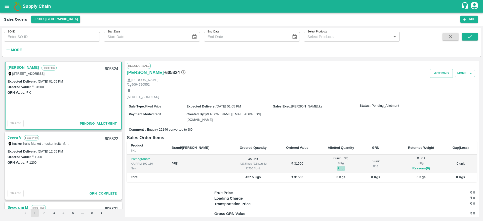
click at [338, 166] on button "Allot" at bounding box center [341, 169] width 7 height 6
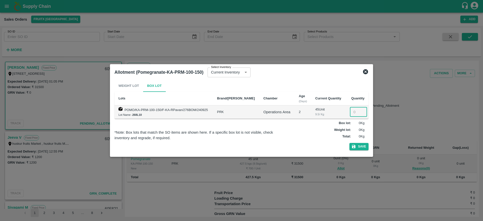
click at [353, 114] on input "number" at bounding box center [358, 112] width 17 height 10
type input "45"
click at [363, 148] on button "Save" at bounding box center [359, 146] width 19 height 7
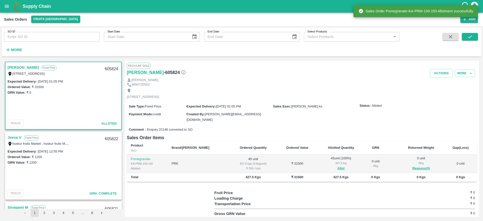
click at [110, 70] on div "605824" at bounding box center [111, 69] width 19 height 12
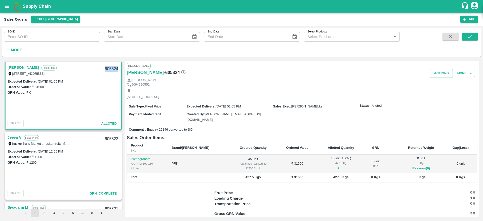
copy div "605824"
click at [436, 71] on button "Actions" at bounding box center [441, 73] width 23 height 9
click at [436, 94] on li "Deliver" at bounding box center [452, 92] width 53 height 9
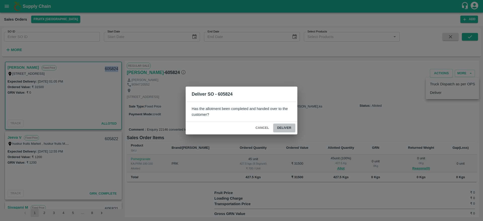
click at [285, 130] on button "Deliver" at bounding box center [284, 128] width 22 height 9
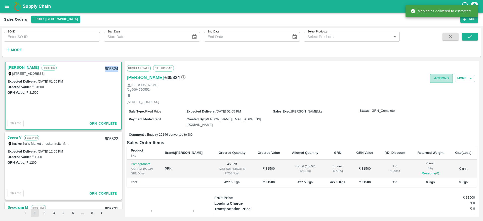
click at [441, 80] on button "Actions" at bounding box center [441, 78] width 23 height 9
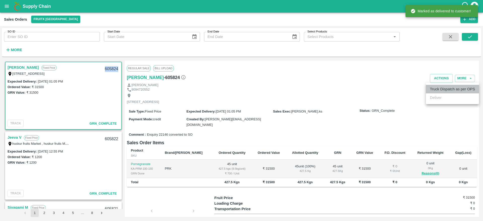
click at [435, 89] on li "Truck Dispatch as per OPS" at bounding box center [452, 89] width 53 height 9
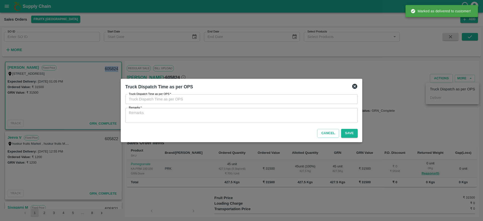
type input "[DATE] 12:59 PM"
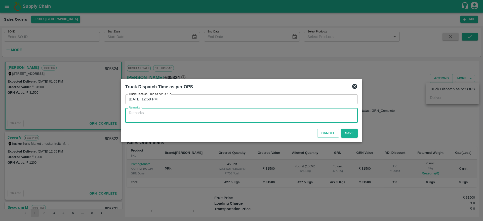
click at [267, 112] on textarea "Remarks   *" at bounding box center [242, 115] width 226 height 11
type textarea "OTD"
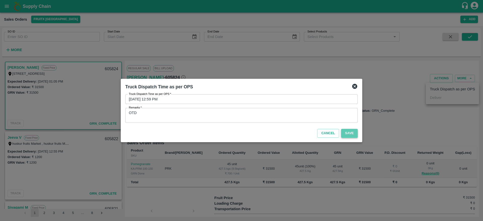
click at [347, 130] on button "Save" at bounding box center [349, 133] width 17 height 9
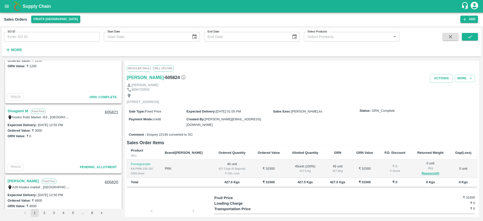
scroll to position [43, 0]
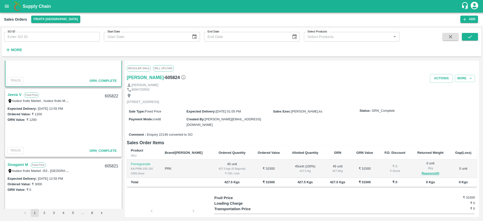
click at [14, 50] on strong "More" at bounding box center [16, 50] width 11 height 4
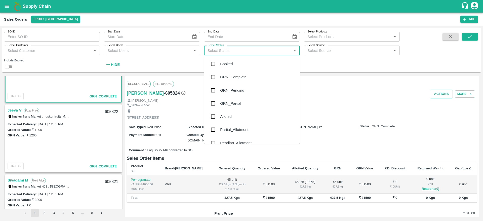
click at [216, 47] on input "Select Status" at bounding box center [248, 50] width 85 height 7
click at [223, 137] on div "Pending_Allotment" at bounding box center [252, 142] width 96 height 13
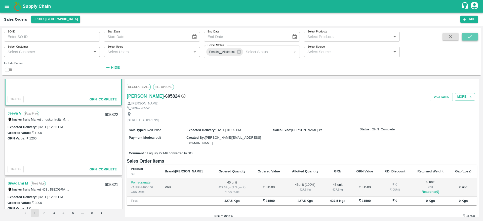
click at [469, 37] on icon "submit" at bounding box center [471, 37] width 6 height 6
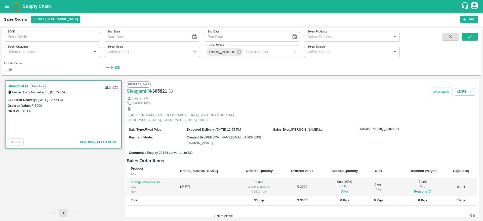
click at [18, 88] on link "Sivagami M" at bounding box center [18, 86] width 21 height 7
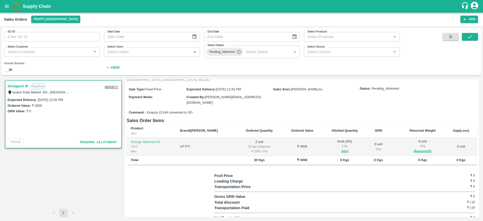
click at [17, 87] on link "Sivagami M" at bounding box center [18, 86] width 21 height 7
click at [341, 149] on button "Allot" at bounding box center [344, 152] width 7 height 6
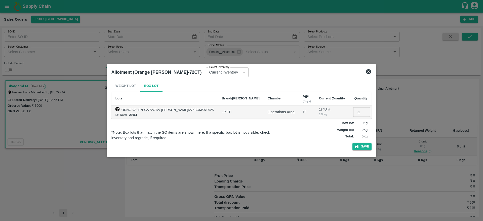
click at [361, 114] on input "-1" at bounding box center [361, 112] width 17 height 10
click at [359, 110] on input "0" at bounding box center [361, 112] width 17 height 10
click at [359, 110] on input "1" at bounding box center [361, 112] width 17 height 10
type input "2"
click at [360, 111] on input "2" at bounding box center [361, 112] width 17 height 10
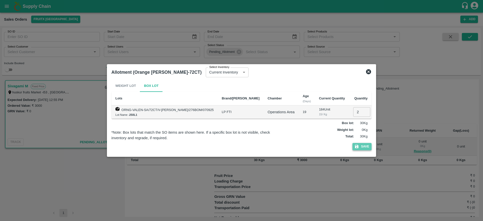
click at [359, 144] on button "Save" at bounding box center [362, 146] width 19 height 7
click at [366, 72] on icon at bounding box center [368, 71] width 5 height 5
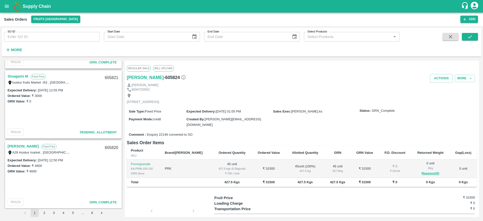
scroll to position [116, 0]
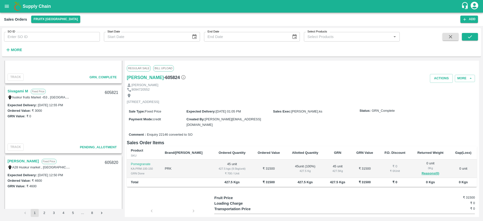
click at [20, 89] on link "Sivagami M" at bounding box center [18, 91] width 21 height 7
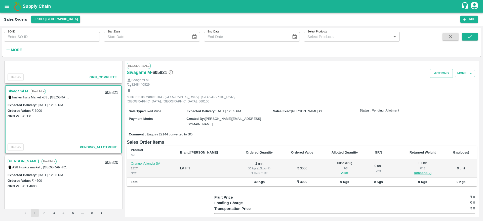
click at [341, 170] on button "Allot" at bounding box center [344, 173] width 7 height 6
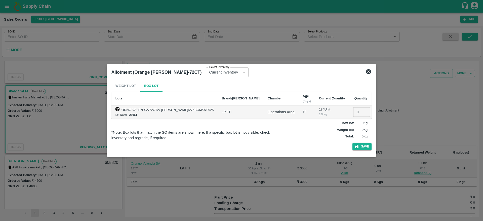
click at [353, 110] on input "number" at bounding box center [361, 112] width 17 height 10
type input "2"
click at [361, 149] on button "Save" at bounding box center [362, 146] width 19 height 7
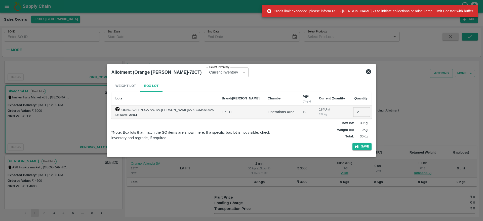
click at [366, 75] on div "Allotment ([GEOGRAPHIC_DATA][PERSON_NAME]-72CT) Select Inventory Current Invent…" at bounding box center [242, 72] width 264 height 11
click at [366, 72] on icon at bounding box center [369, 72] width 6 height 6
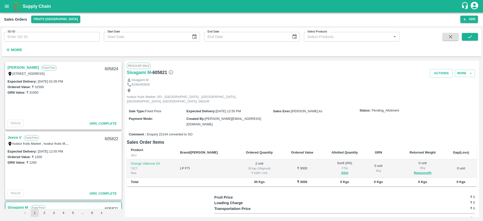
click at [11, 69] on link "[PERSON_NAME]" at bounding box center [23, 67] width 31 height 7
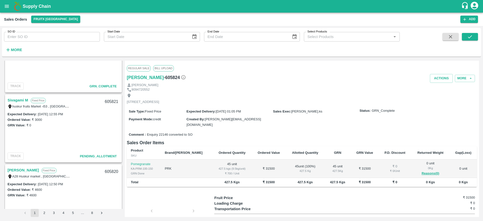
scroll to position [133, 0]
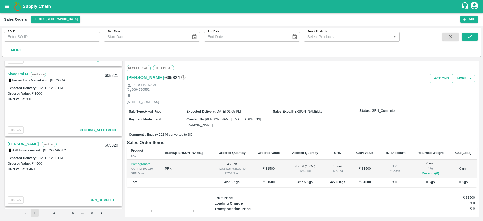
click at [18, 74] on link "Sivagami M" at bounding box center [18, 74] width 21 height 7
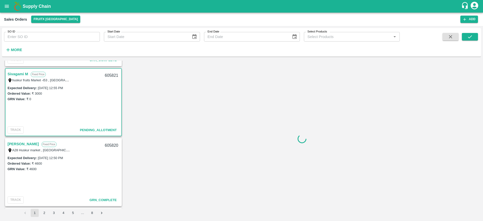
click at [14, 74] on link "Sivagami M" at bounding box center [18, 74] width 21 height 7
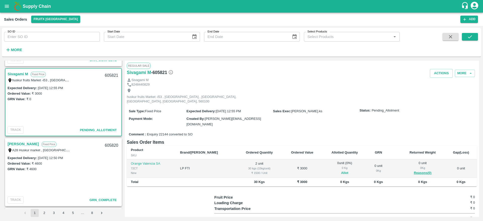
click at [341, 170] on button "Allot" at bounding box center [344, 173] width 7 height 6
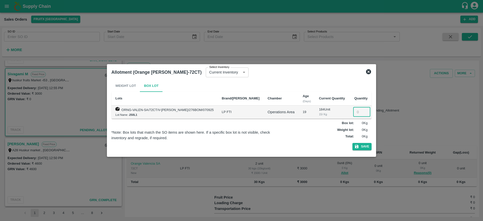
click at [353, 113] on input "number" at bounding box center [361, 112] width 17 height 10
type input "1"
click at [357, 147] on button "Save" at bounding box center [362, 146] width 19 height 7
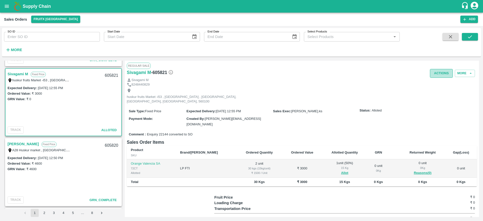
click at [436, 74] on button "Actions" at bounding box center [441, 73] width 23 height 9
click at [111, 76] on div at bounding box center [241, 110] width 483 height 221
click at [111, 76] on div "Truck Dispatch as per OPS Deliver" at bounding box center [241, 110] width 483 height 221
click at [111, 76] on div "605821" at bounding box center [111, 76] width 19 height 12
copy div "605821"
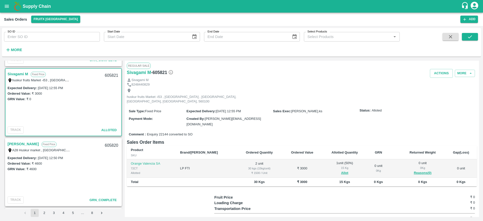
click at [85, 103] on div "Expected Delivery : 26 Sep 2025, 12:55 PM Ordered Value: ₹ 3000 GRN Value: ₹ 0" at bounding box center [64, 105] width 116 height 40
click at [112, 76] on div "605821" at bounding box center [111, 76] width 19 height 12
copy div "605821"
click at [11, 73] on link "Sivagami M" at bounding box center [18, 74] width 21 height 7
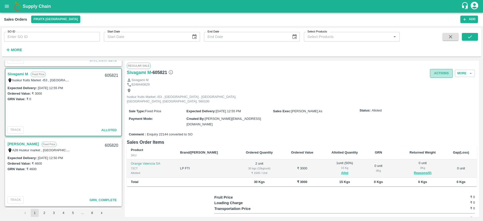
click at [436, 73] on button "Actions" at bounding box center [441, 73] width 23 height 9
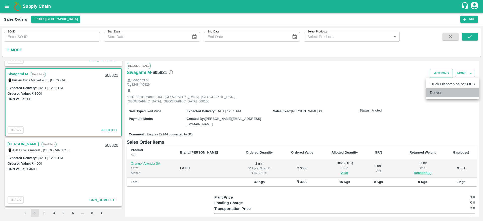
click at [437, 90] on li "Deliver" at bounding box center [452, 92] width 53 height 9
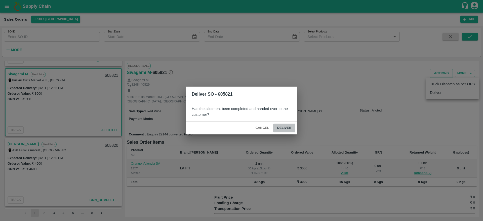
click at [289, 129] on button "Deliver" at bounding box center [284, 128] width 22 height 9
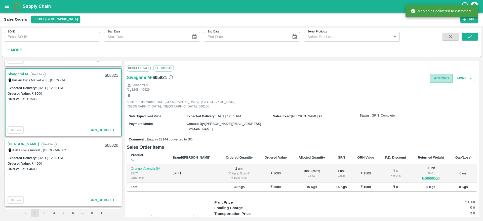
click at [442, 77] on button "Actions" at bounding box center [441, 78] width 23 height 9
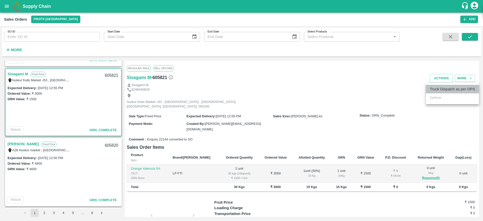
click at [435, 89] on li "Truck Dispatch as per OPS" at bounding box center [452, 89] width 53 height 9
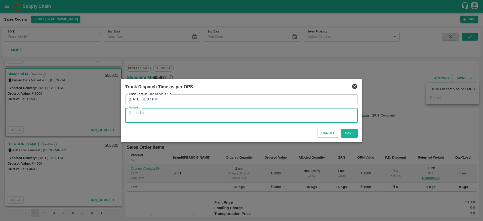
click at [227, 115] on textarea "Remarks   *" at bounding box center [242, 115] width 226 height 11
type textarea "OTD"
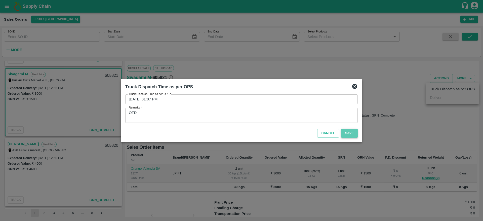
click at [350, 134] on button "Save" at bounding box center [349, 133] width 17 height 9
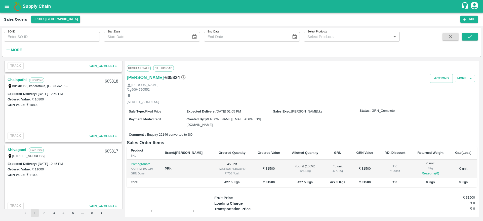
scroll to position [348, 0]
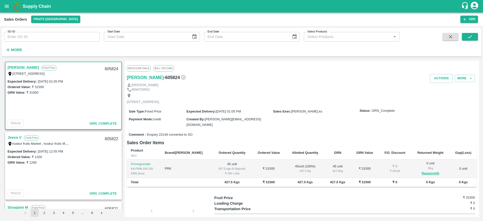
click at [16, 49] on strong "More" at bounding box center [16, 50] width 11 height 4
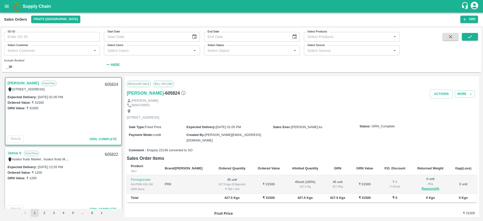
click at [218, 54] on div "Select Status   *" at bounding box center [252, 51] width 96 height 10
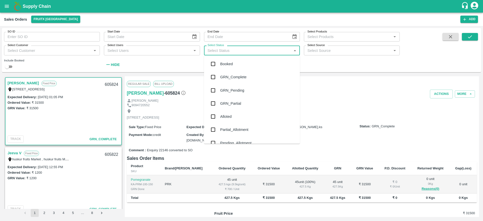
click at [229, 141] on div "Pending_Allotment" at bounding box center [235, 143] width 31 height 6
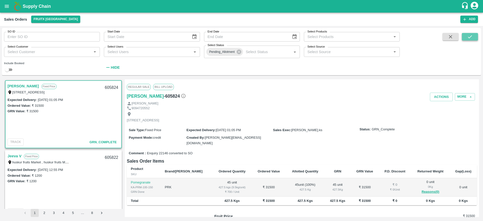
click at [468, 39] on icon "submit" at bounding box center [471, 37] width 6 height 6
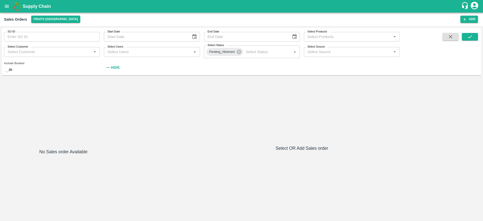
click at [30, 6] on b "Supply Chain" at bounding box center [37, 6] width 28 height 5
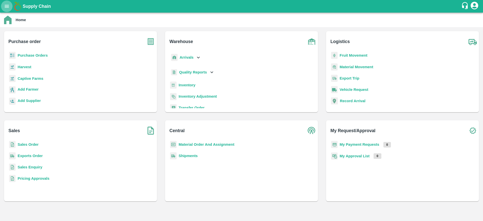
click at [7, 7] on icon "open drawer" at bounding box center [7, 7] width 6 height 6
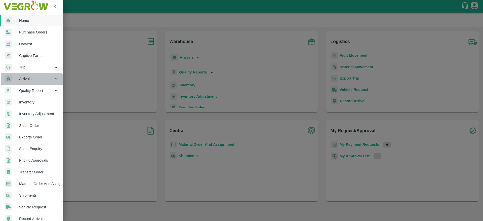
click at [30, 83] on div "Arrivals" at bounding box center [31, 79] width 63 height 12
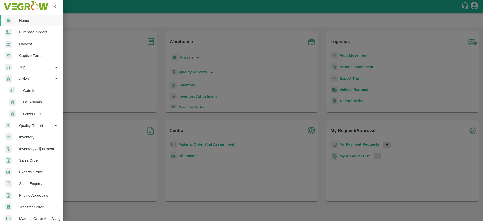
click at [36, 104] on span "DC Arrivals" at bounding box center [41, 102] width 36 height 6
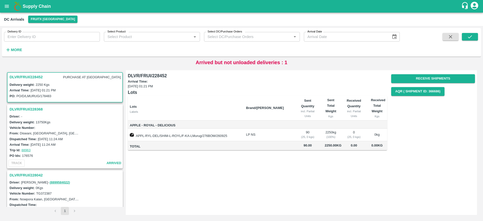
click at [28, 77] on h3 "DLVR/FRUI/228452" at bounding box center [26, 77] width 33 height 7
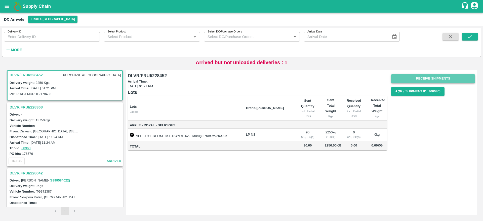
click at [435, 77] on button "Receive Shipments" at bounding box center [434, 78] width 84 height 9
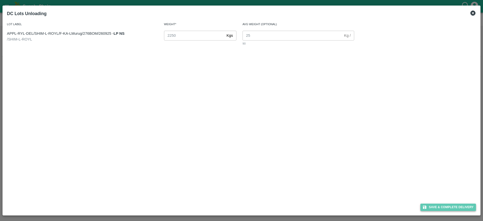
click at [435, 206] on button "Save & Complete Delivery" at bounding box center [449, 207] width 56 height 7
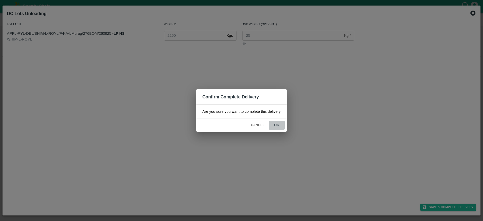
click at [282, 127] on button "ok" at bounding box center [277, 125] width 16 height 9
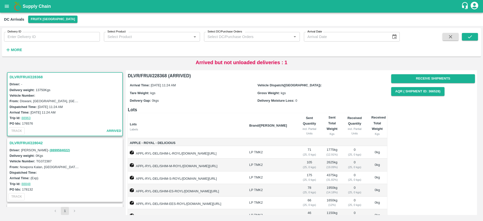
click at [38, 5] on b "Supply Chain" at bounding box center [37, 6] width 28 height 5
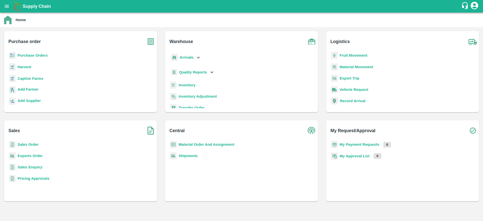
click at [7, 2] on button "open drawer" at bounding box center [7, 7] width 12 height 12
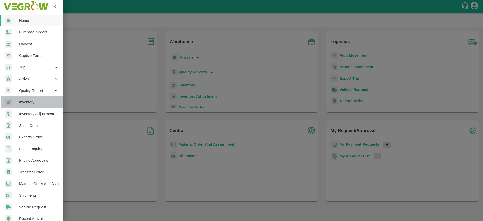
click at [34, 100] on span "Inventory" at bounding box center [39, 102] width 40 height 6
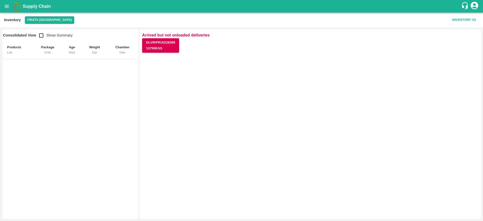
click at [3, 8] on button "open drawer" at bounding box center [7, 7] width 12 height 12
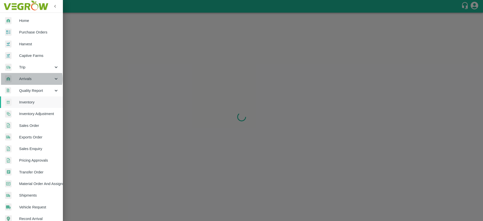
click at [28, 79] on span "Arrivals" at bounding box center [36, 79] width 34 height 6
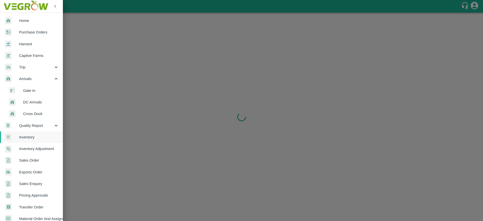
click at [35, 102] on span "DC Arrivals" at bounding box center [41, 102] width 36 height 6
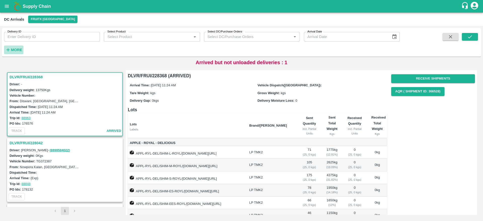
click at [16, 49] on strong "More" at bounding box center [16, 50] width 11 height 4
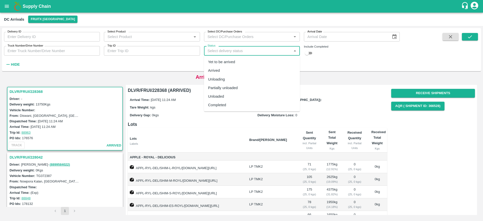
click at [260, 49] on input "Status" at bounding box center [248, 51] width 85 height 7
click at [219, 107] on div "Completed" at bounding box center [217, 105] width 18 height 6
type input "Completed"
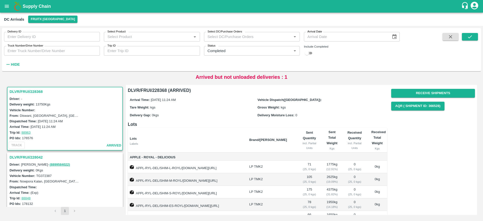
click at [312, 52] on input "checkbox" at bounding box center [307, 53] width 18 height 6
checkbox input "true"
click at [472, 36] on icon "submit" at bounding box center [470, 36] width 4 height 3
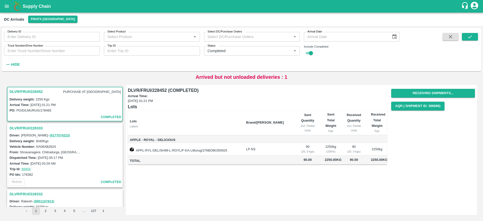
click at [34, 87] on div "DLVR/FRUI/228452 PURCHASE AT DC" at bounding box center [65, 91] width 115 height 9
click at [33, 91] on h3 "DLVR/FRUI/228452" at bounding box center [26, 91] width 33 height 7
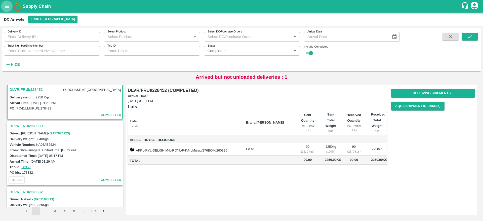
click at [2, 7] on button "open drawer" at bounding box center [7, 7] width 12 height 12
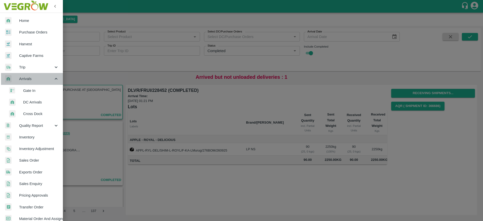
click at [34, 78] on span "Arrivals" at bounding box center [36, 79] width 34 height 6
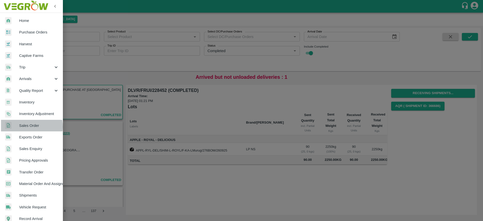
click at [30, 127] on span "Sales Order" at bounding box center [39, 126] width 40 height 6
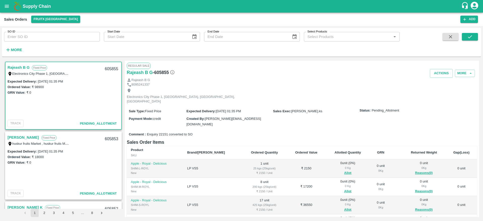
click at [20, 66] on link "Rajeash B G" at bounding box center [19, 67] width 22 height 7
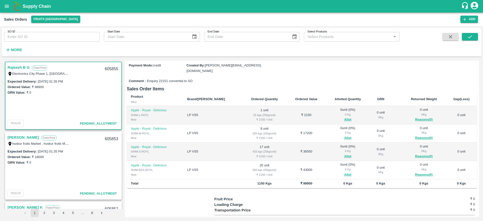
scroll to position [53, 0]
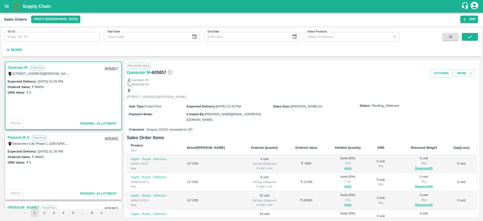
click at [13, 69] on link "Ganesan M" at bounding box center [18, 67] width 20 height 7
click at [14, 64] on link "Ganesan M" at bounding box center [18, 67] width 20 height 7
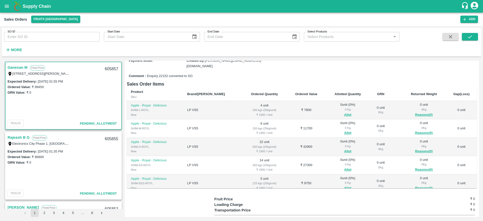
click at [13, 137] on link "Rajeash B G" at bounding box center [19, 137] width 22 height 7
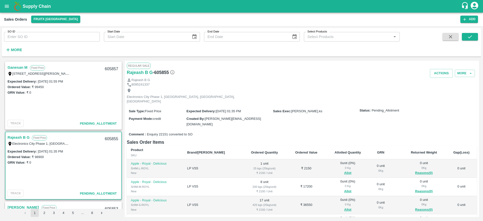
click at [18, 137] on link "Rajeash B G" at bounding box center [19, 137] width 22 height 7
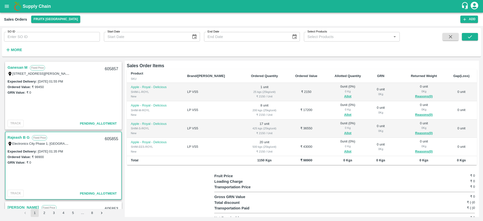
scroll to position [73, 0]
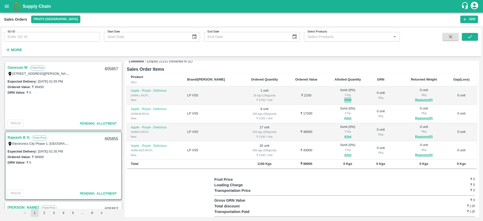
click at [344, 97] on button "Allot" at bounding box center [347, 100] width 7 height 6
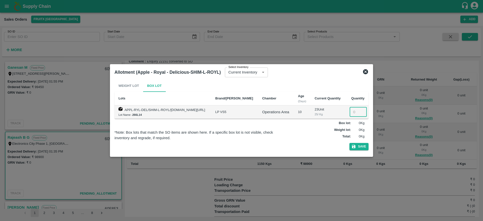
click at [356, 112] on input "number" at bounding box center [358, 112] width 17 height 10
type input "1"
click at [357, 144] on button "Save" at bounding box center [359, 146] width 19 height 7
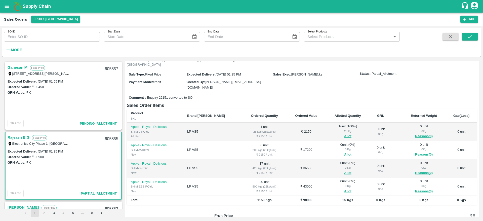
scroll to position [37, 0]
click at [333, 152] on span "Allot" at bounding box center [348, 155] width 36 height 6
click at [344, 152] on button "Allot" at bounding box center [347, 155] width 7 height 6
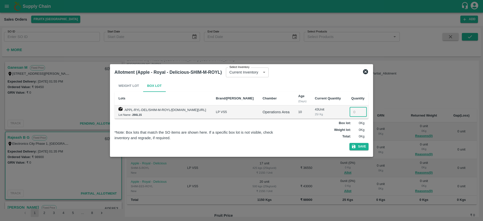
click at [353, 114] on input "number" at bounding box center [358, 112] width 17 height 10
type input "8"
click at [352, 143] on button "Save" at bounding box center [359, 146] width 19 height 7
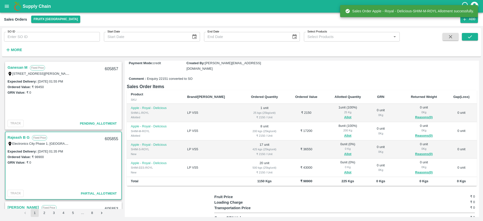
scroll to position [56, 0]
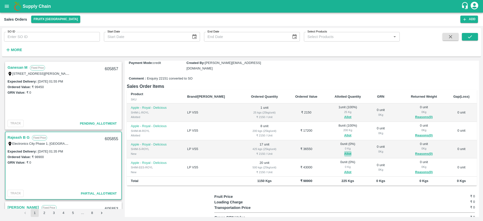
click at [344, 151] on button "Allot" at bounding box center [347, 154] width 7 height 6
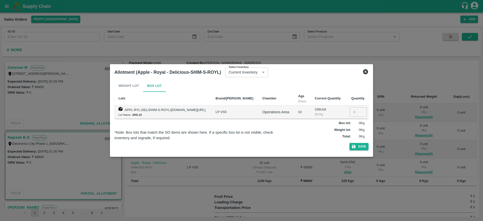
click at [349, 111] on td "​" at bounding box center [357, 111] width 23 height 13
click at [355, 112] on input "number" at bounding box center [358, 112] width 17 height 10
type input "17"
click at [359, 141] on div "Weight Lot Box Lot Lots Brand/Marka Chamber Age (Days) Current Quantity Quantit…" at bounding box center [242, 116] width 254 height 73
click at [359, 145] on button "Save" at bounding box center [359, 146] width 19 height 7
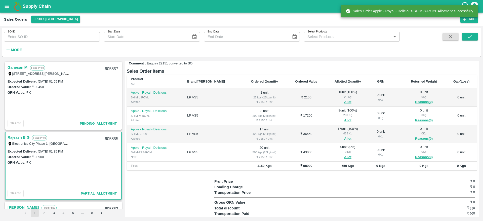
scroll to position [77, 0]
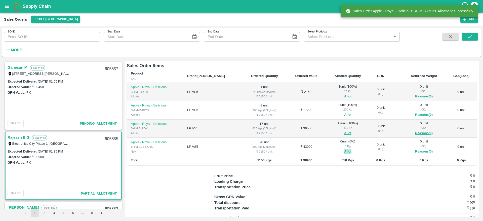
click at [344, 149] on button "Allot" at bounding box center [347, 152] width 7 height 6
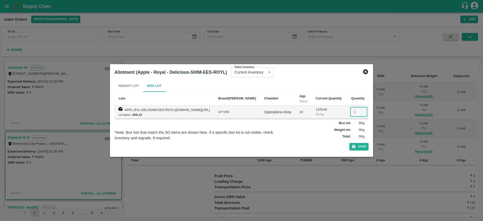
click at [354, 113] on input "number" at bounding box center [358, 112] width 17 height 10
type input "20"
click at [359, 146] on button "Save" at bounding box center [359, 146] width 19 height 7
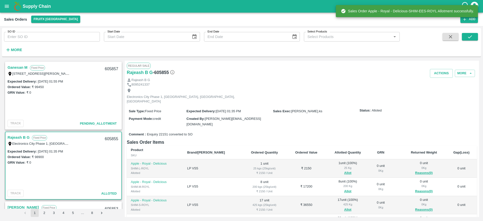
click at [20, 138] on link "Rajeash B G" at bounding box center [19, 137] width 22 height 7
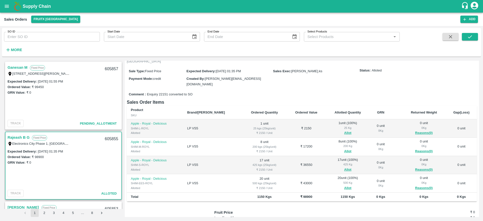
scroll to position [0, 0]
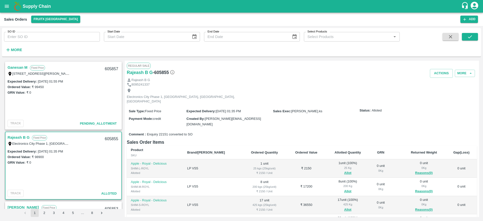
click at [110, 136] on div "605855" at bounding box center [111, 139] width 19 height 12
copy div "605855"
click at [435, 74] on button "Actions" at bounding box center [441, 73] width 23 height 9
click at [433, 92] on li "Deliver" at bounding box center [452, 92] width 53 height 9
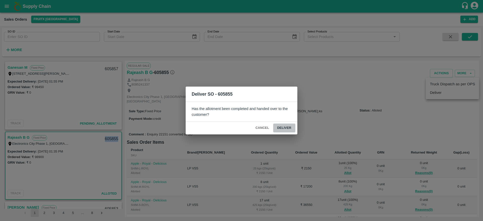
click at [284, 132] on button "Deliver" at bounding box center [284, 128] width 22 height 9
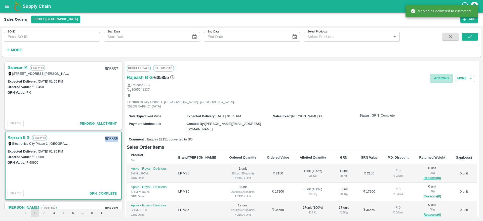
click at [438, 76] on button "Actions" at bounding box center [441, 78] width 23 height 9
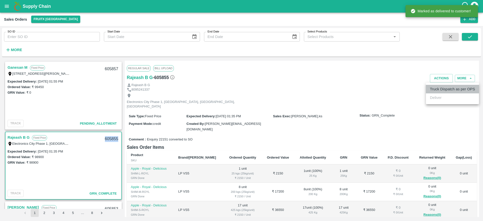
click at [438, 87] on li "Truck Dispatch as per OPS" at bounding box center [452, 89] width 53 height 9
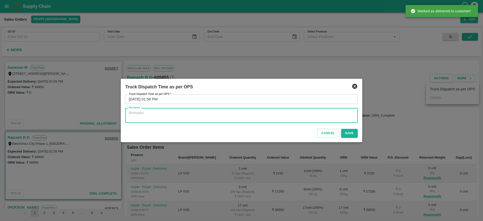
click at [295, 115] on textarea "Remarks   *" at bounding box center [242, 115] width 226 height 11
type textarea "OTD"
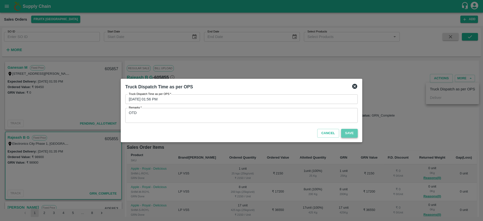
click at [347, 132] on button "Save" at bounding box center [349, 133] width 17 height 9
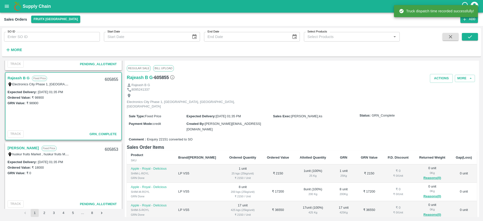
scroll to position [61, 0]
click at [23, 148] on link "[PERSON_NAME]" at bounding box center [23, 146] width 31 height 7
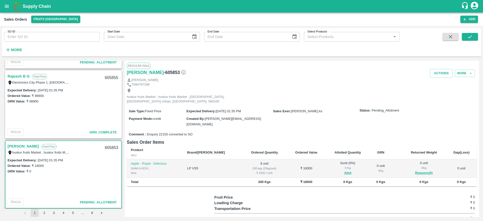
click at [24, 147] on link "[PERSON_NAME]" at bounding box center [23, 146] width 31 height 7
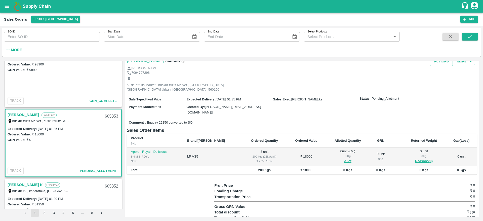
scroll to position [13, 0]
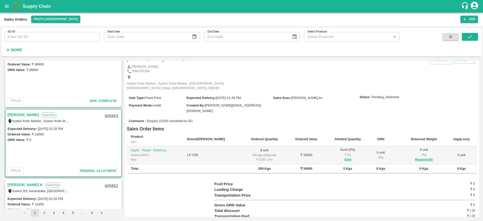
click at [22, 112] on link "[PERSON_NAME]" at bounding box center [23, 115] width 31 height 7
click at [109, 116] on div "605853" at bounding box center [111, 117] width 19 height 12
copy div "605853"
click at [344, 157] on button "Allot" at bounding box center [347, 160] width 7 height 6
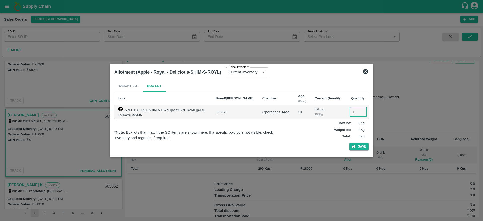
click at [355, 112] on input "number" at bounding box center [358, 112] width 17 height 10
type input "8"
click at [357, 150] on button "Save" at bounding box center [359, 146] width 19 height 7
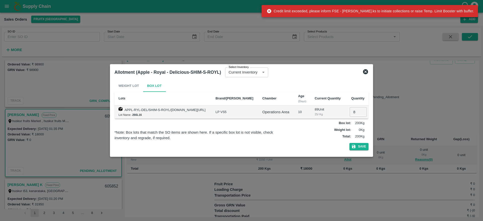
click at [367, 71] on icon at bounding box center [365, 71] width 5 height 5
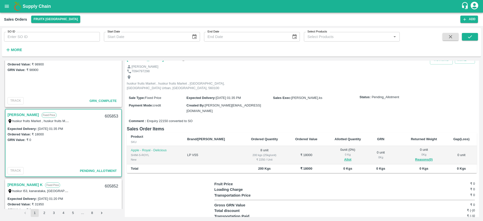
click at [14, 118] on div "huskur fruits Market , huskur fruits Market , [GEOGRAPHIC_DATA], [GEOGRAPHIC_DA…" at bounding box center [39, 121] width 63 height 6
click at [344, 157] on button "Allot" at bounding box center [347, 160] width 7 height 6
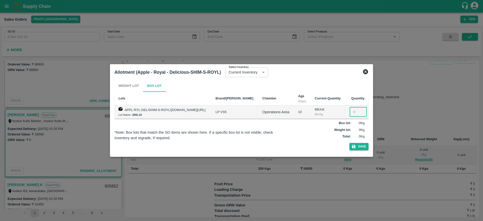
click at [359, 112] on input "number" at bounding box center [358, 112] width 17 height 10
type input "8"
click at [353, 144] on icon "button" at bounding box center [354, 146] width 5 height 5
click at [365, 72] on icon at bounding box center [365, 71] width 5 height 5
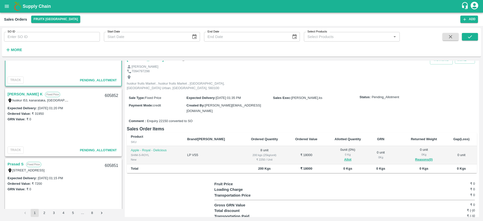
scroll to position [184, 0]
click at [22, 95] on link "[PERSON_NAME] K" at bounding box center [25, 94] width 35 height 7
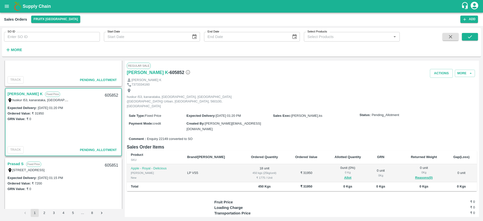
click at [20, 93] on link "[PERSON_NAME] K" at bounding box center [25, 94] width 35 height 7
click at [344, 175] on button "Allot" at bounding box center [347, 178] width 7 height 6
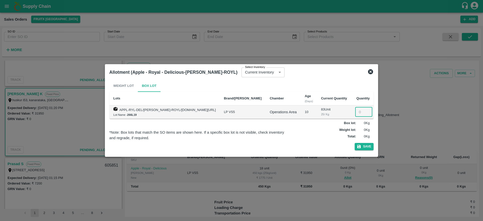
click at [356, 113] on input "number" at bounding box center [364, 112] width 17 height 10
type input "18"
click at [359, 148] on button "Save" at bounding box center [364, 146] width 19 height 7
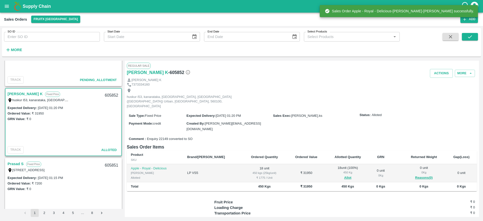
click at [113, 93] on div "605852" at bounding box center [111, 96] width 19 height 12
copy div "605852"
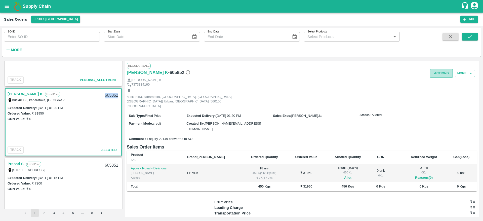
click at [432, 71] on button "Actions" at bounding box center [441, 73] width 23 height 9
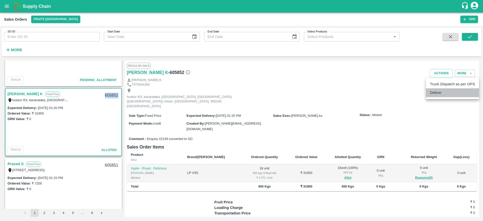
click at [440, 92] on li "Deliver" at bounding box center [452, 92] width 53 height 9
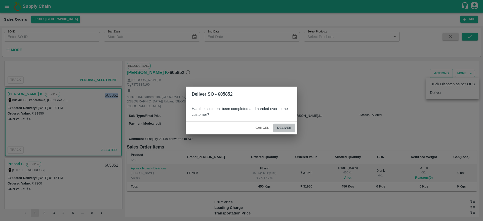
click at [285, 125] on button "Deliver" at bounding box center [284, 128] width 22 height 9
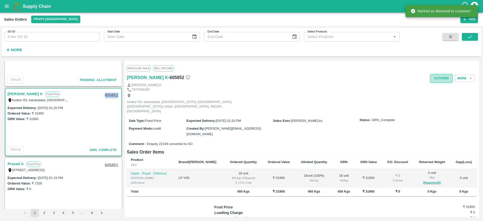
click at [438, 78] on button "Actions" at bounding box center [441, 78] width 23 height 9
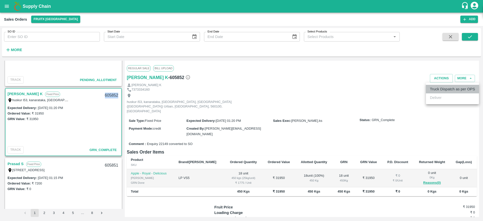
click at [447, 92] on li "Truck Dispatch as per OPS" at bounding box center [452, 89] width 53 height 9
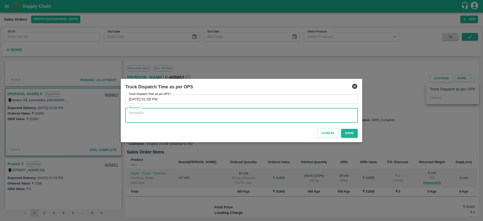
click at [240, 116] on textarea "Remarks   *" at bounding box center [242, 115] width 226 height 11
type textarea "OTD"
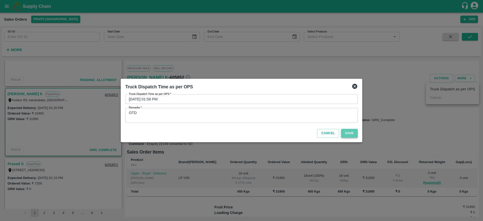
click at [352, 133] on button "Save" at bounding box center [349, 133] width 17 height 9
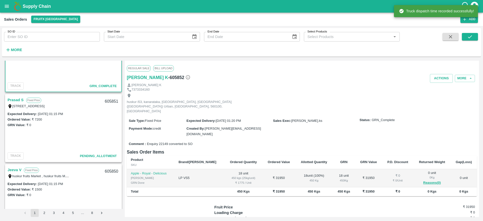
scroll to position [249, 0]
click at [11, 97] on link "Prasad S" at bounding box center [16, 98] width 16 height 7
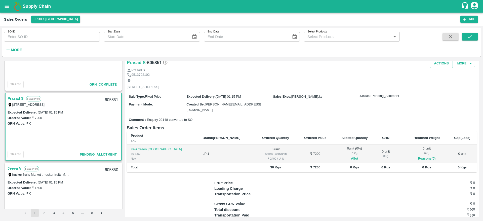
scroll to position [10, 0]
click at [351, 155] on button "Allot" at bounding box center [354, 158] width 7 height 6
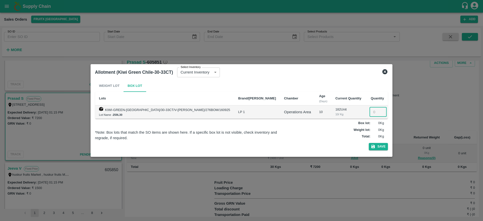
click at [370, 113] on input "number" at bounding box center [378, 112] width 17 height 10
type input "3"
click at [369, 148] on button "Save" at bounding box center [378, 146] width 19 height 7
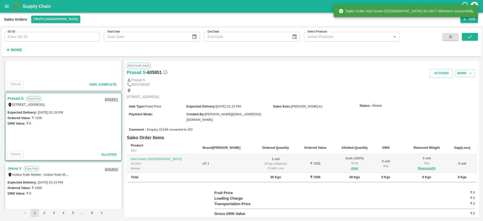
click at [109, 96] on div "605851" at bounding box center [111, 100] width 19 height 12
copy div "605851"
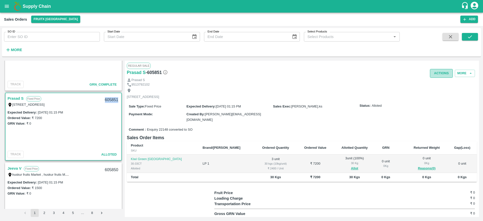
click at [439, 73] on button "Actions" at bounding box center [441, 73] width 23 height 9
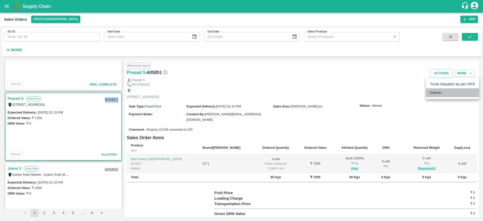
click at [437, 92] on li "Deliver" at bounding box center [452, 92] width 53 height 9
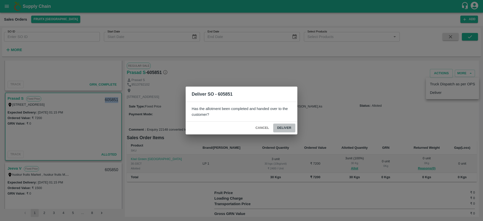
click at [294, 124] on button "Deliver" at bounding box center [284, 128] width 22 height 9
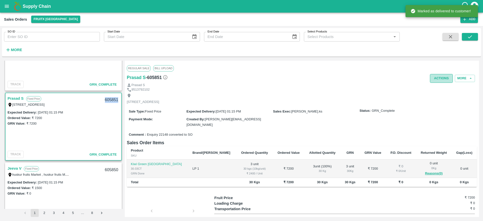
click at [444, 82] on button "Actions" at bounding box center [441, 78] width 23 height 9
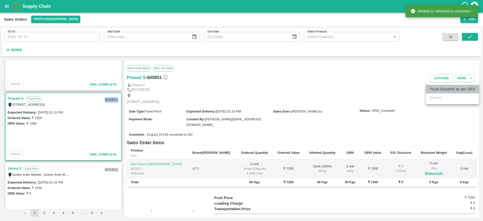
click at [443, 88] on li "Truck Dispatch as per OPS" at bounding box center [452, 89] width 53 height 9
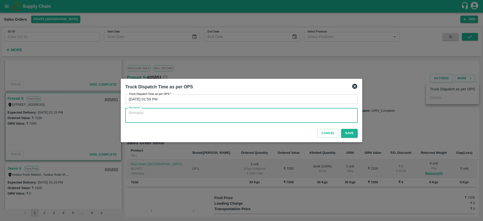
click at [239, 116] on textarea "Remarks   *" at bounding box center [242, 115] width 226 height 11
type textarea "OTD"
click at [349, 131] on button "Save" at bounding box center [349, 133] width 17 height 9
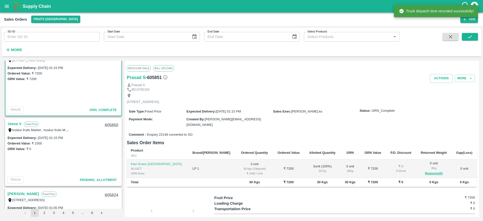
scroll to position [303, 0]
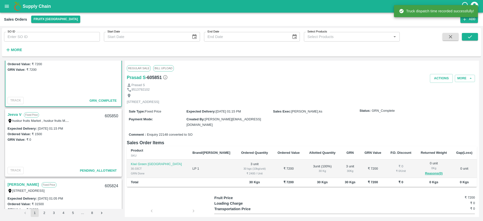
click at [14, 111] on div "Jeeva V Fixed Price huskur fruits Market , huskur fruits Market , Bangalore, Ba…" at bounding box center [64, 117] width 116 height 16
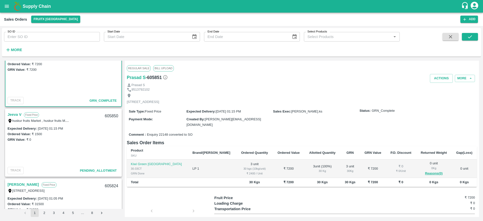
click at [13, 114] on link "Jeeva V" at bounding box center [15, 114] width 14 height 7
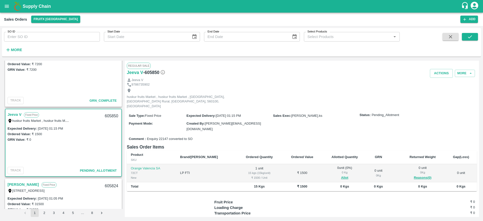
click at [103, 115] on div "605850" at bounding box center [111, 116] width 19 height 12
copy div "605850"
click at [341, 175] on button "Allot" at bounding box center [344, 178] width 7 height 6
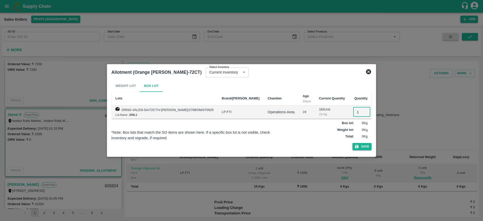
click at [353, 110] on input "1" at bounding box center [361, 112] width 17 height 10
type input "1"
click at [358, 147] on button "Save" at bounding box center [362, 146] width 19 height 7
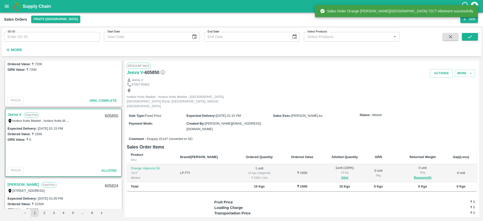
click at [429, 76] on div "Actions More" at bounding box center [361, 73] width 234 height 9
click at [431, 76] on button "Actions" at bounding box center [441, 73] width 23 height 9
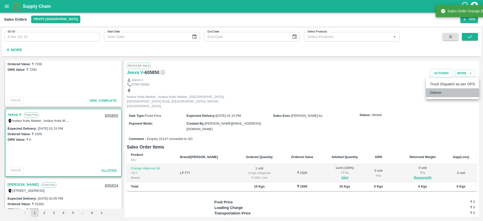
click at [437, 94] on li "Deliver" at bounding box center [452, 92] width 53 height 9
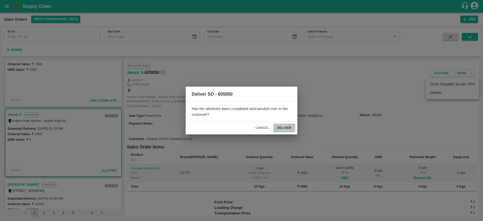
click at [285, 128] on button "Deliver" at bounding box center [284, 128] width 22 height 9
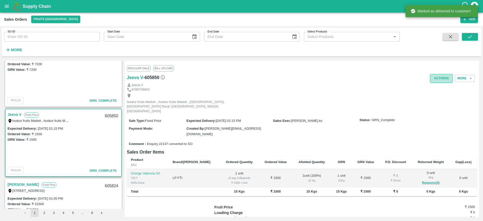
click at [438, 81] on button "Actions" at bounding box center [441, 78] width 23 height 9
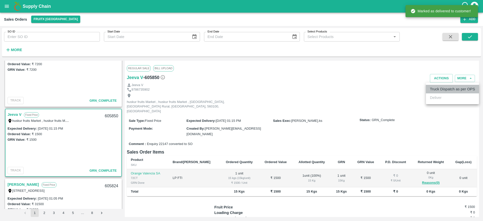
click at [438, 86] on li "Truck Dispatch as per OPS" at bounding box center [452, 89] width 53 height 9
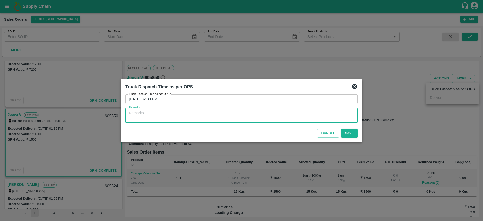
click at [286, 115] on textarea "Remarks   *" at bounding box center [242, 115] width 226 height 11
type textarea "O"
click at [286, 115] on textarea "O" at bounding box center [242, 115] width 226 height 11
type textarea "OTD"
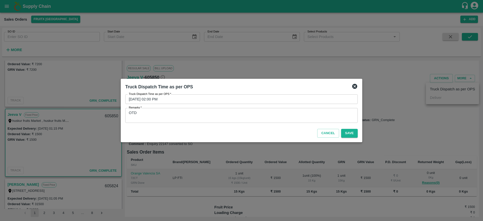
click at [350, 128] on div "Cancel Save" at bounding box center [241, 132] width 237 height 15
click at [350, 132] on button "Save" at bounding box center [349, 133] width 17 height 9
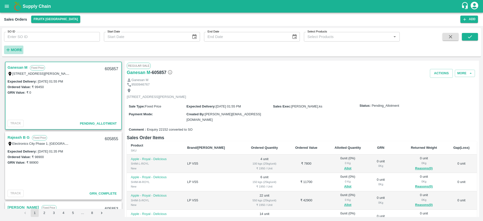
click at [16, 49] on strong "More" at bounding box center [16, 50] width 11 height 4
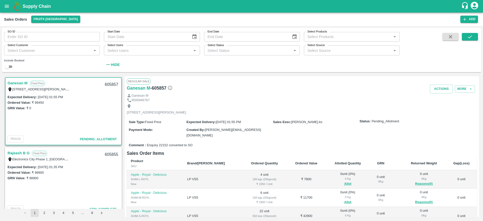
click at [230, 50] on input "Select Status" at bounding box center [248, 50] width 85 height 7
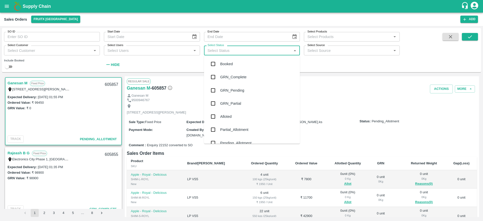
click at [234, 140] on div "Pending_Allotment" at bounding box center [235, 143] width 31 height 6
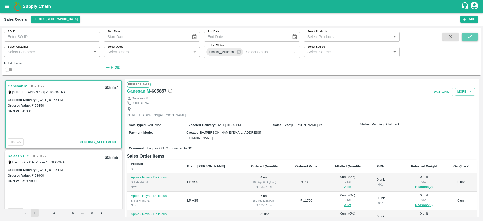
click at [471, 37] on icon "submit" at bounding box center [470, 36] width 4 height 3
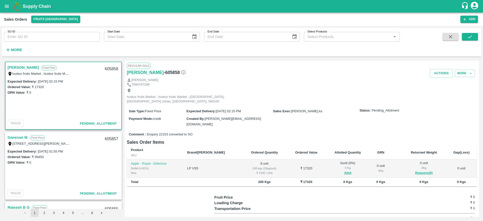
click at [22, 68] on link "[PERSON_NAME]" at bounding box center [23, 67] width 31 height 7
click at [16, 71] on div "huskur fruits Market , huskur fruits Market , [GEOGRAPHIC_DATA], [GEOGRAPHIC_DA…" at bounding box center [39, 74] width 63 height 6
click at [18, 67] on link "[PERSON_NAME]" at bounding box center [23, 67] width 31 height 7
click at [344, 170] on button "Allot" at bounding box center [347, 173] width 7 height 6
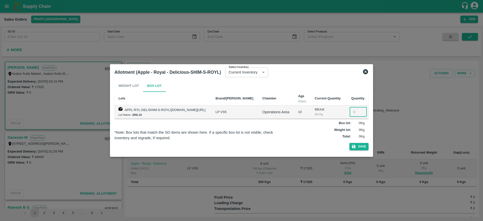
click at [355, 113] on input "number" at bounding box center [358, 112] width 17 height 10
type input "8"
click at [360, 147] on button "Save" at bounding box center [359, 146] width 19 height 7
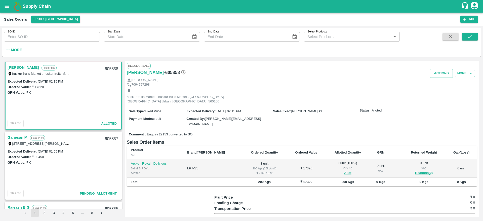
click at [113, 67] on div "605858" at bounding box center [111, 69] width 19 height 12
copy div "605858"
click at [438, 71] on button "Actions" at bounding box center [441, 73] width 23 height 9
click at [440, 93] on li "Deliver" at bounding box center [452, 92] width 53 height 9
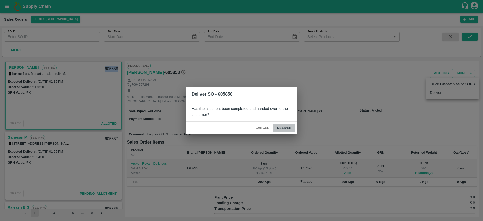
click at [285, 125] on button "Deliver" at bounding box center [284, 128] width 22 height 9
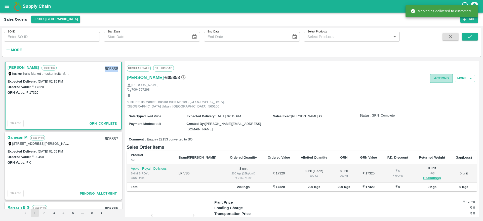
click at [442, 76] on button "Actions" at bounding box center [441, 78] width 23 height 9
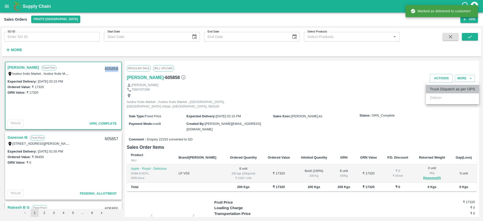
click at [437, 86] on li "Truck Dispatch as per OPS" at bounding box center [452, 89] width 53 height 9
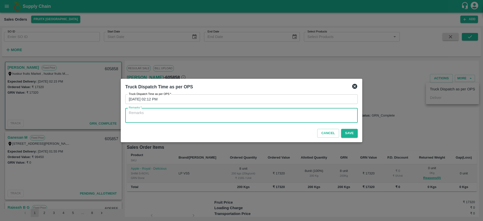
click at [300, 114] on textarea "Remarks   *" at bounding box center [242, 115] width 226 height 11
type textarea "OTD"
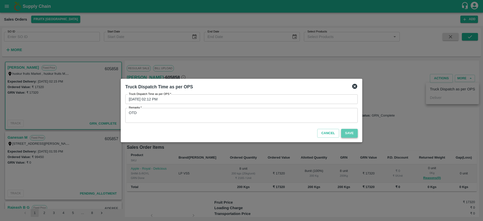
click at [351, 130] on button "Save" at bounding box center [349, 133] width 17 height 9
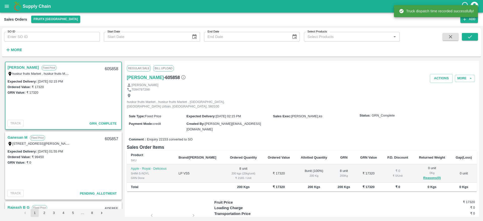
click at [15, 138] on link "Ganesan M" at bounding box center [18, 137] width 20 height 7
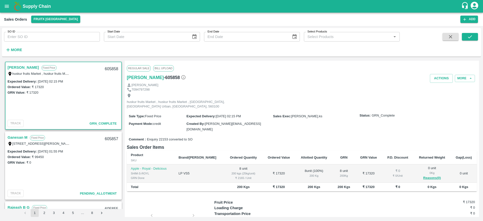
click at [16, 140] on link "Ganesan M" at bounding box center [18, 137] width 20 height 7
click at [19, 139] on link "Ganesan M" at bounding box center [18, 137] width 20 height 7
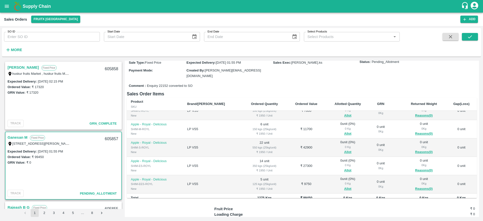
scroll to position [13, 0]
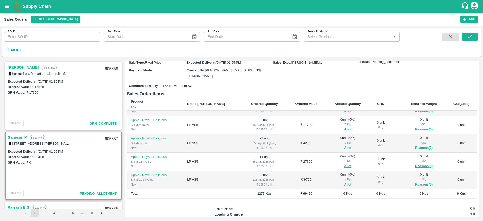
click at [106, 137] on div "605857" at bounding box center [111, 139] width 19 height 12
copy div "605857"
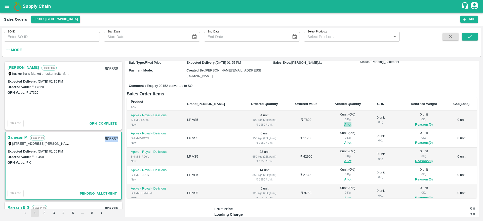
click at [344, 122] on button "Allot" at bounding box center [347, 125] width 7 height 6
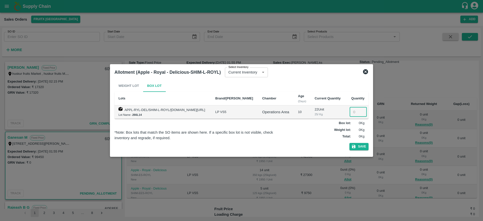
click at [355, 112] on input "number" at bounding box center [358, 112] width 17 height 10
type input "4"
click at [361, 147] on button "Save" at bounding box center [359, 146] width 19 height 7
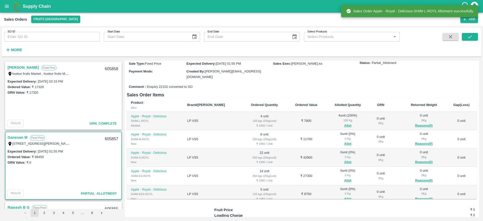
scroll to position [50, 0]
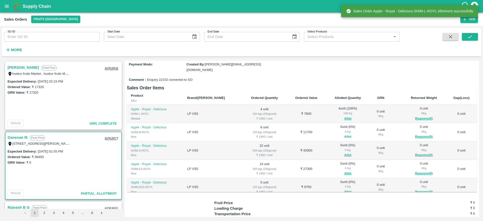
click at [344, 136] on button "Allot" at bounding box center [347, 137] width 7 height 6
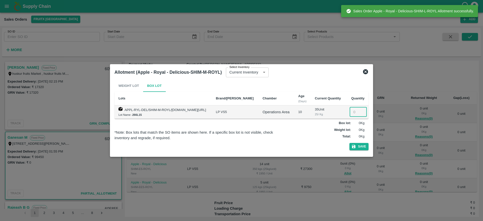
click at [352, 113] on input "number" at bounding box center [358, 112] width 17 height 10
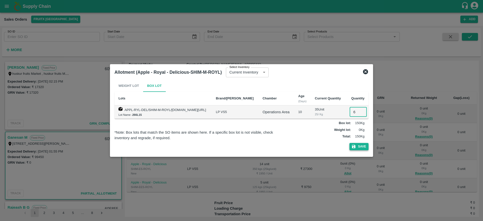
type input "6"
click at [359, 144] on button "Save" at bounding box center [359, 146] width 19 height 7
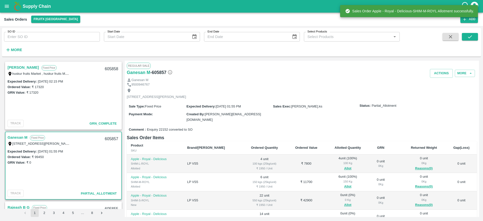
scroll to position [13, 0]
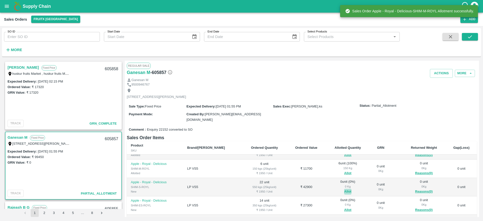
click at [344, 190] on button "Allot" at bounding box center [347, 192] width 7 height 6
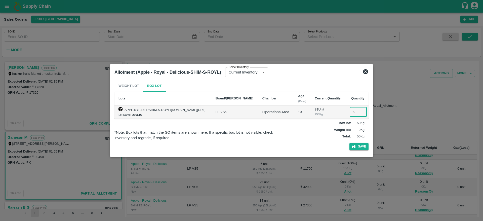
click at [353, 113] on input "2" at bounding box center [358, 112] width 17 height 10
type input "22"
drag, startPoint x: 362, startPoint y: 153, endPoint x: 361, endPoint y: 148, distance: 4.5
click at [361, 148] on div "Weight Lot Box Lot Lots Brand/Marka Chamber Age (Days) Current Quantity Quantit…" at bounding box center [242, 116] width 258 height 77
click at [361, 148] on button "Save" at bounding box center [359, 146] width 19 height 7
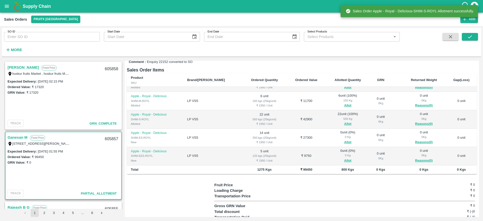
scroll to position [73, 0]
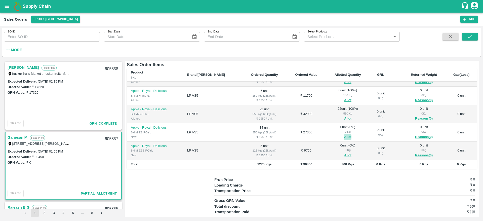
click at [344, 137] on button "Allot" at bounding box center [347, 137] width 7 height 6
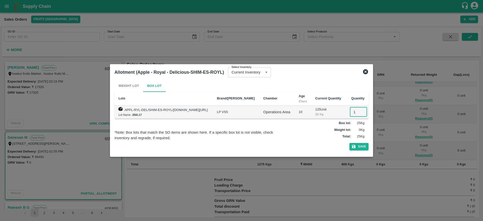
click at [354, 114] on input "1" at bounding box center [358, 112] width 17 height 10
type input "14"
click at [358, 144] on button "Save" at bounding box center [359, 146] width 19 height 7
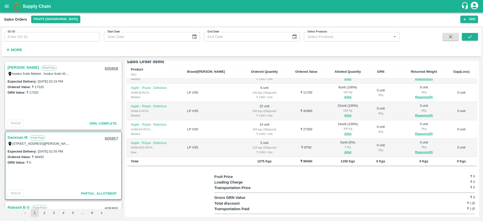
scroll to position [77, 0]
click at [344, 149] on button "Allot" at bounding box center [347, 152] width 7 height 6
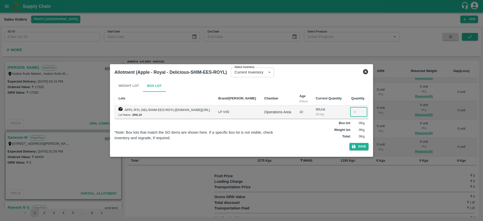
click at [351, 110] on input "number" at bounding box center [358, 112] width 17 height 10
type input "5"
click at [359, 148] on button "Save" at bounding box center [359, 146] width 19 height 7
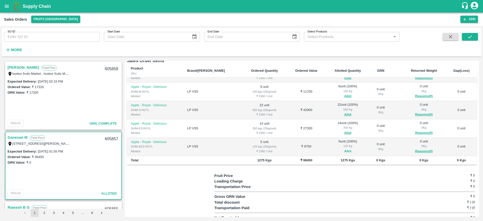
scroll to position [78, 0]
click at [21, 135] on link "Ganesan M" at bounding box center [18, 137] width 20 height 7
